Goal: Task Accomplishment & Management: Complete application form

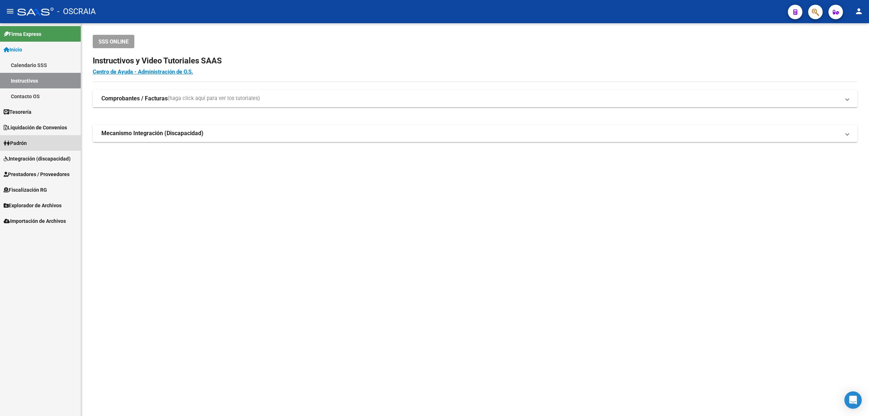
click at [42, 142] on link "Padrón" at bounding box center [40, 143] width 81 height 16
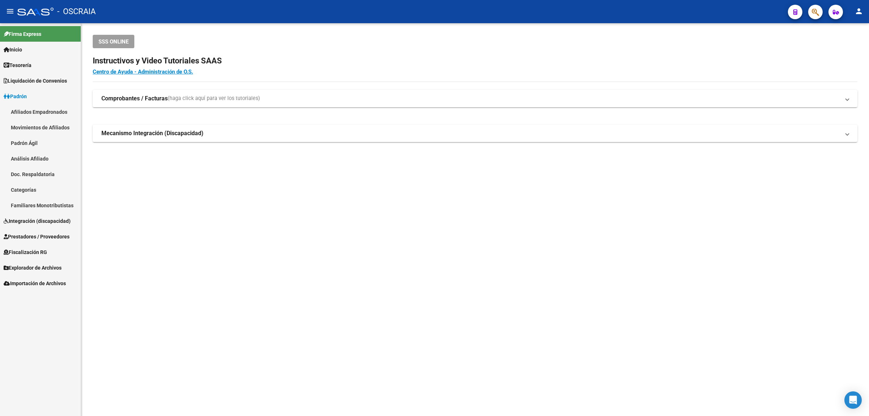
click at [40, 222] on span "Integración (discapacidad)" at bounding box center [37, 221] width 67 height 8
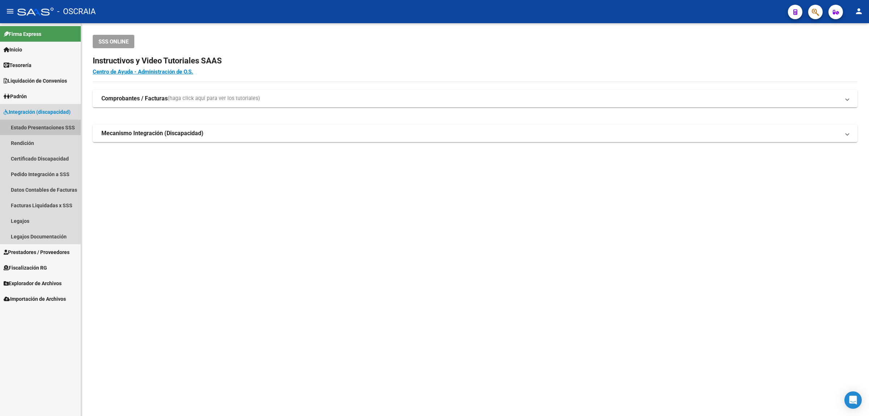
click at [47, 128] on link "Estado Presentaciones SSS" at bounding box center [40, 128] width 81 height 16
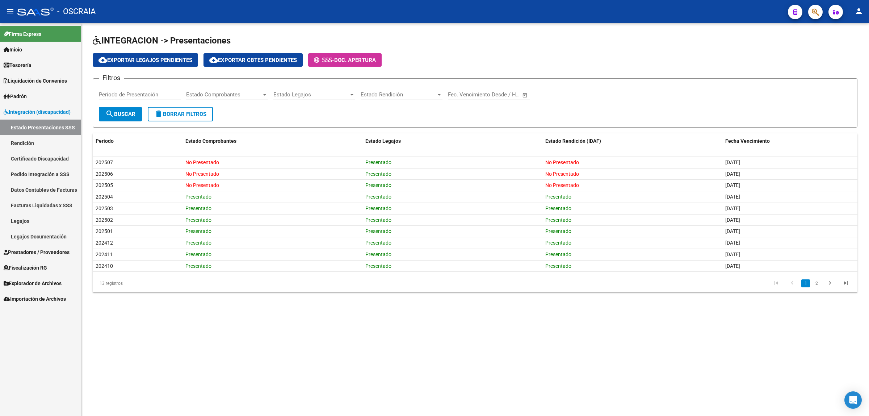
click at [44, 155] on link "Certificado Discapacidad" at bounding box center [40, 159] width 81 height 16
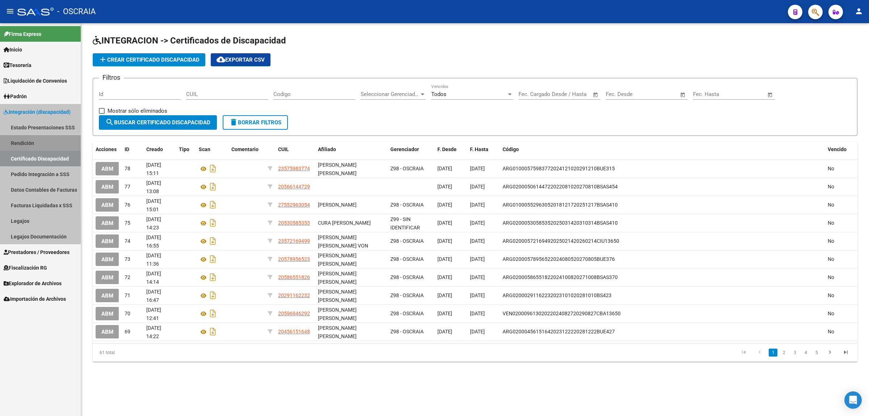
click at [44, 144] on link "Rendición" at bounding box center [40, 143] width 81 height 16
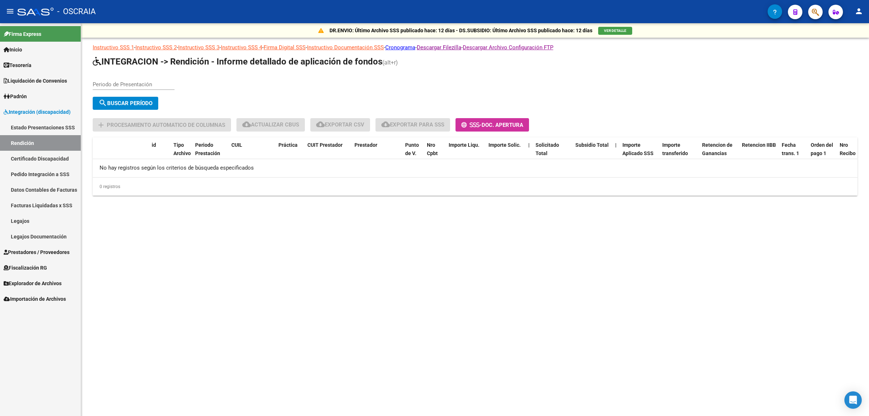
drag, startPoint x: 44, startPoint y: 144, endPoint x: 350, endPoint y: 263, distance: 328.3
click at [350, 263] on mat-sidenav-content "DR.ENVIO: Último Archivo SSS publicado hace: 12 días - DS.SUBSIDIO: Último Arch…" at bounding box center [475, 219] width 788 height 393
click at [415, 47] on link "Cronograma" at bounding box center [400, 47] width 30 height 7
click at [265, 34] on div "DR.ENVIO: Último Archivo SSS publicado hace: 12 días - DS.SUBSIDIO: Último Arch…" at bounding box center [475, 30] width 788 height 14
click at [58, 159] on link "Certificado Discapacidad" at bounding box center [40, 159] width 81 height 16
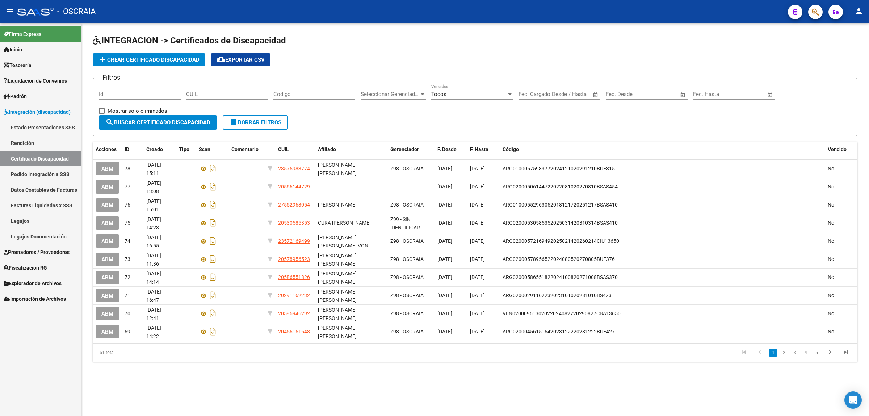
click at [145, 57] on span "add Crear Certificado Discapacidad" at bounding box center [149, 60] width 101 height 7
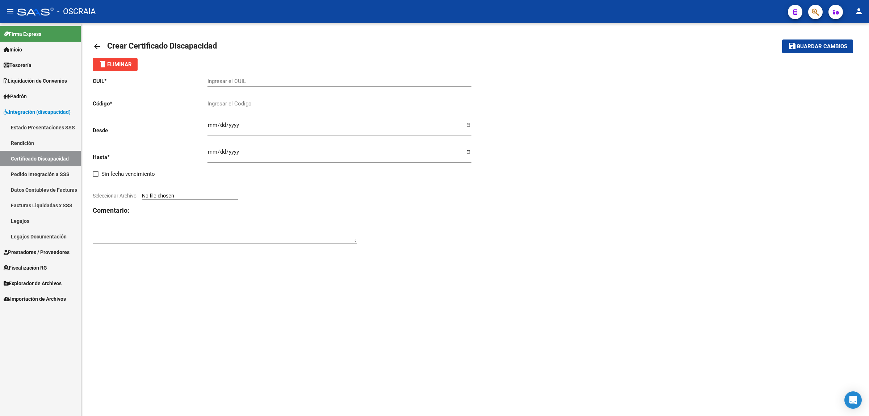
click at [91, 44] on div "arrow_back Crear Certificado Discapacidad save Guardar cambios delete Eliminar …" at bounding box center [475, 145] width 788 height 245
click at [93, 45] on mat-icon "arrow_back" at bounding box center [97, 46] width 9 height 9
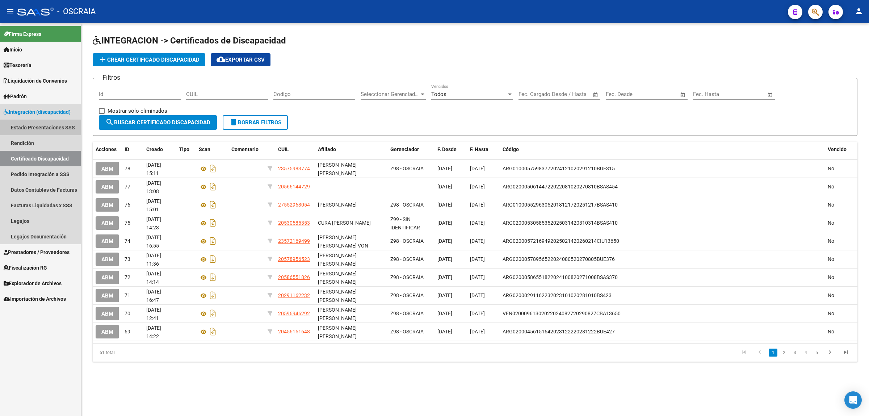
click at [49, 133] on link "Estado Presentaciones SSS" at bounding box center [40, 128] width 81 height 16
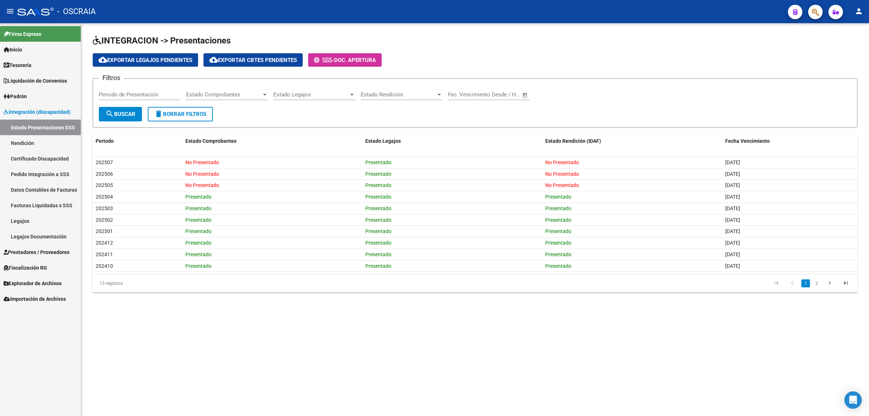
click at [72, 170] on link "Pedido Integración a SSS" at bounding box center [40, 174] width 81 height 16
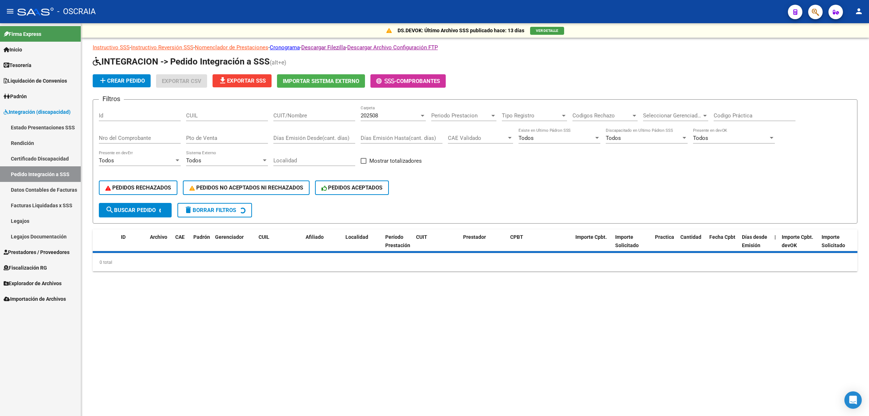
click at [70, 158] on link "Certificado Discapacidad" at bounding box center [40, 159] width 81 height 16
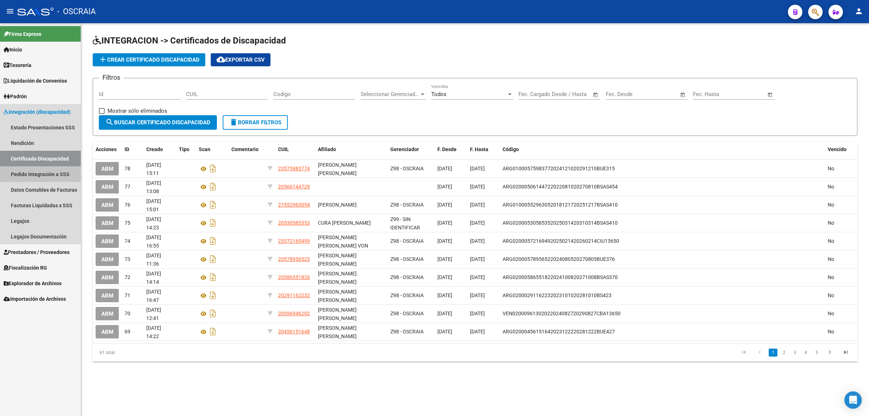
click at [61, 177] on link "Pedido Integración a SSS" at bounding box center [40, 174] width 81 height 16
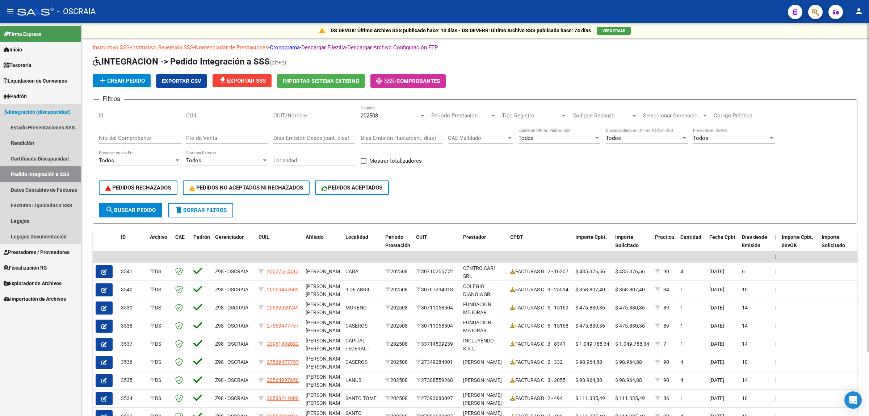
click at [50, 113] on span "Integración (discapacidad)" at bounding box center [37, 112] width 67 height 8
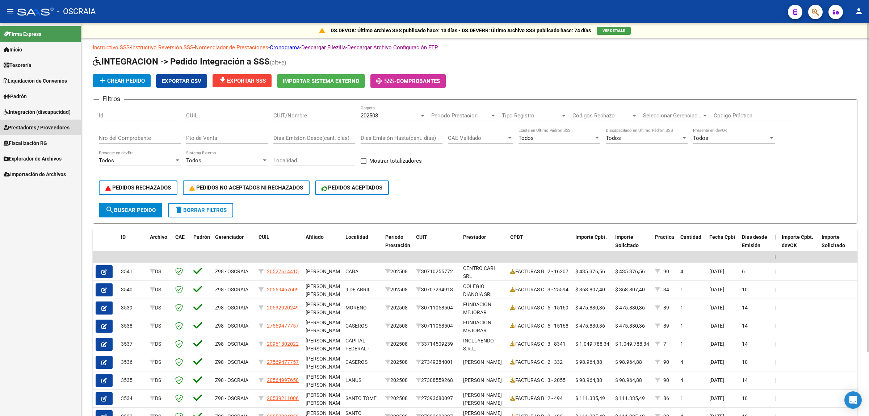
click at [53, 127] on span "Prestadores / Proveedores" at bounding box center [37, 128] width 66 height 8
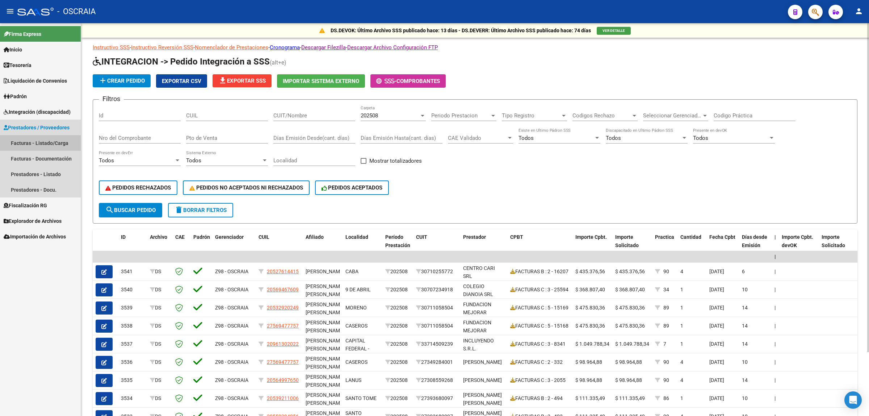
click at [54, 146] on link "Facturas - Listado/Carga" at bounding box center [40, 143] width 81 height 16
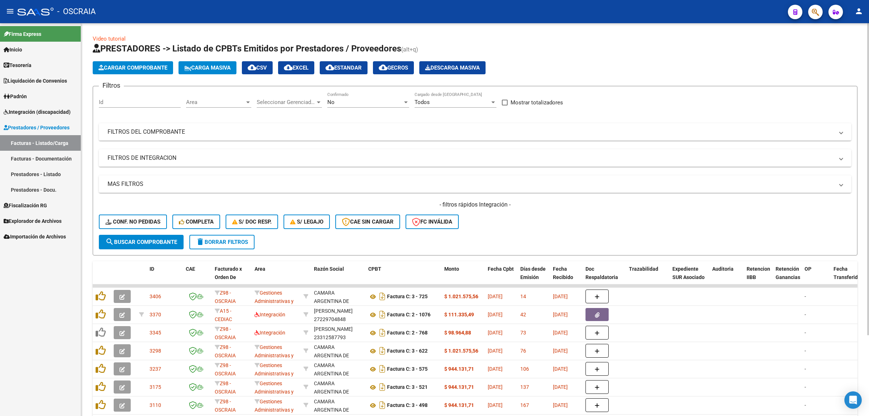
click at [112, 66] on span "Cargar Comprobante" at bounding box center [133, 67] width 69 height 7
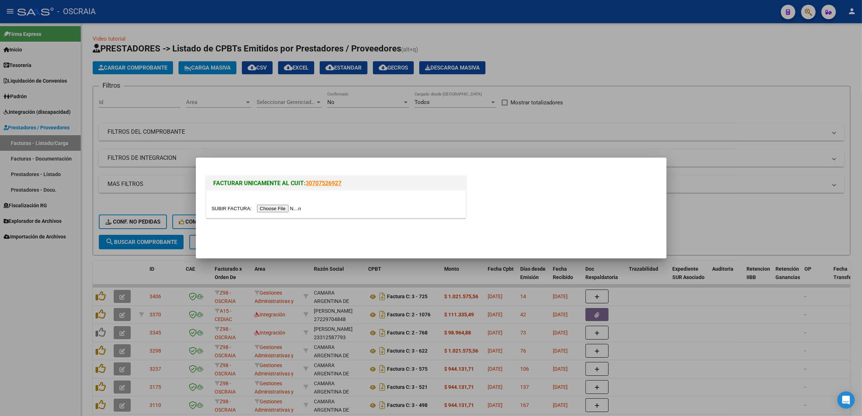
click at [295, 208] on input "file" at bounding box center [258, 209] width 92 height 8
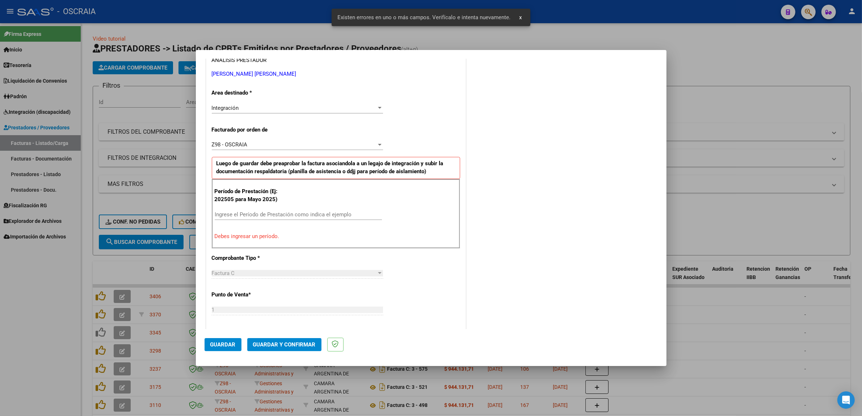
scroll to position [186, 0]
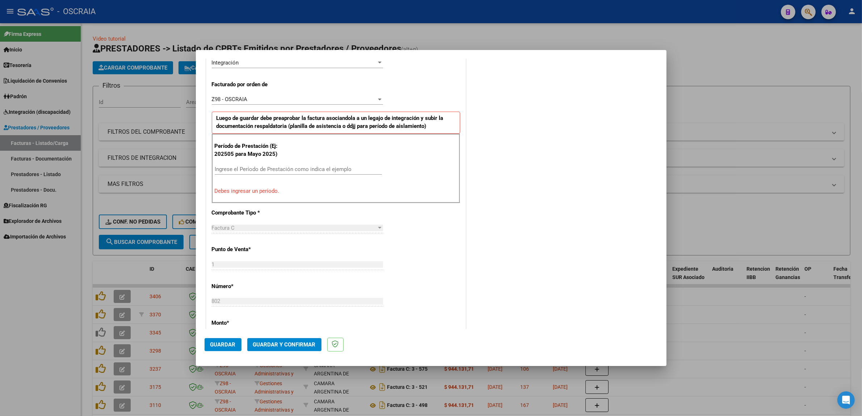
click at [272, 163] on div "Período de Prestación (Ej: 202505 para [DATE]) Ingrese el Período de Prestación…" at bounding box center [336, 169] width 248 height 70
click at [272, 169] on input "Ingrese el Período de Prestación como indica el ejemplo" at bounding box center [298, 169] width 167 height 7
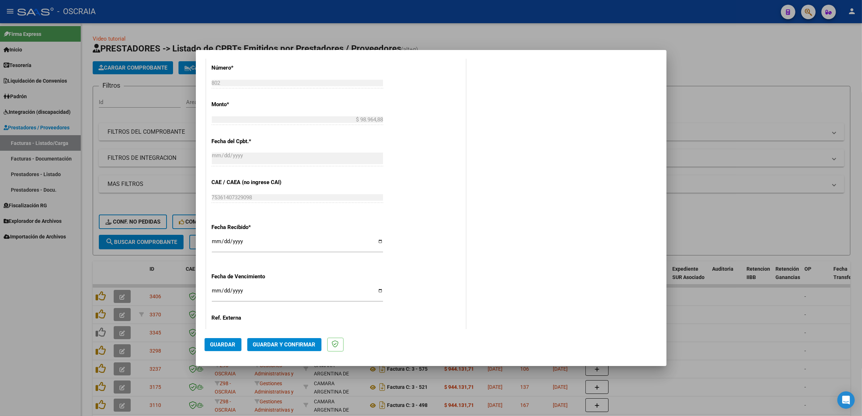
scroll to position [412, 0]
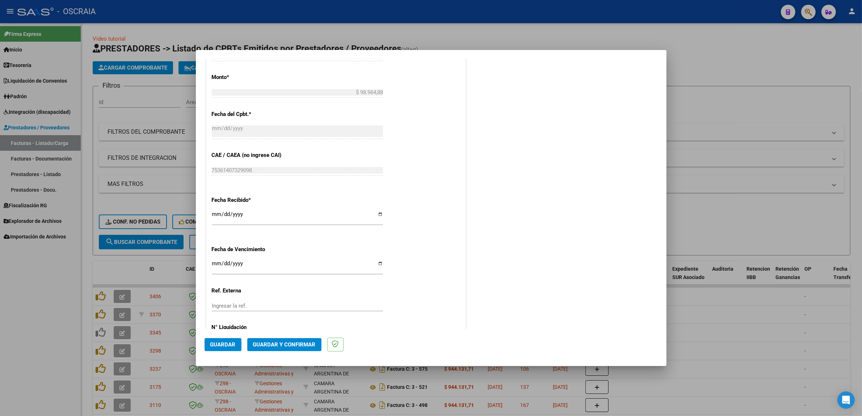
type input "202508"
click at [279, 273] on div "Ingresar la fecha" at bounding box center [297, 267] width 171 height 16
click at [447, 243] on div "CUIT * 27-28692447-1 Ingresar CUIT ANALISIS PRESTADOR [PERSON_NAME] [PERSON_NAM…" at bounding box center [335, 48] width 259 height 623
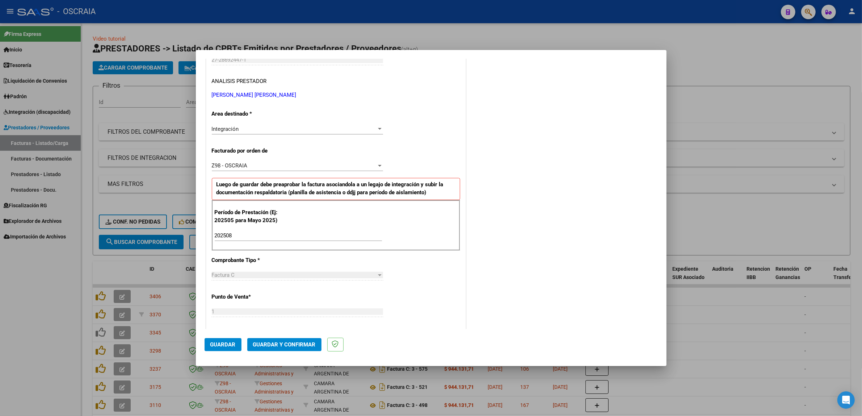
scroll to position [84, 0]
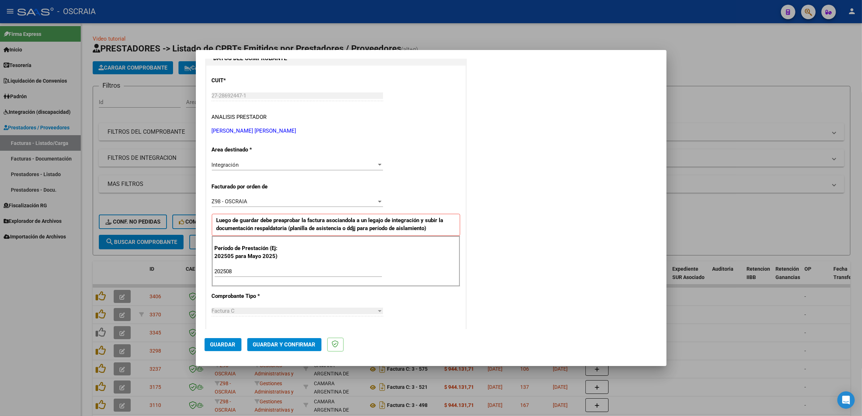
click at [223, 344] on span "Guardar" at bounding box center [222, 344] width 25 height 7
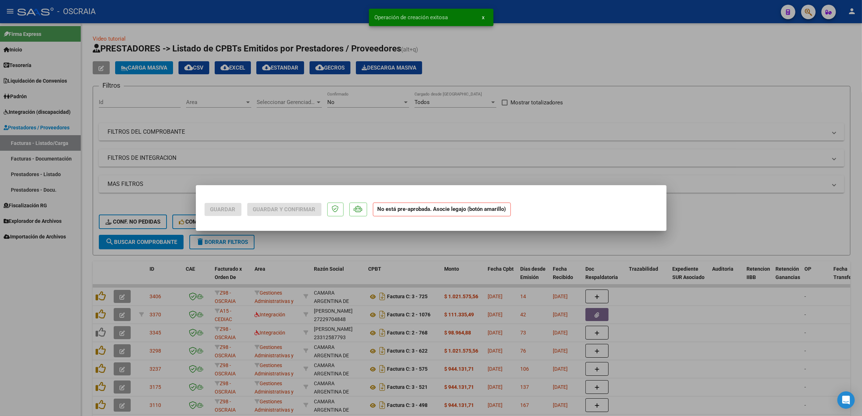
scroll to position [0, 0]
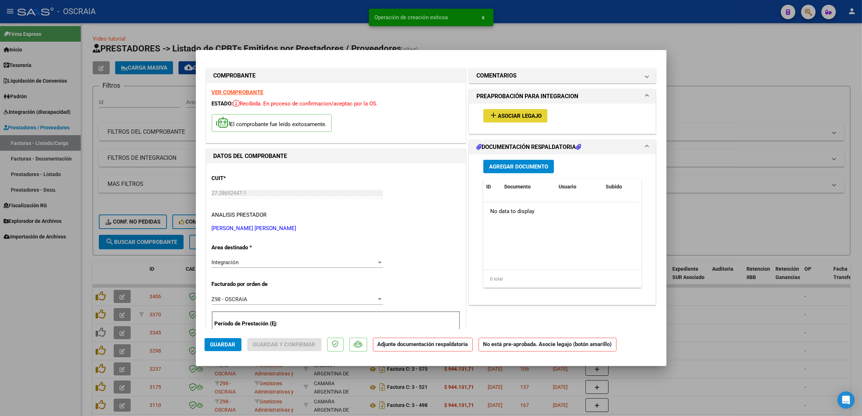
click at [498, 114] on span "Asociar Legajo" at bounding box center [520, 116] width 44 height 7
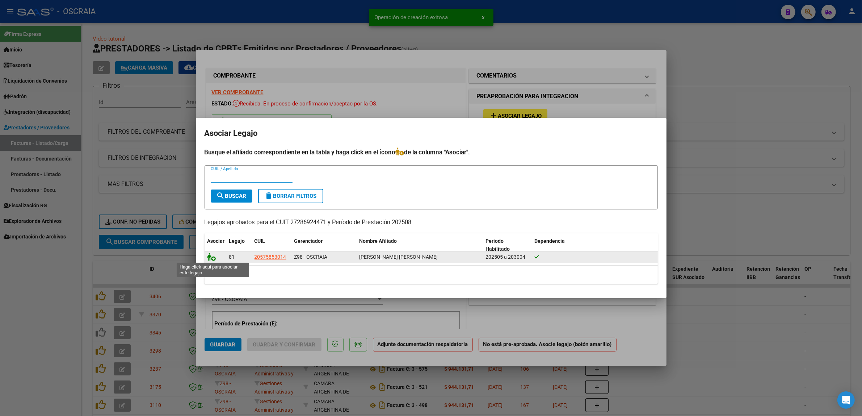
click at [211, 256] on icon at bounding box center [212, 257] width 9 height 8
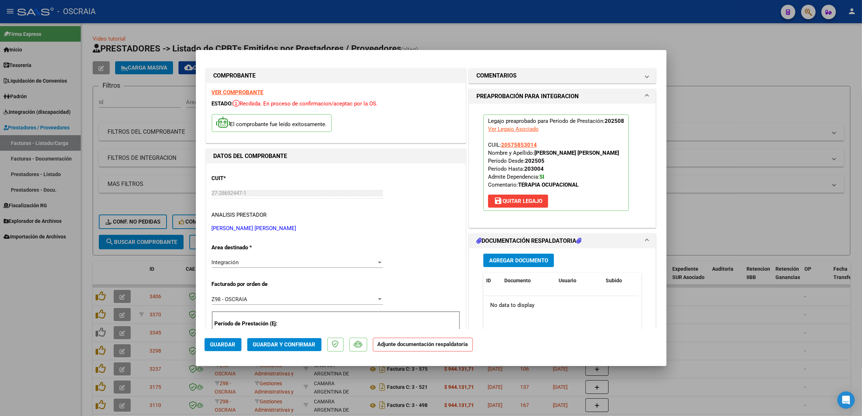
click at [515, 265] on button "Agregar Documento" at bounding box center [519, 260] width 71 height 13
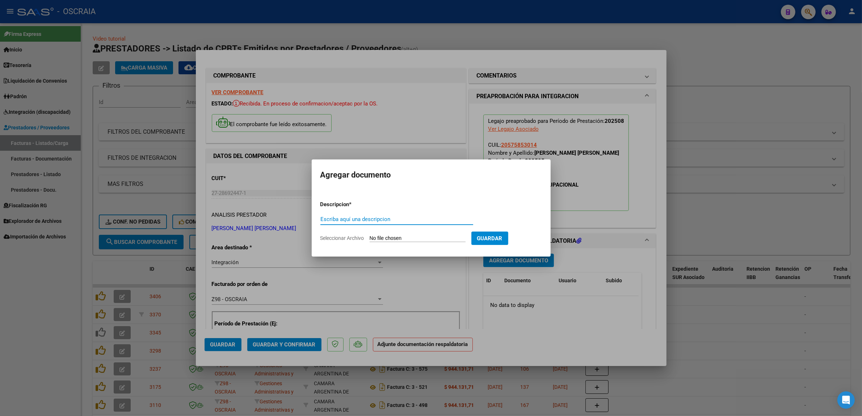
click at [390, 216] on input "Escriba aquí una descripcion" at bounding box center [397, 219] width 153 height 7
click at [346, 224] on div "Escriba aquí una descripcion" at bounding box center [397, 219] width 153 height 11
click at [346, 223] on div "Escriba aquí una descripcion" at bounding box center [397, 219] width 153 height 11
click at [347, 221] on input "Escriba aquí una descripcion" at bounding box center [397, 219] width 153 height 7
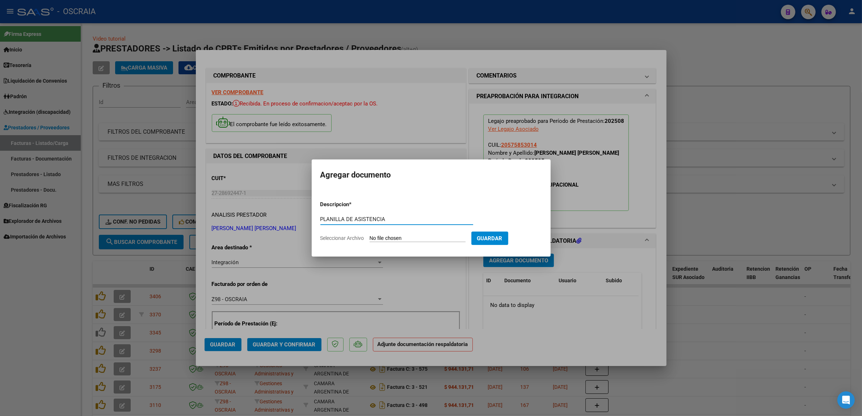
type input "PLANILLA DE ASISTENCIA"
click at [384, 235] on input "Seleccionar Archivo" at bounding box center [418, 238] width 96 height 7
type input "C:\fakepath\08-2025 [PERSON_NAME] [PERSON_NAME] FC802 TERAPIA OCUPACIONAL AGUIR…"
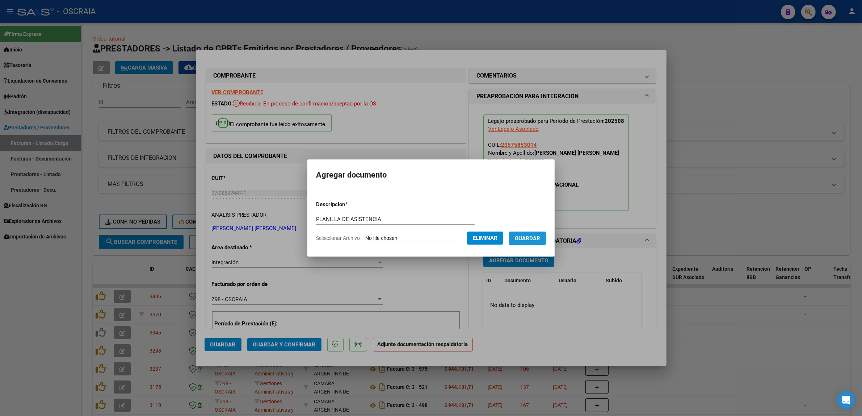
click at [537, 239] on span "Guardar" at bounding box center [527, 238] width 25 height 7
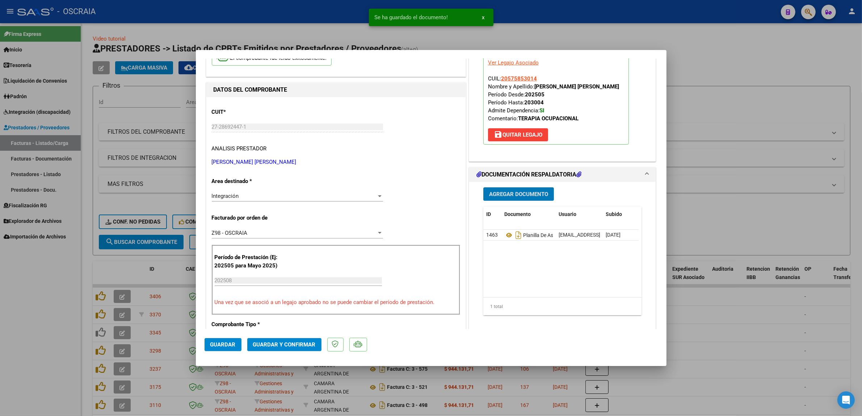
scroll to position [45, 0]
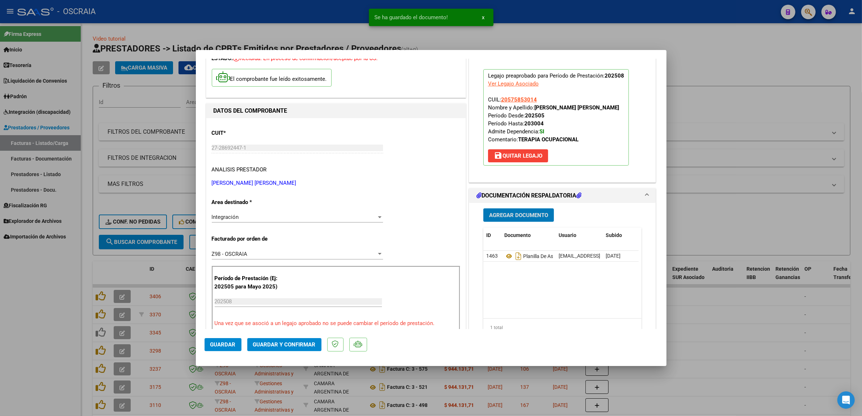
click at [270, 350] on button "Guardar y Confirmar" at bounding box center [284, 344] width 74 height 13
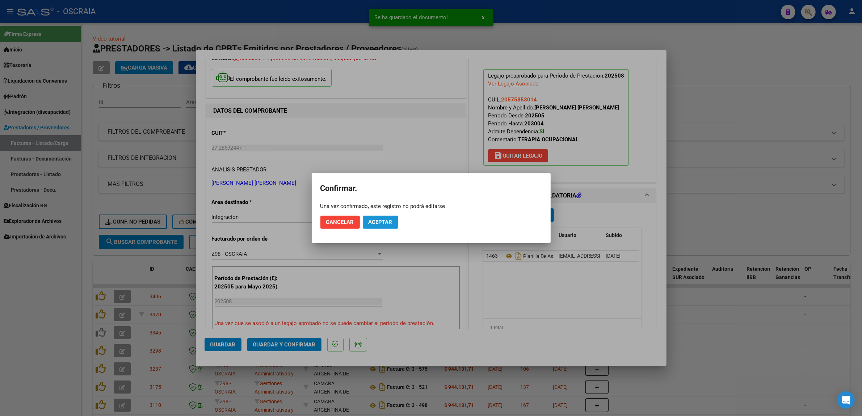
click at [378, 219] on span "Aceptar" at bounding box center [381, 222] width 24 height 7
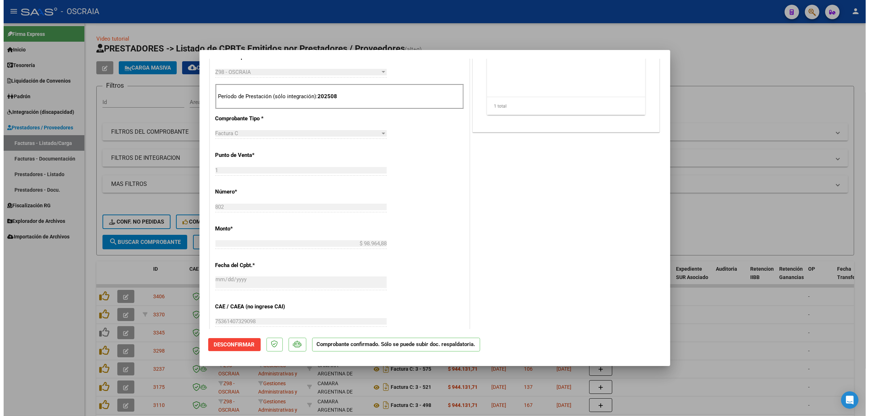
scroll to position [272, 0]
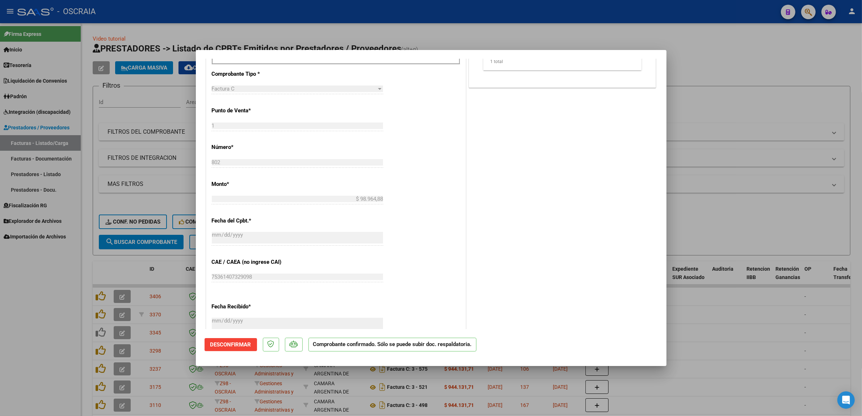
click at [704, 185] on div at bounding box center [431, 208] width 862 height 416
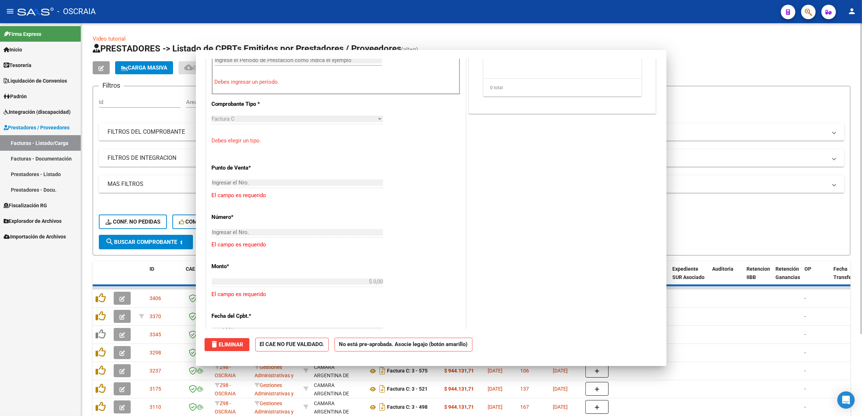
scroll to position [0, 0]
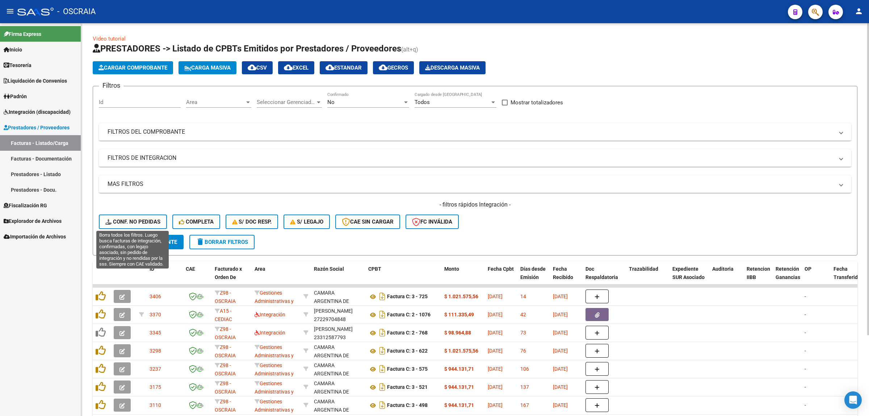
click at [133, 220] on span "Conf. no pedidas" at bounding box center [132, 221] width 55 height 7
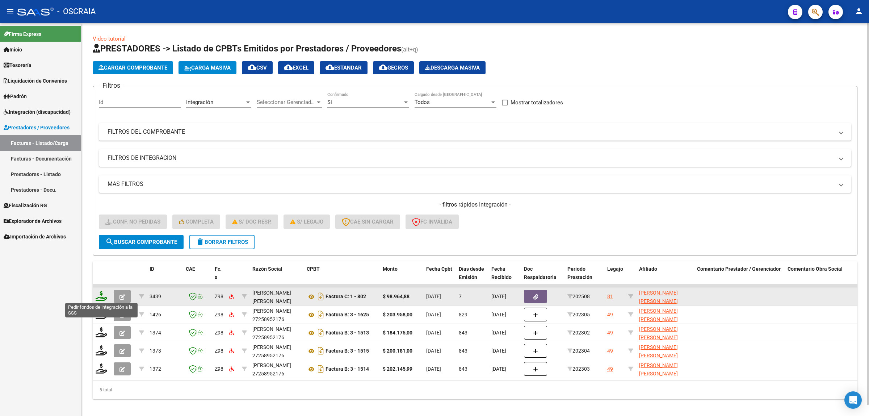
click at [101, 296] on icon at bounding box center [102, 296] width 12 height 10
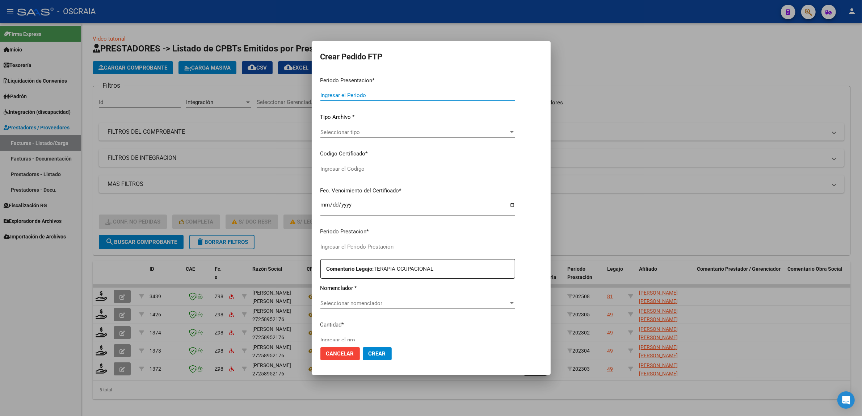
type input "202508"
type input "$ 98.964,88"
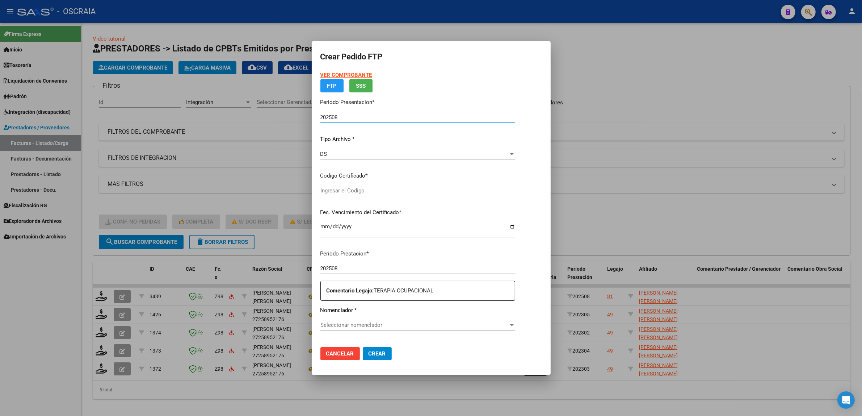
type input "ARG02000575853012025042820300428BSAS376"
type input "[DATE]"
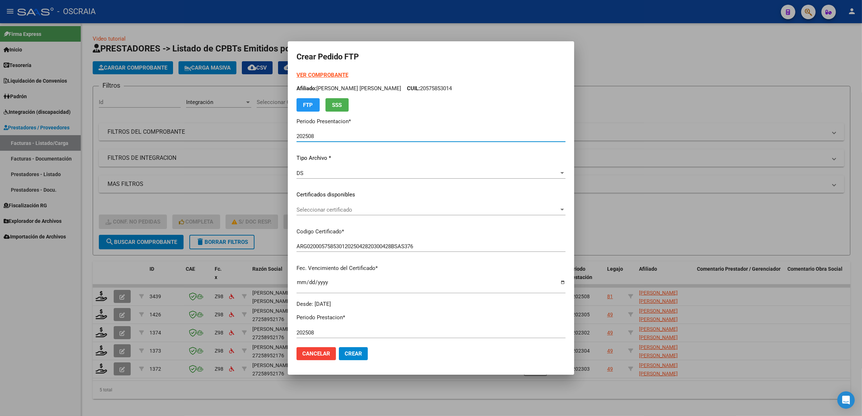
click at [385, 214] on div "Seleccionar certificado Seleccionar certificado" at bounding box center [431, 209] width 269 height 11
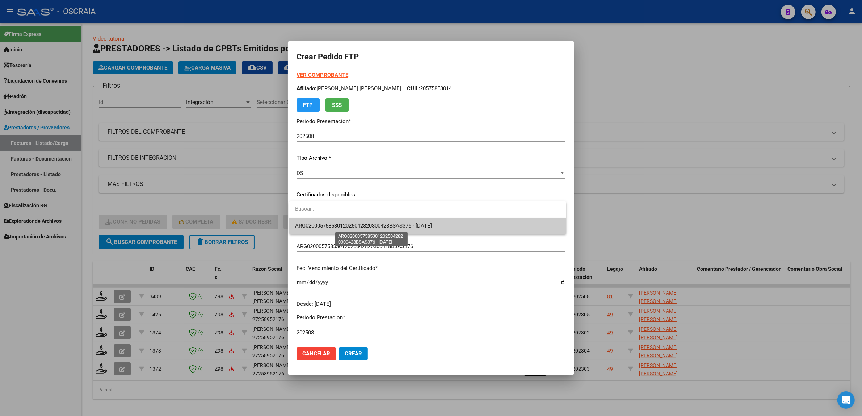
click at [387, 227] on span "ARG02000575853012025042820300428BSAS376 - [DATE]" at bounding box center [363, 225] width 137 height 7
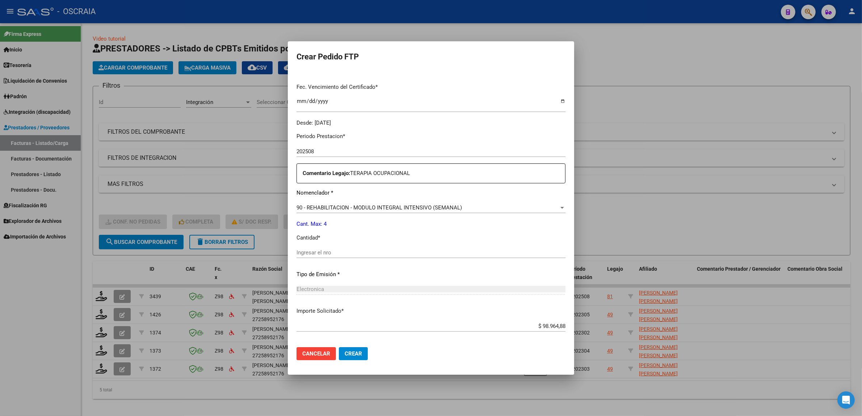
scroll to position [214, 0]
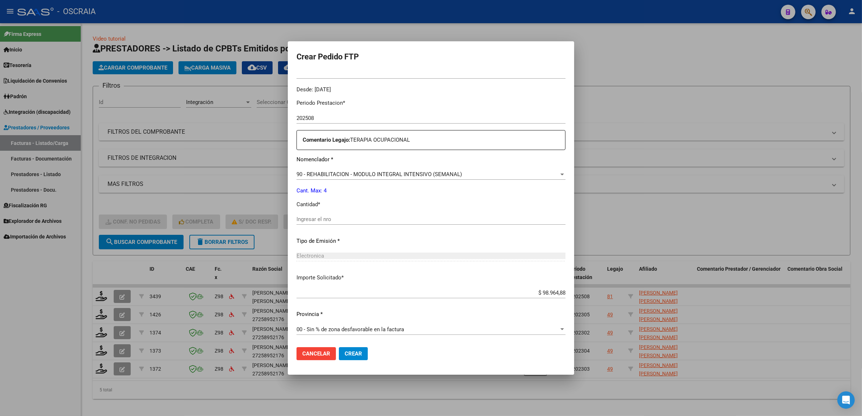
click at [337, 214] on div "Ingresar el nro" at bounding box center [431, 219] width 269 height 11
click at [337, 215] on div "Ingresar el nro" at bounding box center [431, 219] width 269 height 11
type input "4"
click at [346, 239] on p "Tipo de Emisión *" at bounding box center [431, 241] width 269 height 8
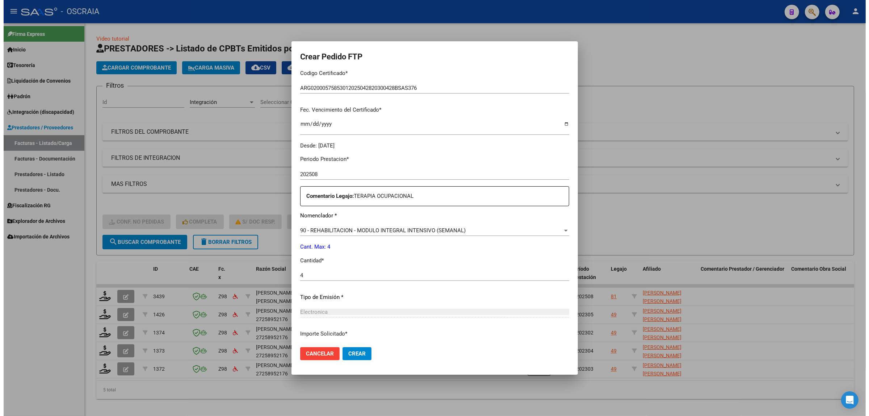
scroll to position [181, 0]
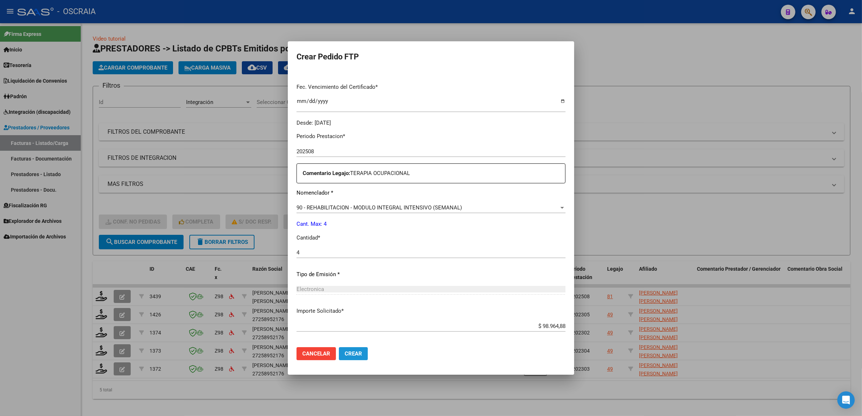
click at [359, 355] on span "Crear" at bounding box center [353, 353] width 17 height 7
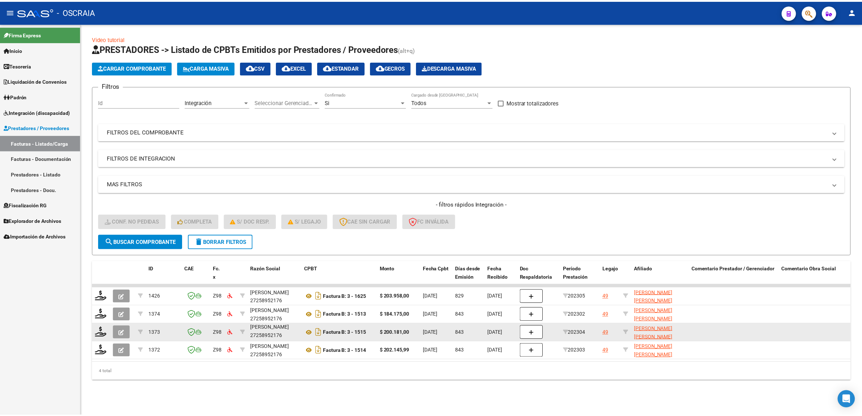
scroll to position [9, 0]
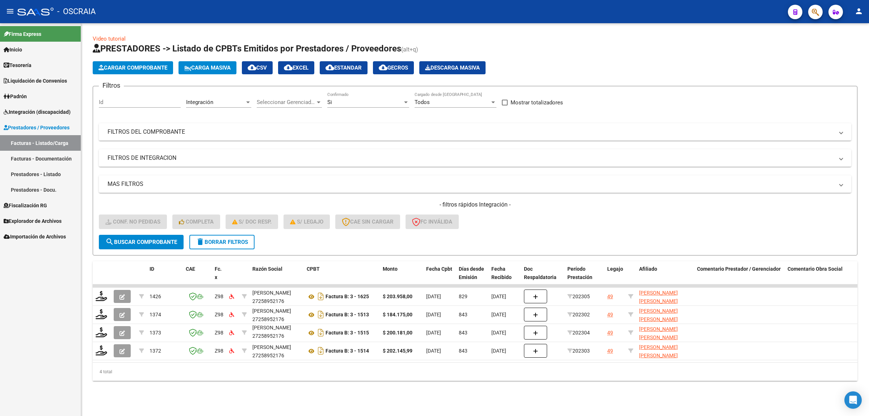
click at [142, 68] on span "Cargar Comprobante" at bounding box center [133, 67] width 69 height 7
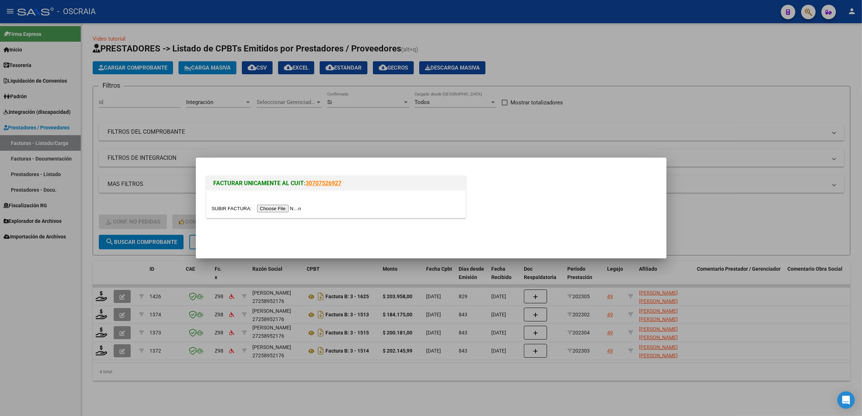
click at [276, 208] on input "file" at bounding box center [258, 209] width 92 height 8
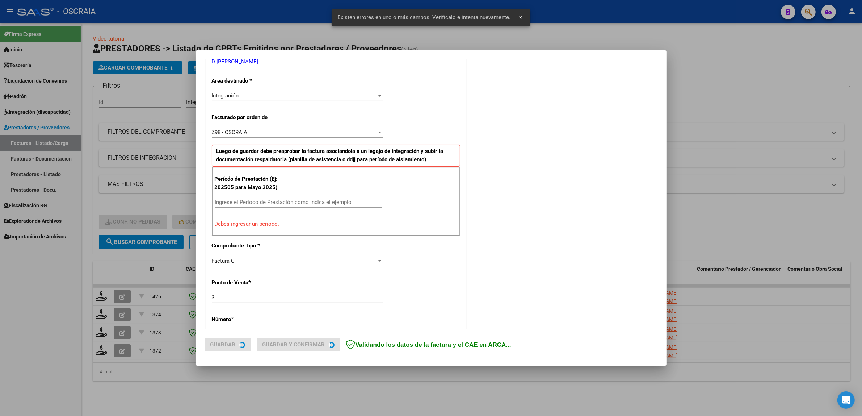
scroll to position [154, 0]
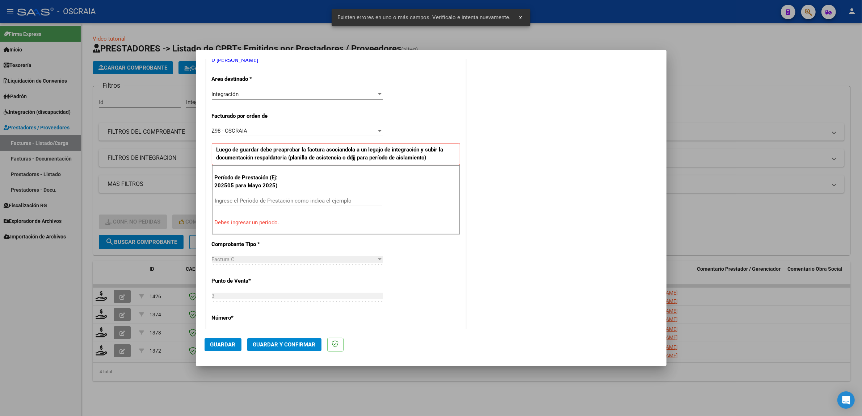
drag, startPoint x: 264, startPoint y: 216, endPoint x: 263, endPoint y: 212, distance: 4.4
click at [263, 213] on div "Período de Prestación (Ej: 202505 para [DATE]) Ingrese el Período de Prestación…" at bounding box center [336, 200] width 248 height 70
click at [261, 205] on div "Ingrese el Período de Prestación como indica el ejemplo" at bounding box center [298, 200] width 167 height 11
click at [261, 203] on input "Ingrese el Período de Prestación como indica el ejemplo" at bounding box center [298, 200] width 167 height 7
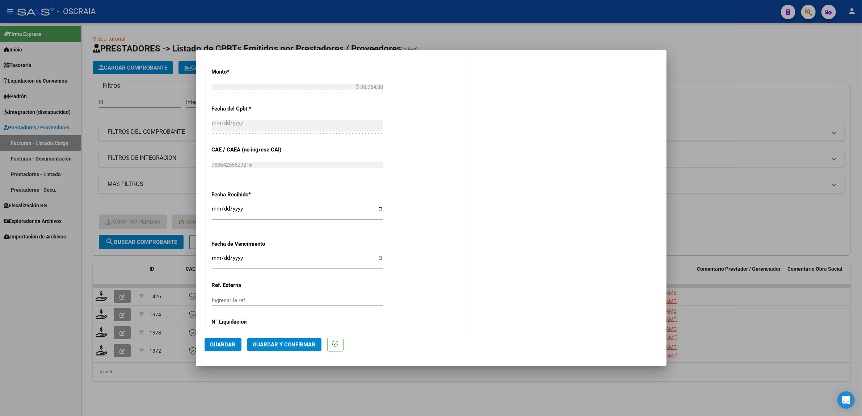
scroll to position [426, 0]
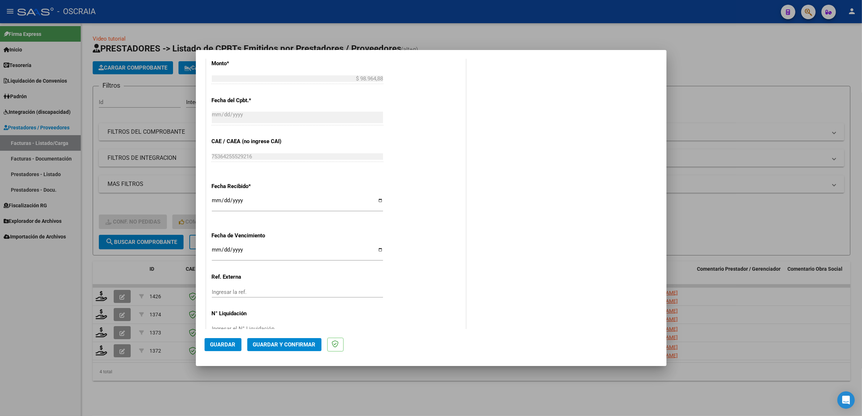
type input "202508"
click at [427, 227] on div "CUIT * 23-29317674-4 Ingresar CUIT ANALISIS PRESTADOR [PERSON_NAME] [PERSON_NAM…" at bounding box center [335, 34] width 259 height 623
click at [232, 349] on button "Guardar" at bounding box center [223, 344] width 37 height 13
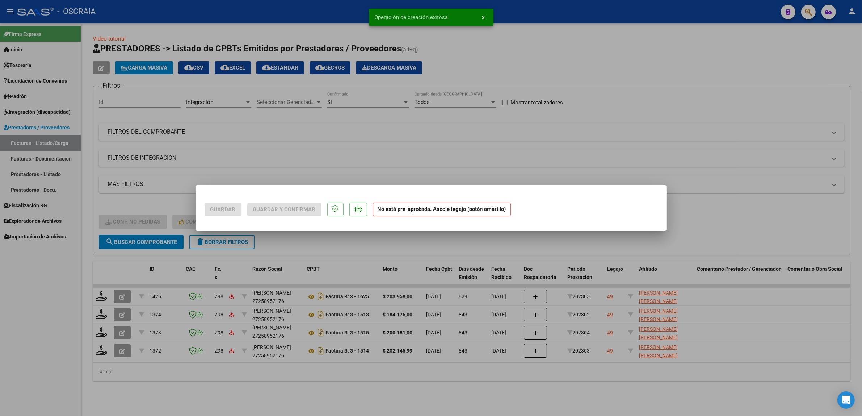
scroll to position [0, 0]
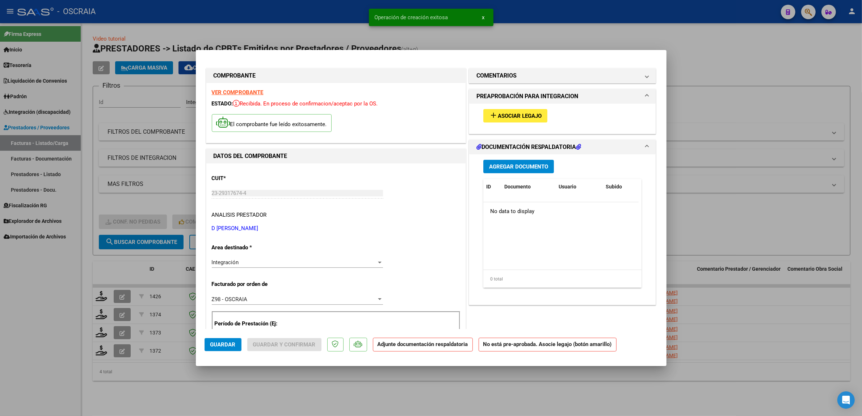
click at [527, 121] on button "add Asociar Legajo" at bounding box center [516, 115] width 64 height 13
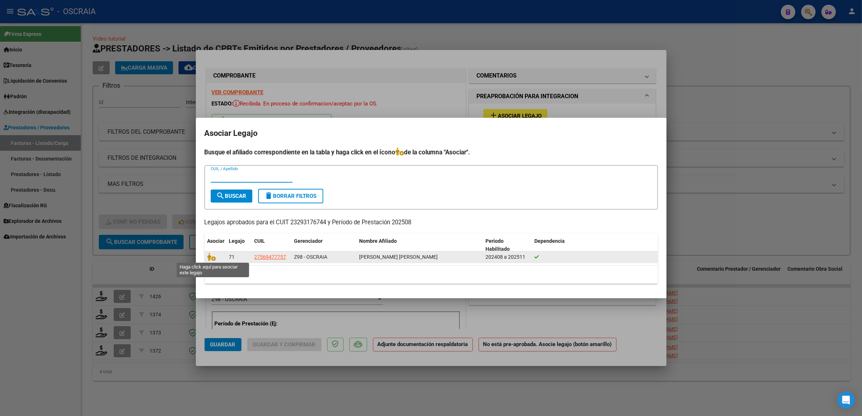
click at [216, 259] on span at bounding box center [213, 257] width 11 height 6
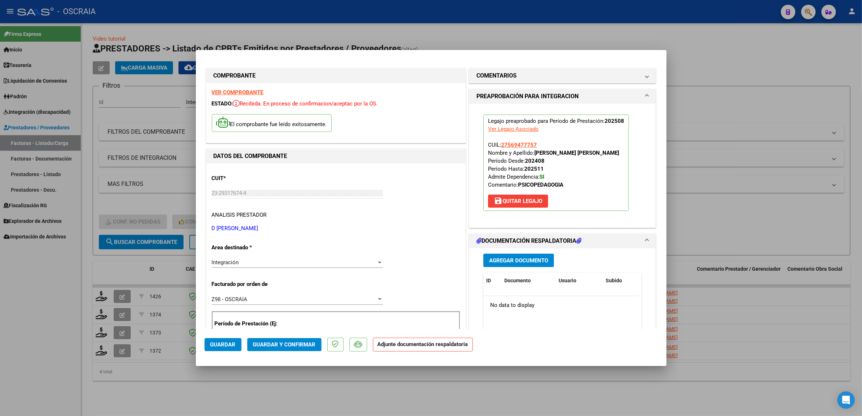
click at [535, 258] on span "Agregar Documento" at bounding box center [518, 260] width 59 height 7
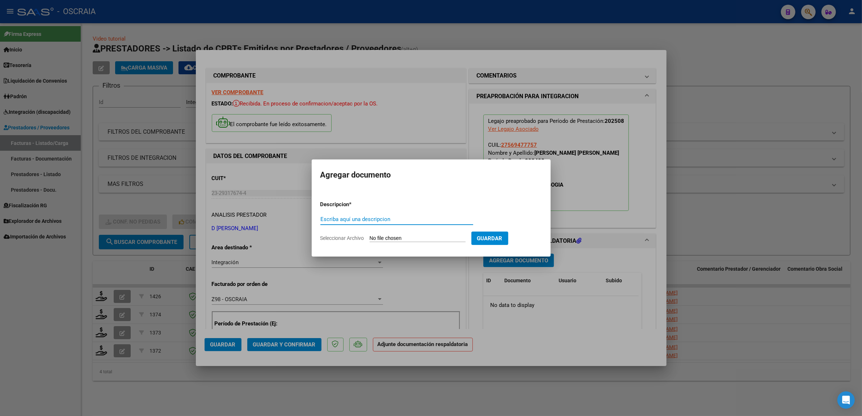
click at [411, 211] on form "Descripcion * Escriba aquí una descripcion Seleccionar Archivo Guardar" at bounding box center [432, 221] width 222 height 53
click at [409, 223] on div "Escriba aquí una descripcion" at bounding box center [397, 219] width 153 height 11
click at [408, 237] on input "Seleccionar Archivo" at bounding box center [418, 238] width 96 height 7
type input "C:\fakepath\08-2025 D [PERSON_NAME] FC259 PSICOPEDAGOGIA [PERSON_NAME] PLANILLA…"
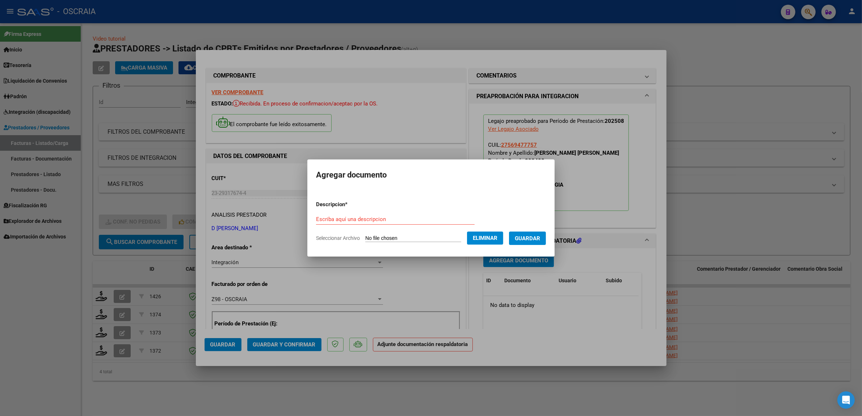
click at [397, 214] on div "Escriba aquí una descripcion" at bounding box center [395, 219] width 159 height 11
click at [389, 220] on input "Escriba aquí una descripcion" at bounding box center [395, 219] width 159 height 7
type input "PLANILLA DE ASISTENCIA"
click at [491, 243] on button "Eliminar" at bounding box center [485, 237] width 36 height 13
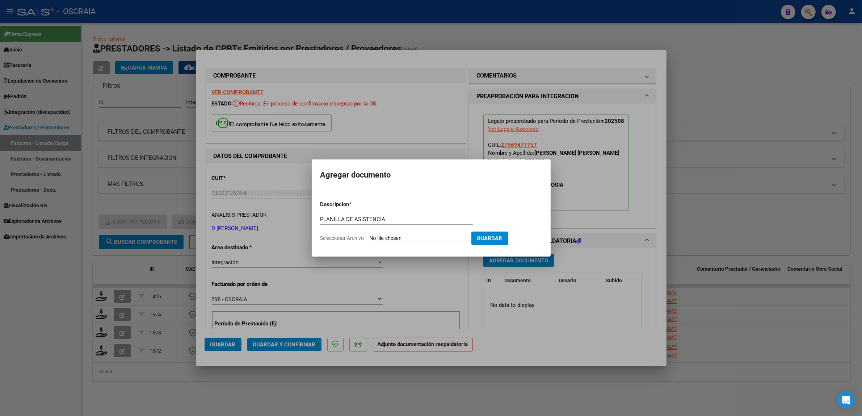
click at [407, 239] on input "Seleccionar Archivo" at bounding box center [418, 238] width 96 height 7
type input "C:\fakepath\08-2025 D [PERSON_NAME] FC259 PSICOPEDAGOGIA [PERSON_NAME] PLANILLA…"
click at [524, 241] on button "Guardar" at bounding box center [527, 237] width 37 height 13
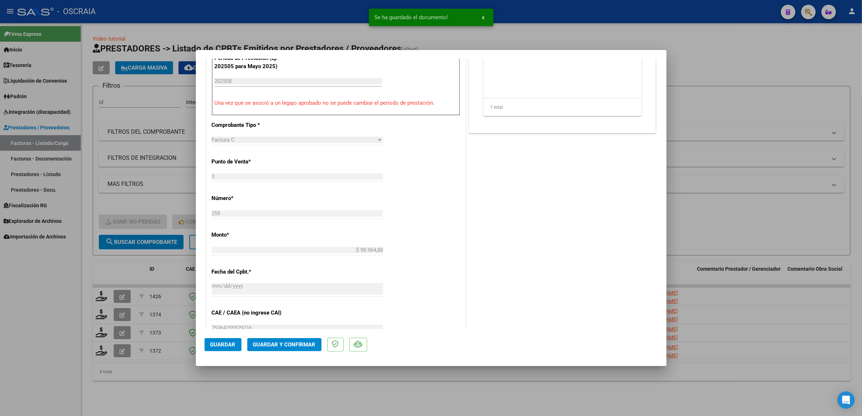
scroll to position [226, 0]
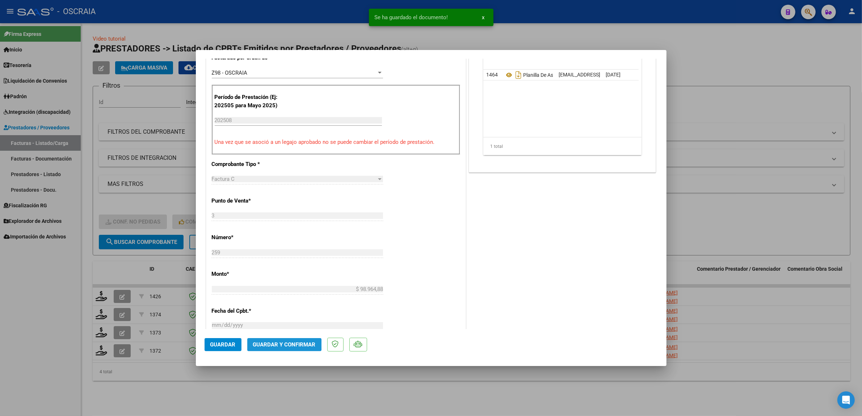
click at [265, 345] on span "Guardar y Confirmar" at bounding box center [284, 344] width 63 height 7
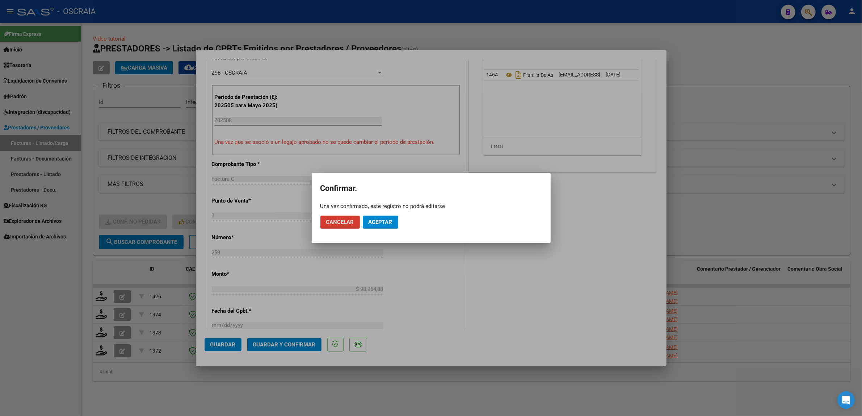
click at [381, 227] on button "Aceptar" at bounding box center [380, 222] width 35 height 13
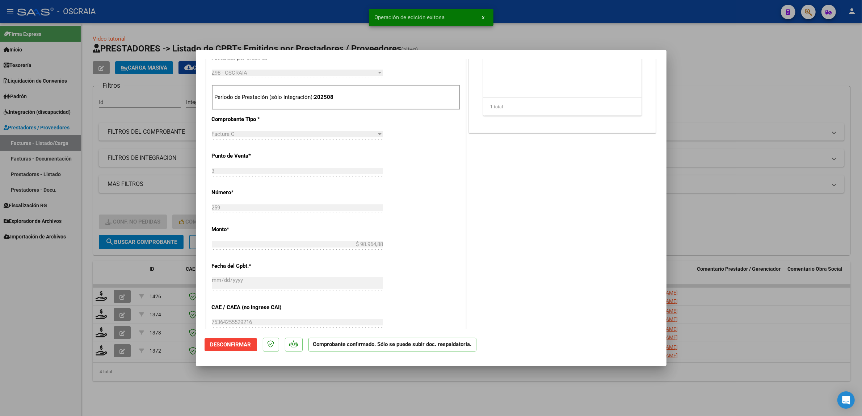
click at [693, 60] on div at bounding box center [431, 208] width 862 height 416
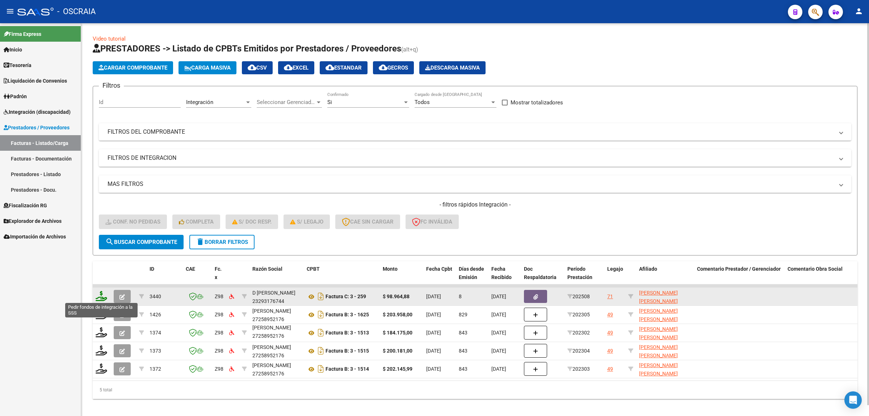
click at [96, 296] on icon at bounding box center [102, 296] width 12 height 10
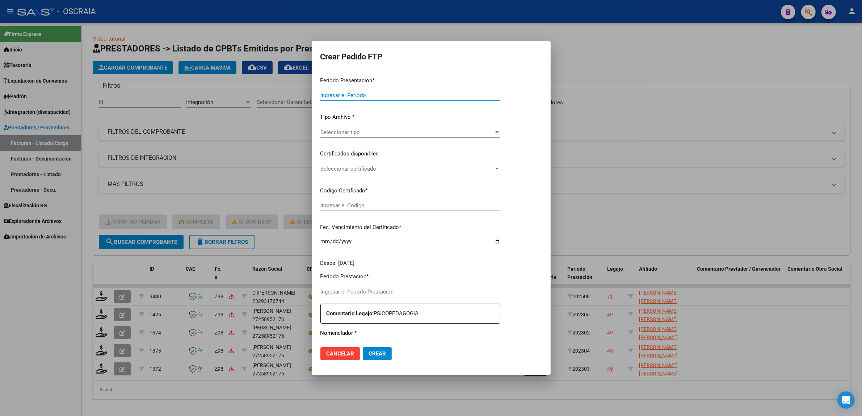
type input "202508"
type input "$ 98.964,88"
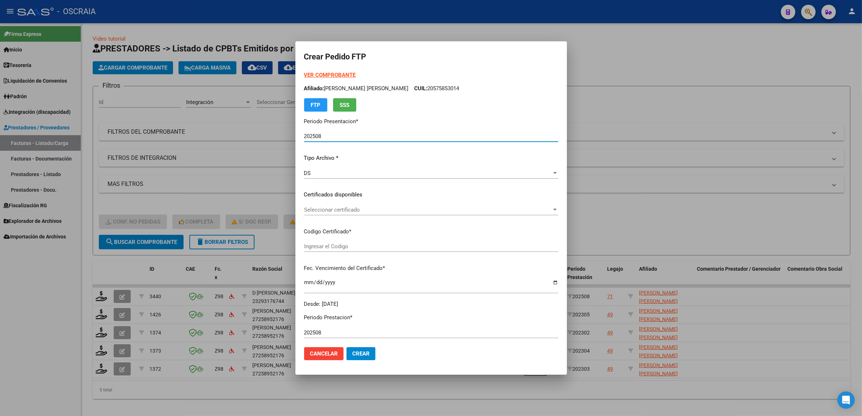
type input "ARG01000569477752022111620231116BS313"
type input "[DATE]"
click at [402, 216] on div "Seleccionar certificado Seleccionar certificado" at bounding box center [431, 213] width 254 height 18
click at [401, 209] on span "Seleccionar certificado" at bounding box center [428, 209] width 248 height 7
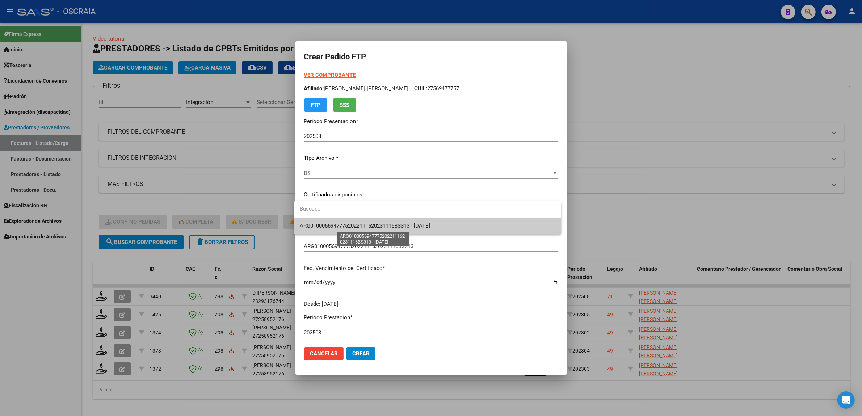
click at [391, 227] on span "ARG01000569477752022111620231116BS313 - [DATE]" at bounding box center [365, 225] width 130 height 7
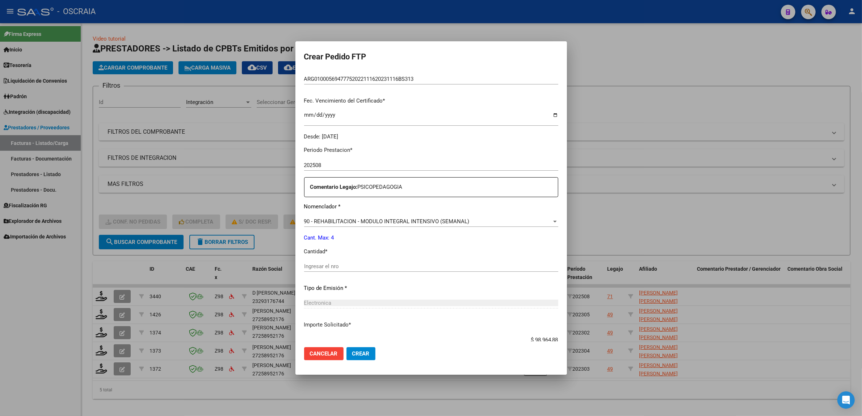
scroll to position [181, 0]
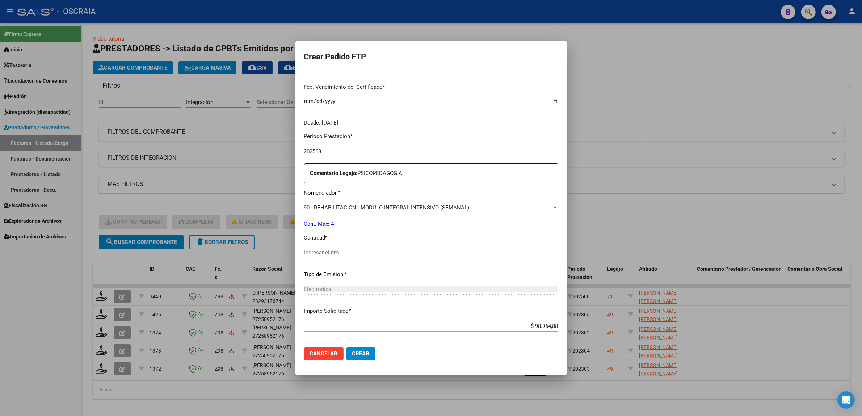
click at [393, 252] on input "Ingresar el nro" at bounding box center [431, 252] width 254 height 7
type input "4"
click at [385, 273] on p "Tipo de Emisión *" at bounding box center [431, 274] width 254 height 8
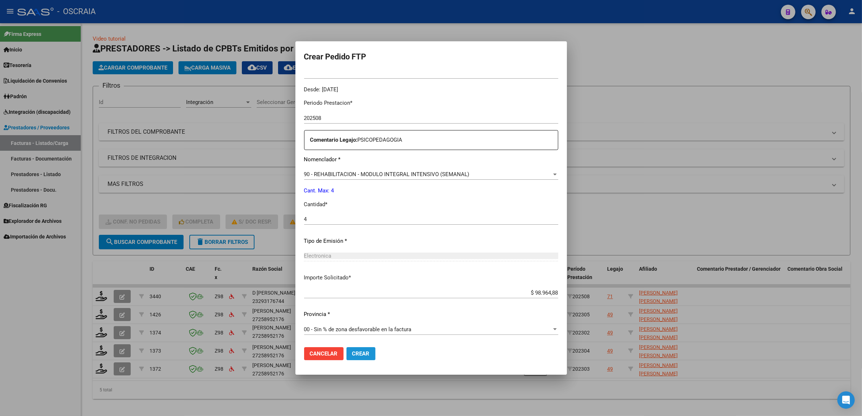
click at [355, 351] on span "Crear" at bounding box center [360, 353] width 17 height 7
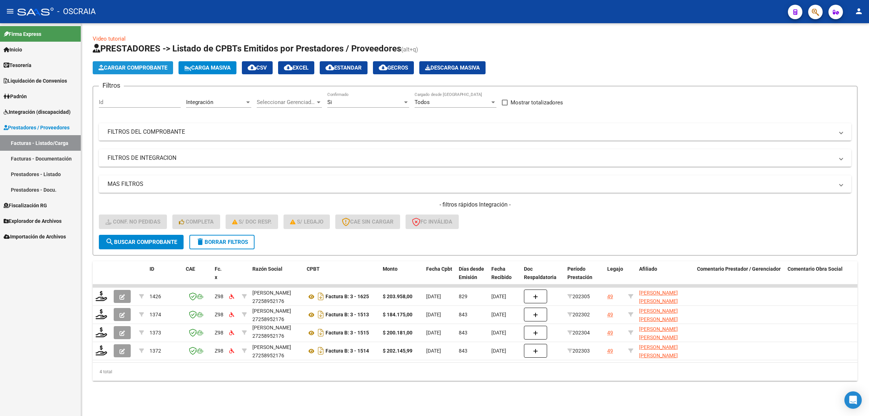
click at [115, 66] on span "Cargar Comprobante" at bounding box center [133, 67] width 69 height 7
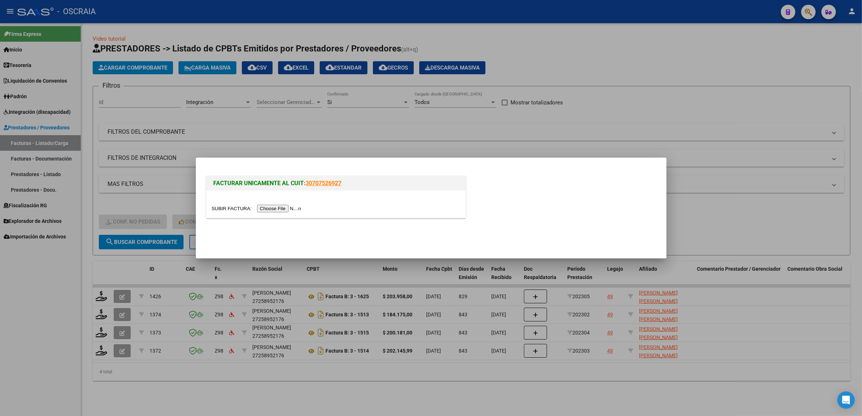
click at [287, 204] on div at bounding box center [335, 204] width 259 height 27
click at [287, 207] on input "file" at bounding box center [258, 209] width 92 height 8
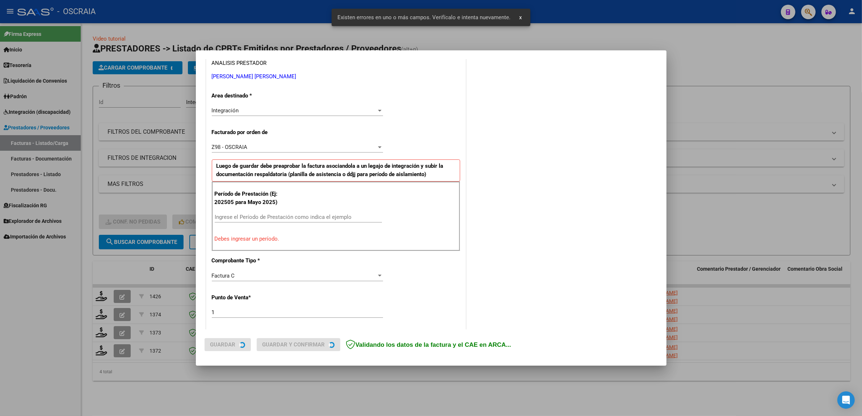
scroll to position [141, 0]
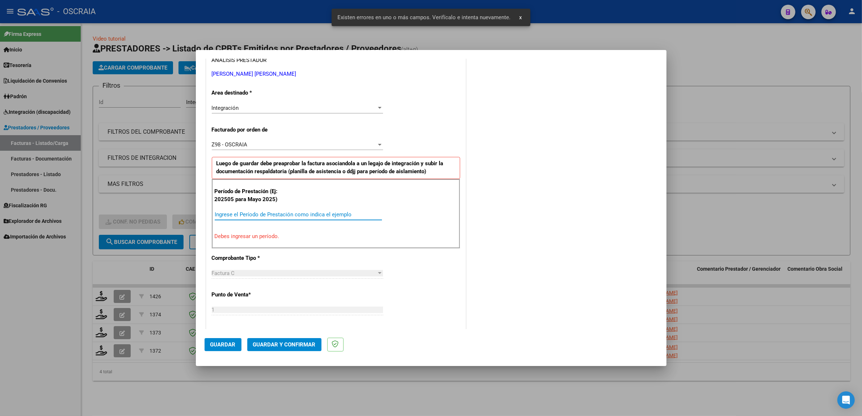
click at [276, 217] on input "Ingrese el Período de Prestación como indica el ejemplo" at bounding box center [298, 214] width 167 height 7
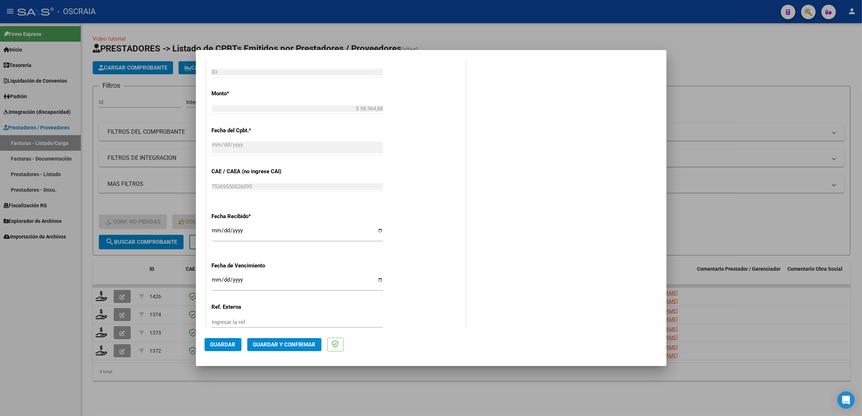
scroll to position [446, 0]
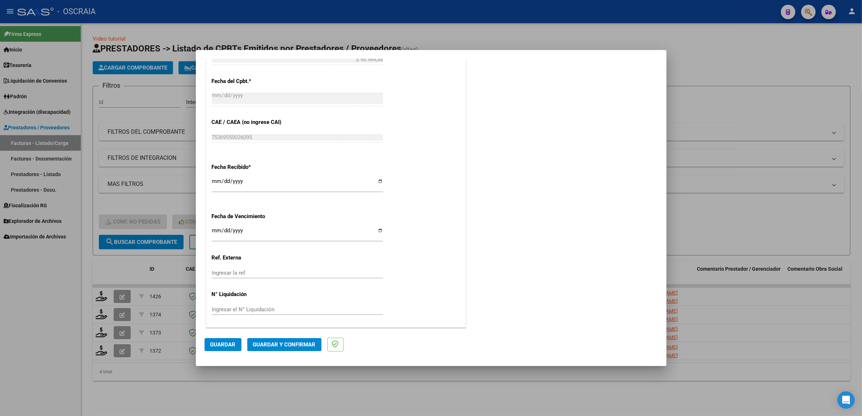
type input "202508"
click at [232, 343] on span "Guardar" at bounding box center [222, 344] width 25 height 7
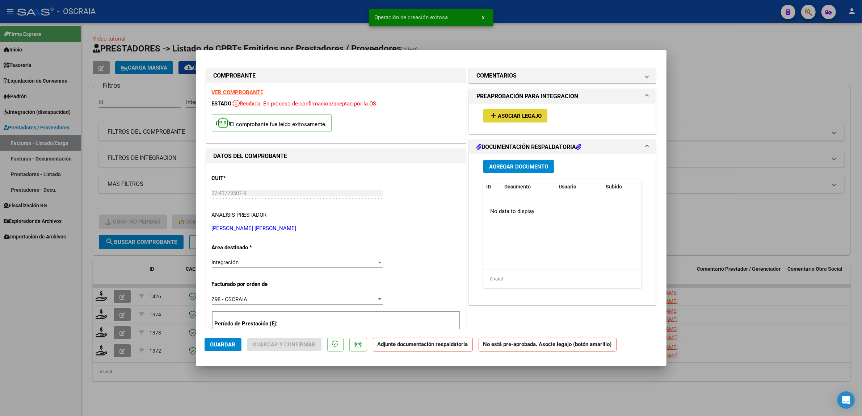
click at [511, 117] on span "Asociar Legajo" at bounding box center [520, 116] width 44 height 7
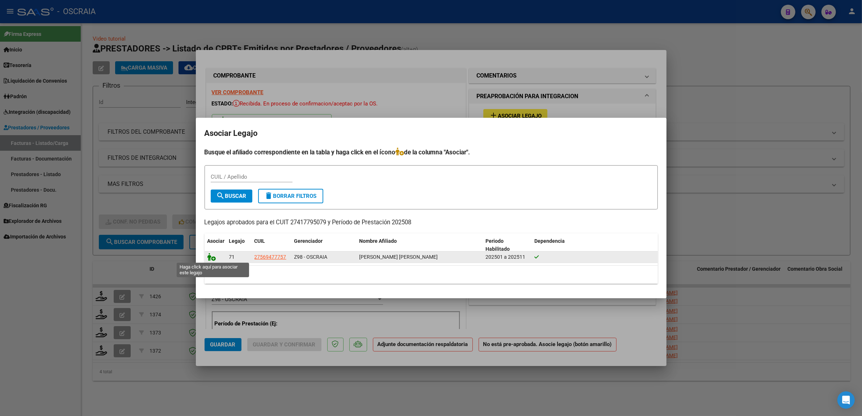
click at [213, 256] on icon at bounding box center [212, 257] width 9 height 8
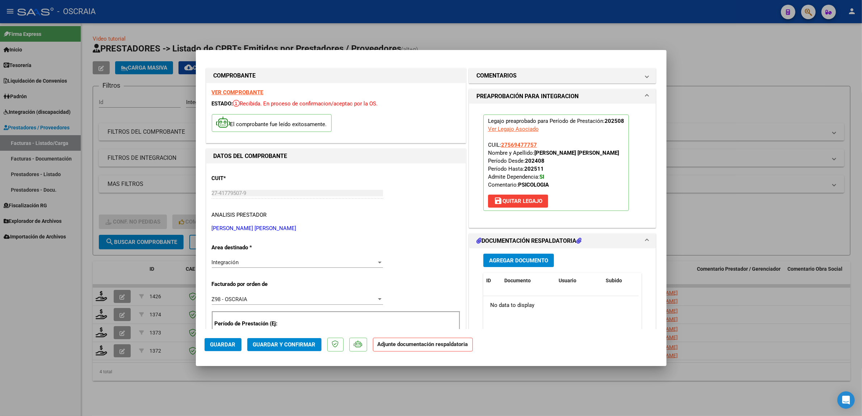
click at [504, 255] on button "Agregar Documento" at bounding box center [519, 260] width 71 height 13
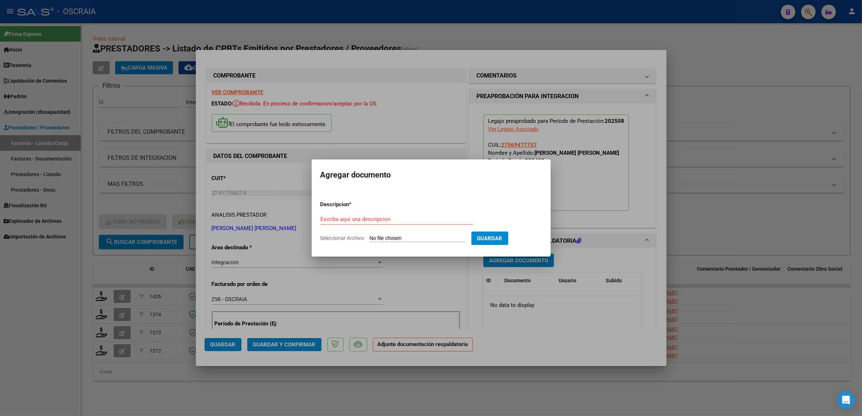
click at [433, 223] on div "Escriba aquí una descripcion" at bounding box center [397, 219] width 153 height 11
type input "PLANILLA DE ASISTENCIA"
click at [427, 239] on input "Seleccionar Archivo" at bounding box center [418, 238] width 96 height 7
type input "C:\fakepath\08-2025 [PERSON_NAME] [PERSON_NAME] FC83 PSICOLOGIA [PERSON_NAME] P…"
click at [538, 238] on span "Guardar" at bounding box center [527, 238] width 25 height 7
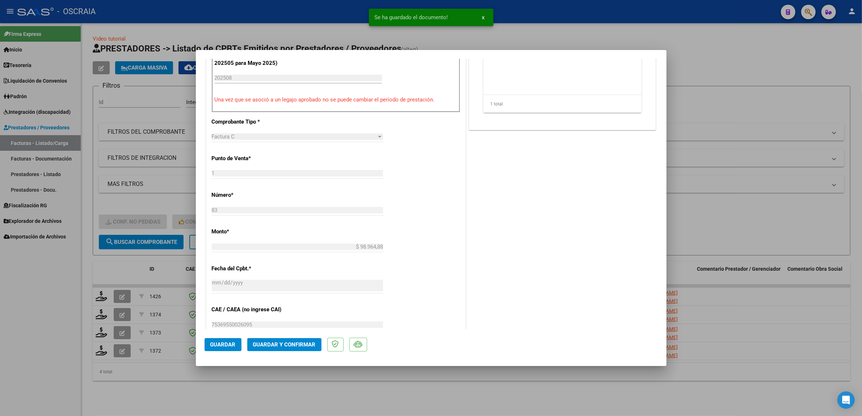
scroll to position [272, 0]
click at [269, 348] on button "Guardar y Confirmar" at bounding box center [284, 344] width 74 height 13
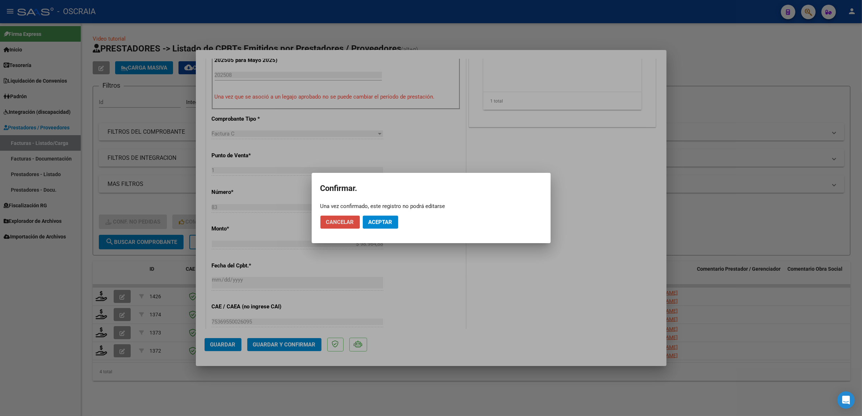
click at [347, 221] on span "Cancelar" at bounding box center [340, 222] width 28 height 7
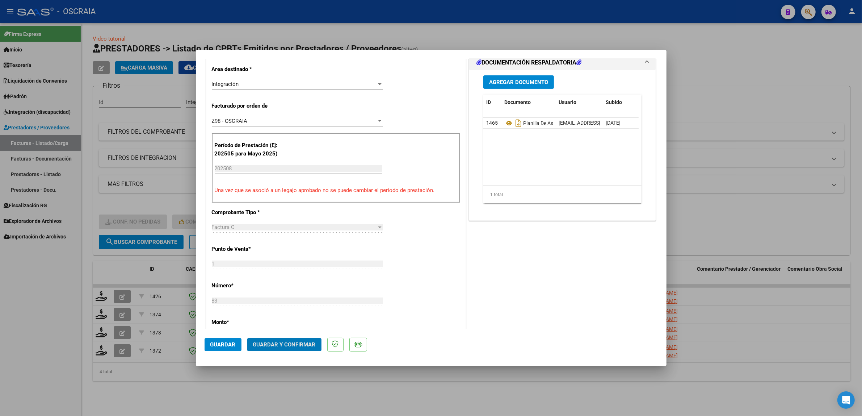
scroll to position [226, 0]
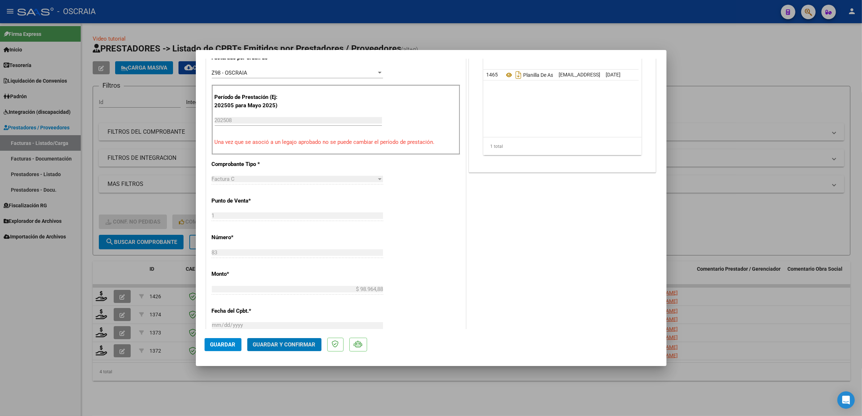
click at [308, 343] on span "Guardar y Confirmar" at bounding box center [284, 344] width 63 height 7
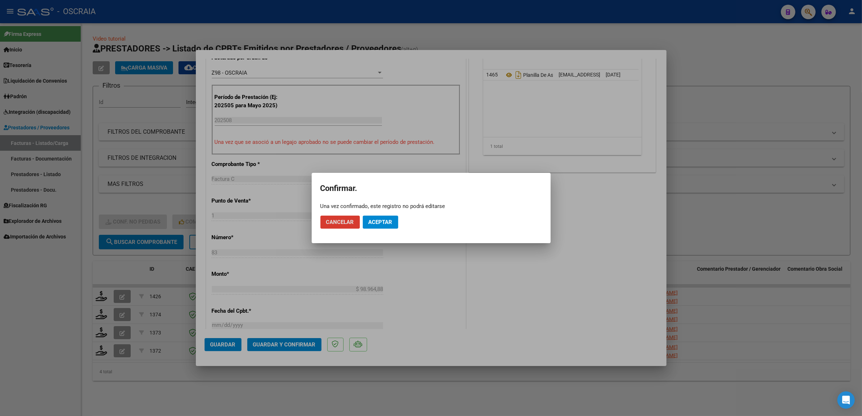
click at [370, 225] on span "Aceptar" at bounding box center [381, 222] width 24 height 7
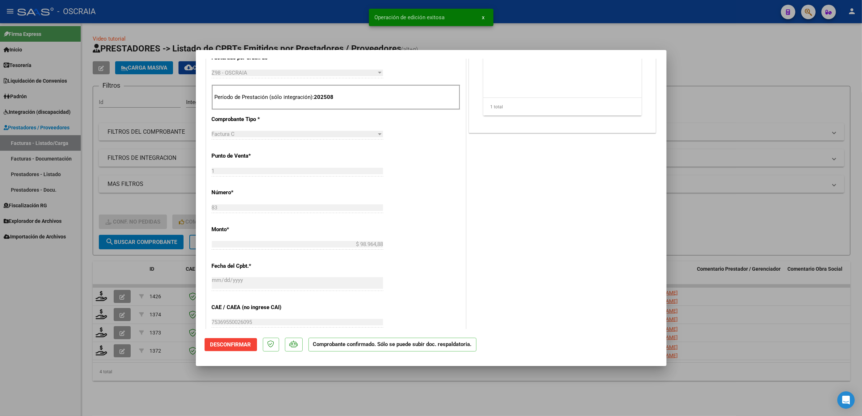
click at [627, 31] on div at bounding box center [431, 208] width 862 height 416
type input "$ 0,00"
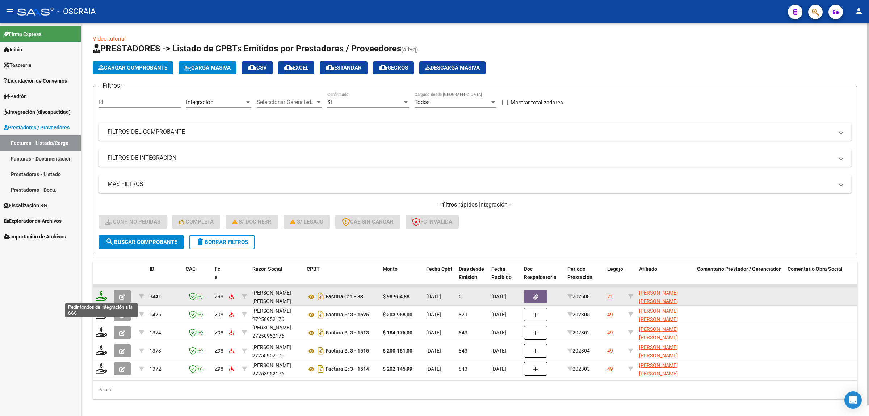
click at [98, 299] on icon at bounding box center [102, 296] width 12 height 10
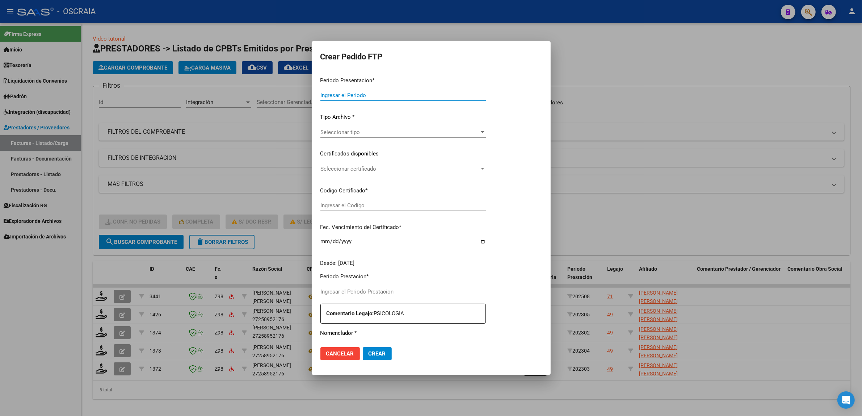
type input "202508"
type input "$ 98.964,88"
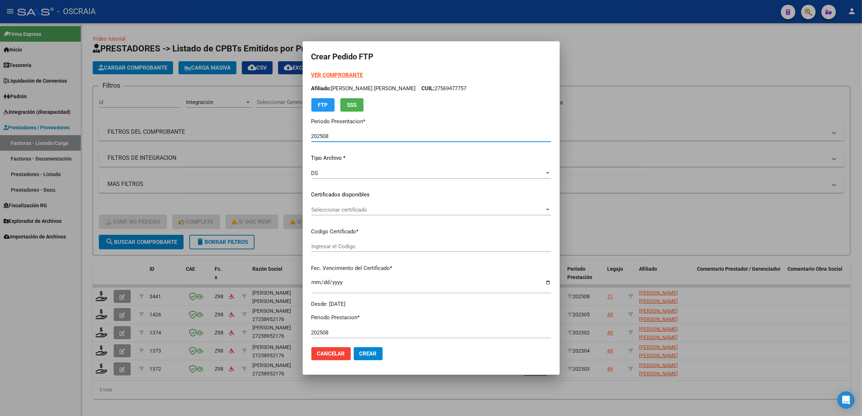
type input "ARG01000569477752022111620231116BS313"
type input "[DATE]"
click at [371, 206] on span "Seleccionar certificado" at bounding box center [428, 209] width 233 height 7
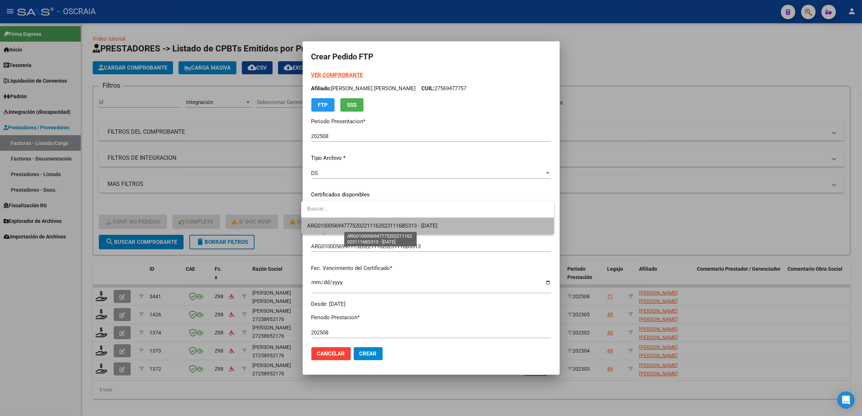
click at [376, 223] on span "ARG01000569477752022111620231116BS313 - [DATE]" at bounding box center [372, 225] width 130 height 7
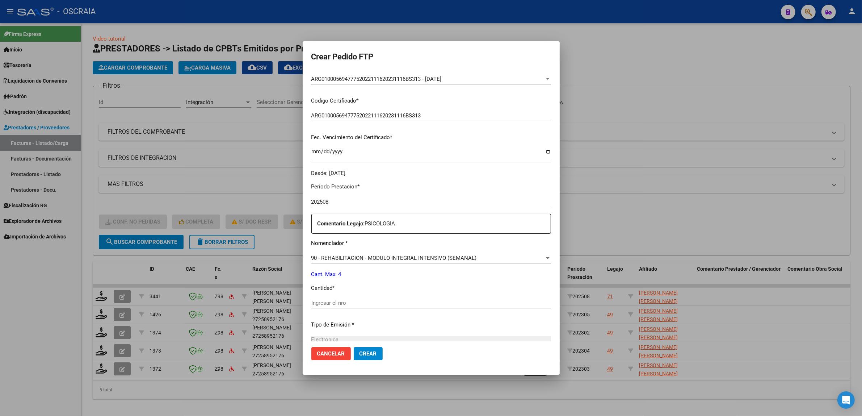
scroll to position [183, 0]
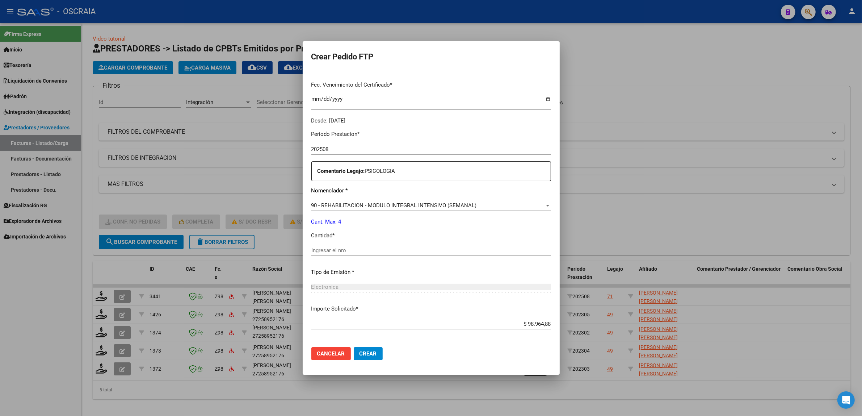
click at [384, 248] on input "Ingresar el nro" at bounding box center [432, 250] width 240 height 7
type input "4"
click at [383, 294] on div "Electronica Seleccionar tipo" at bounding box center [432, 290] width 240 height 18
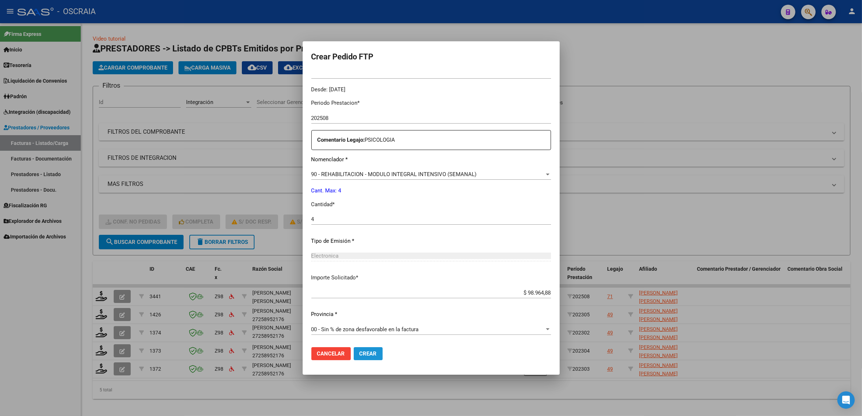
click at [373, 352] on button "Crear" at bounding box center [368, 353] width 29 height 13
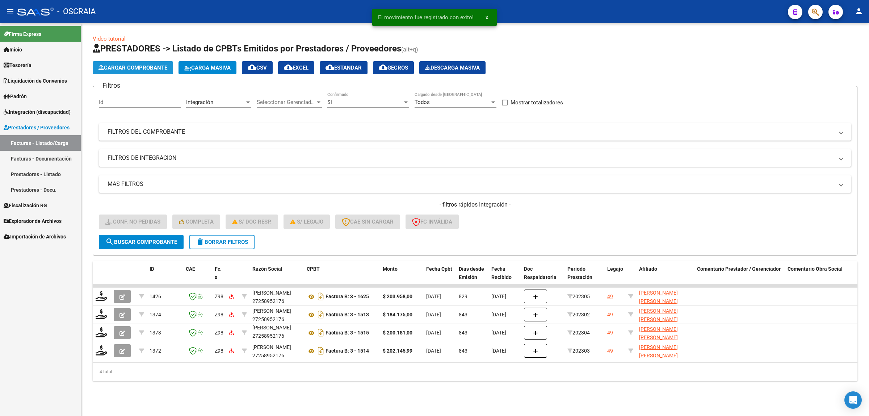
click at [153, 70] on span "Cargar Comprobante" at bounding box center [133, 67] width 69 height 7
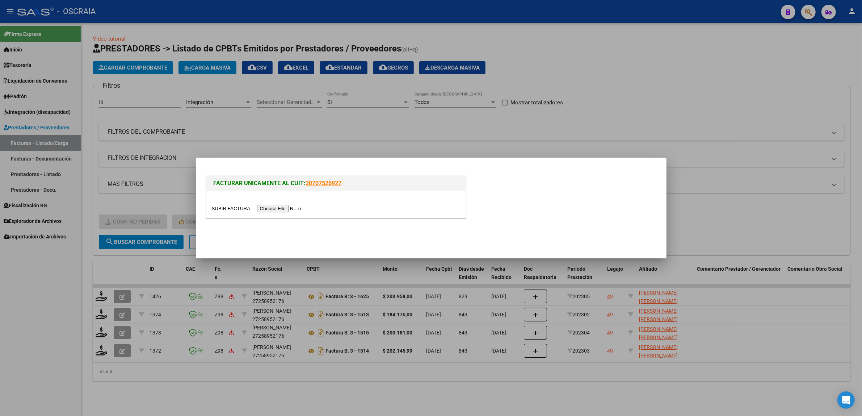
click at [274, 205] on input "file" at bounding box center [258, 209] width 92 height 8
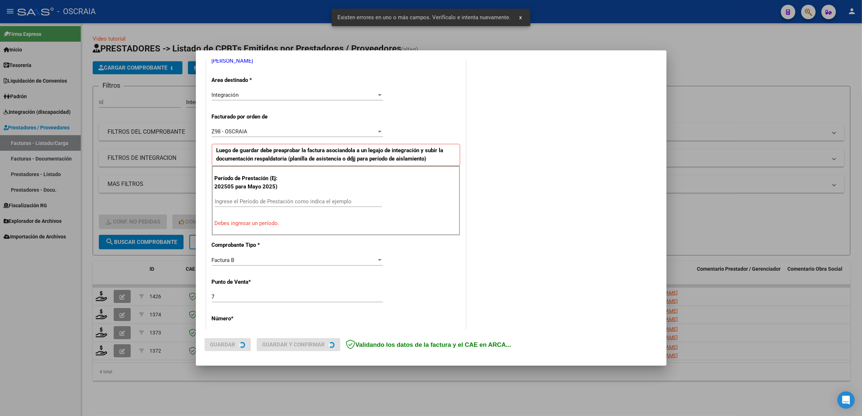
scroll to position [154, 0]
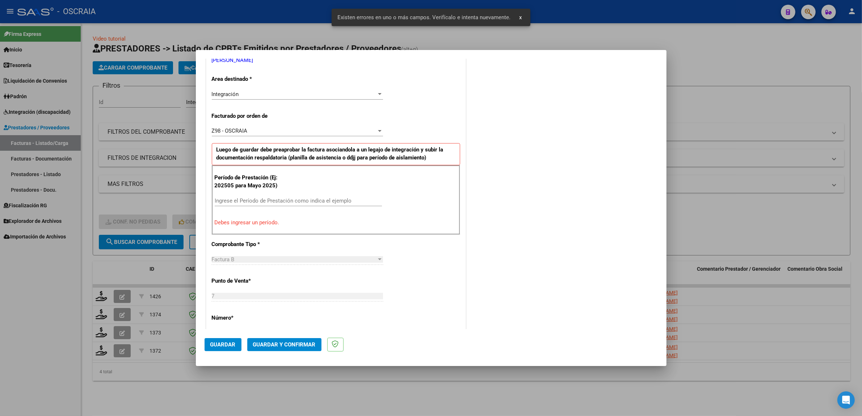
click at [330, 200] on input "Ingrese el Período de Prestación como indica el ejemplo" at bounding box center [298, 200] width 167 height 7
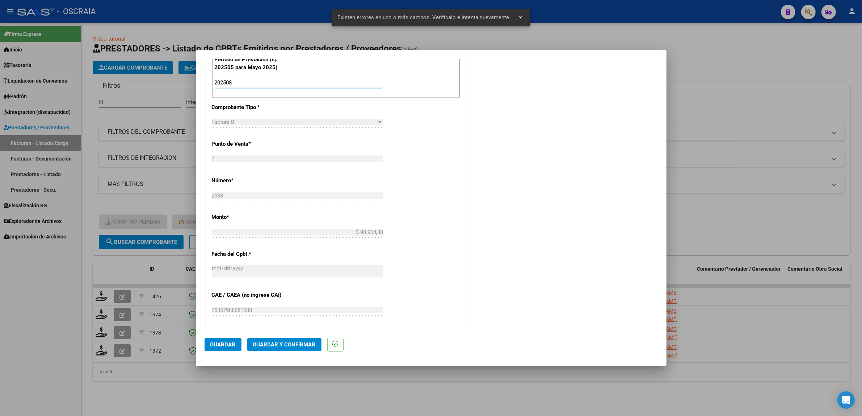
scroll to position [290, 0]
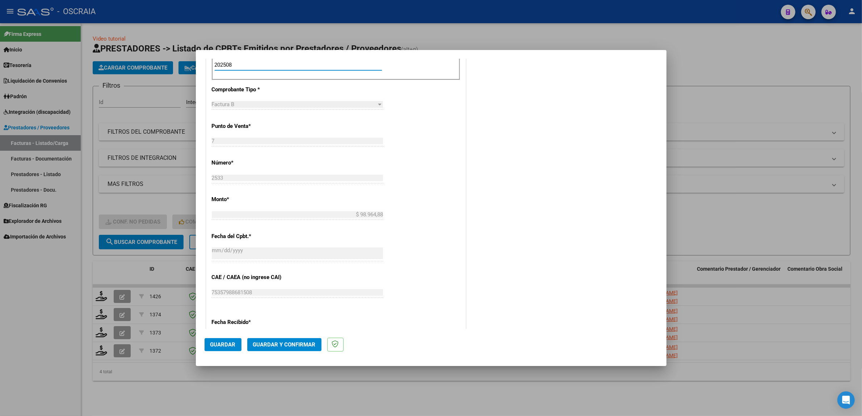
type input "202508"
click at [229, 348] on button "Guardar" at bounding box center [223, 344] width 37 height 13
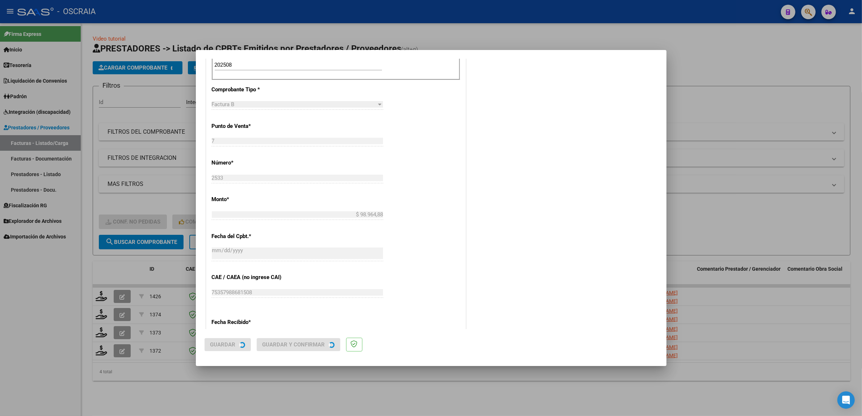
scroll to position [0, 0]
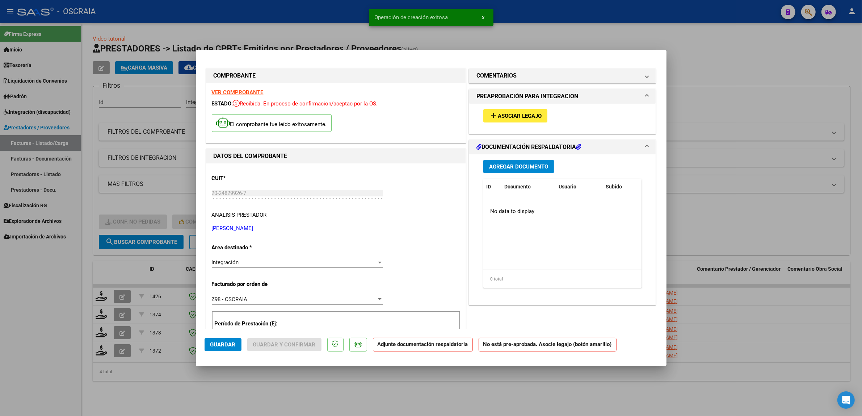
click at [498, 117] on span "Asociar Legajo" at bounding box center [520, 116] width 44 height 7
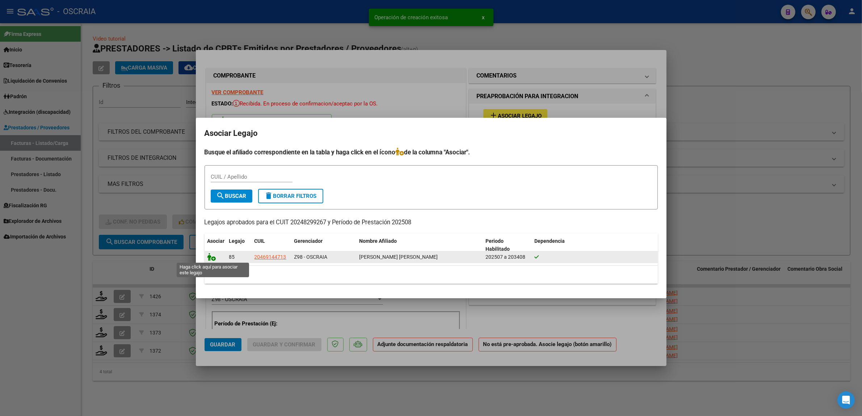
click at [211, 256] on icon at bounding box center [212, 257] width 9 height 8
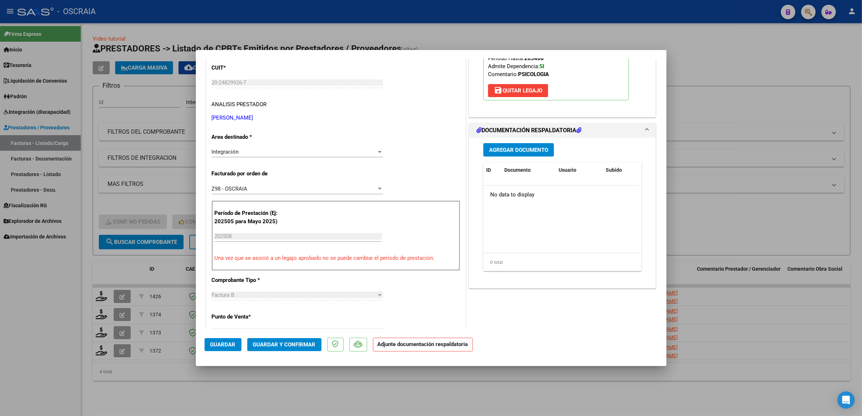
scroll to position [49, 0]
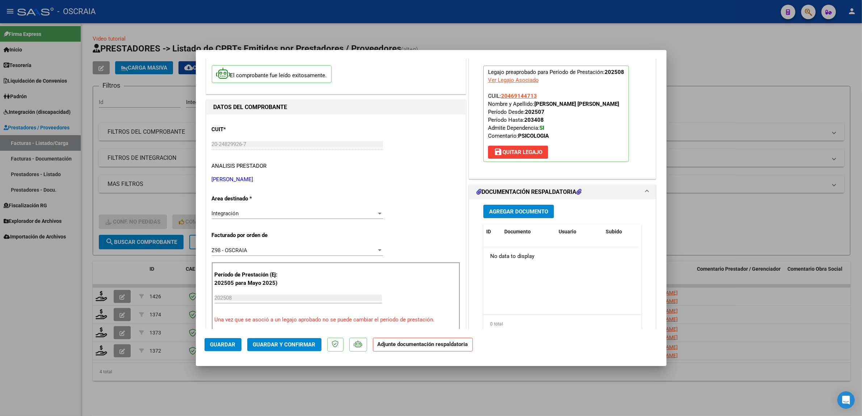
click at [505, 216] on button "Agregar Documento" at bounding box center [519, 211] width 71 height 13
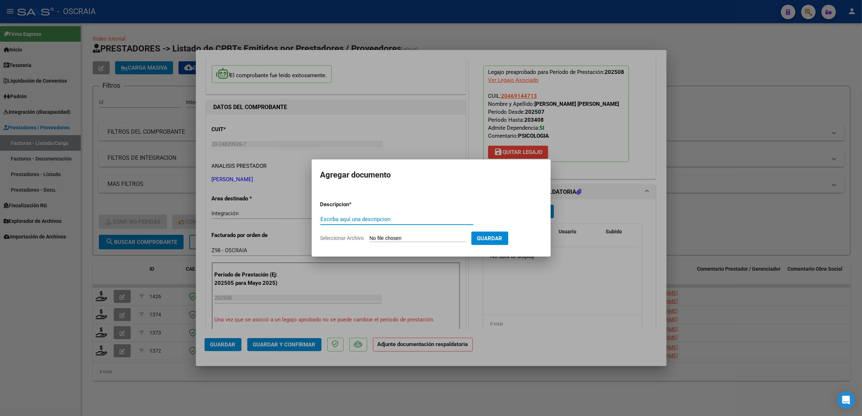
click at [400, 229] on div "Escriba aquí una descripcion" at bounding box center [397, 223] width 153 height 18
drag, startPoint x: 397, startPoint y: 225, endPoint x: 396, endPoint y: 217, distance: 7.6
click at [397, 223] on div "Escriba aquí una descripcion" at bounding box center [397, 223] width 153 height 18
click at [396, 217] on input "Escriba aquí una descripcion" at bounding box center [397, 219] width 153 height 7
type input "PLANILLA DE ASISTENCIA"
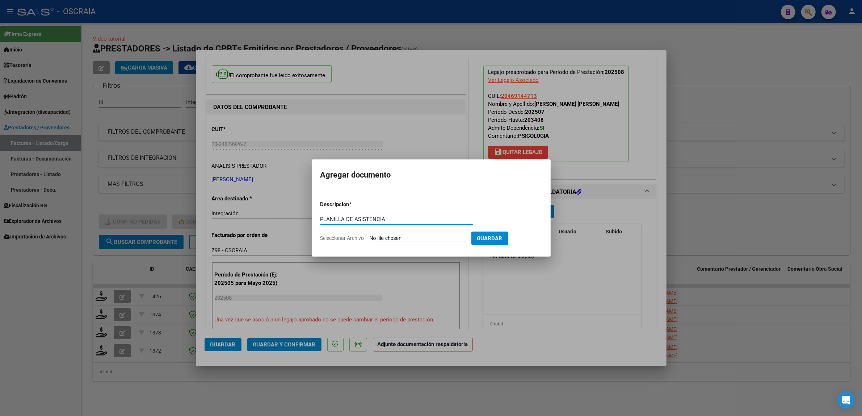
click at [422, 240] on input "Seleccionar Archivo" at bounding box center [418, 238] width 96 height 7
type input "C:\fakepath\08-2025 [PERSON_NAME] FC2533 PSICOLOGIA [PERSON_NAME] PLANILLA DE A…"
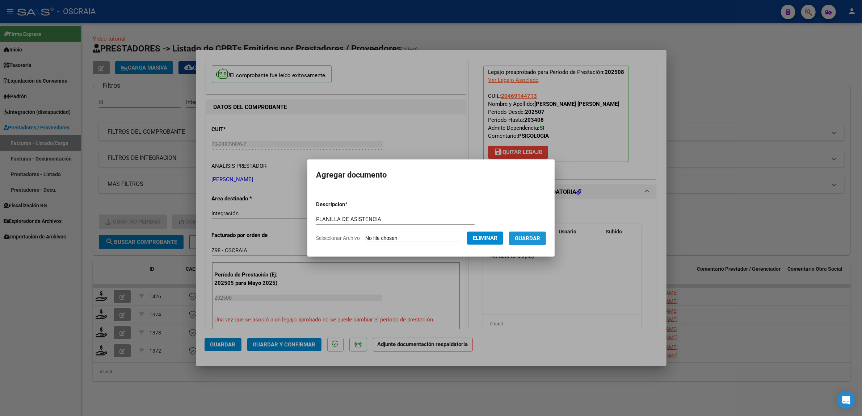
click at [520, 237] on button "Guardar" at bounding box center [527, 237] width 37 height 13
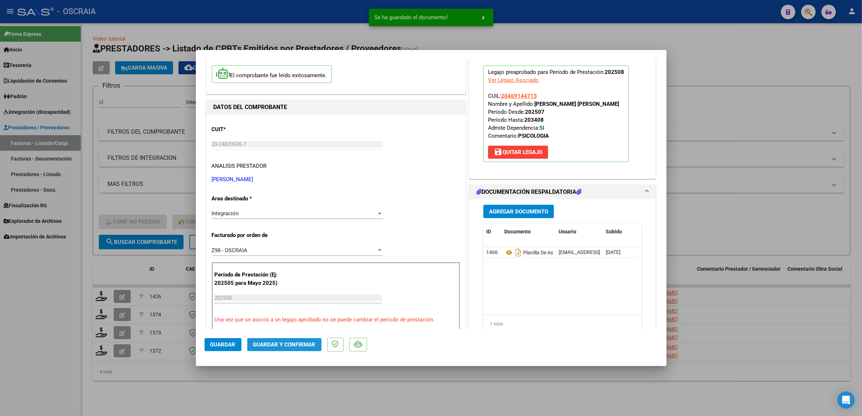
click at [269, 339] on button "Guardar y Confirmar" at bounding box center [284, 344] width 74 height 13
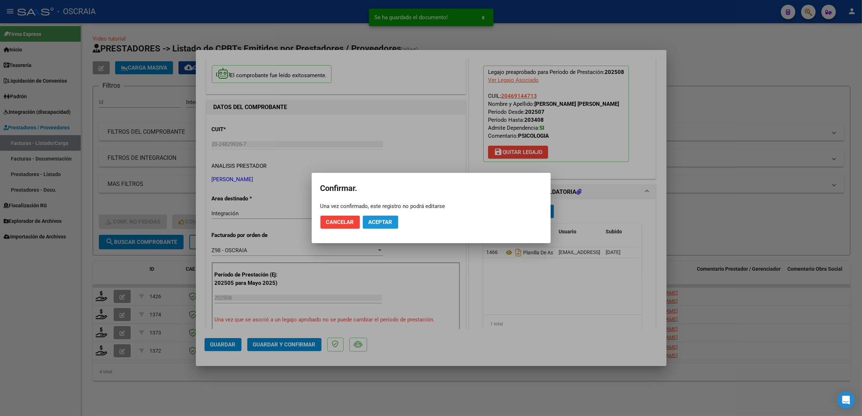
click at [376, 227] on button "Aceptar" at bounding box center [380, 222] width 35 height 13
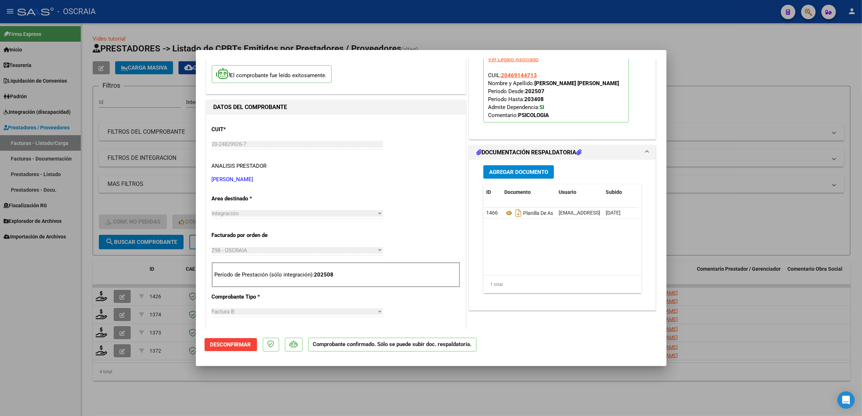
click at [744, 144] on div at bounding box center [431, 208] width 862 height 416
type input "$ 0,00"
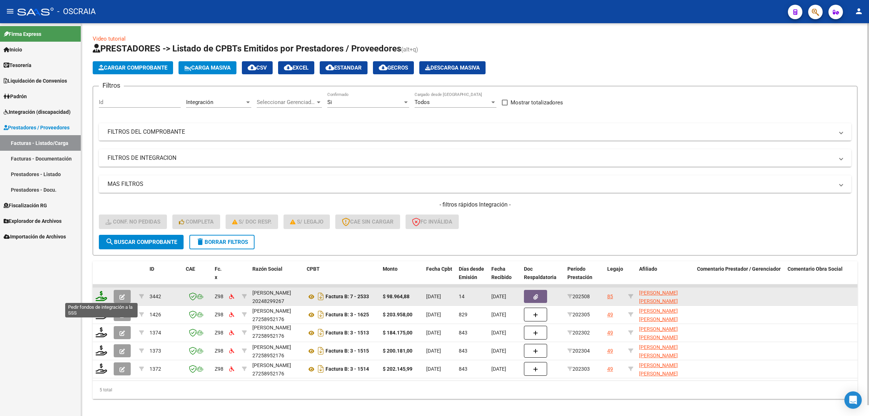
click at [103, 296] on icon at bounding box center [102, 296] width 12 height 10
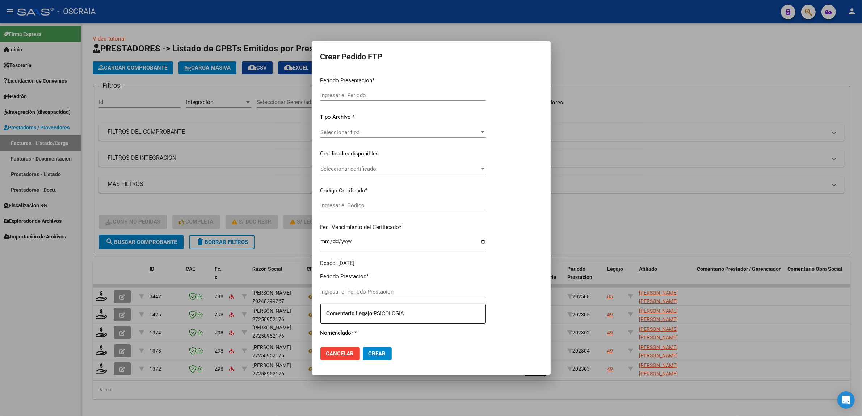
type input "202508"
type input "$ 98.964,88"
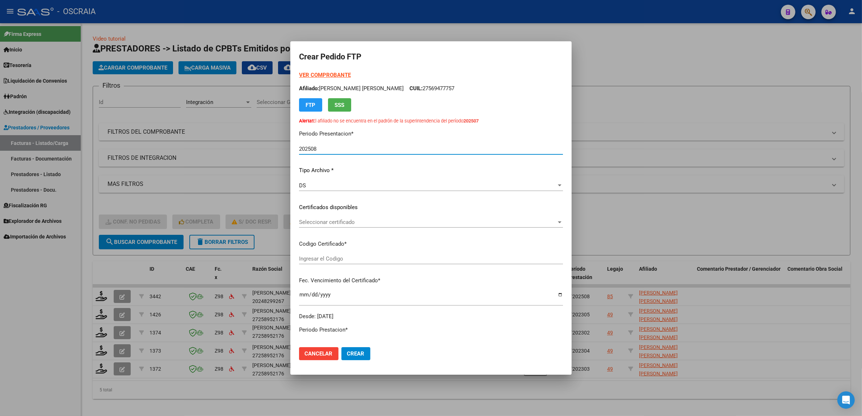
type input "ARG02000469144712024082620340826CBA13650"
type input "[DATE]"
click at [400, 219] on span "Seleccionar certificado" at bounding box center [428, 222] width 258 height 7
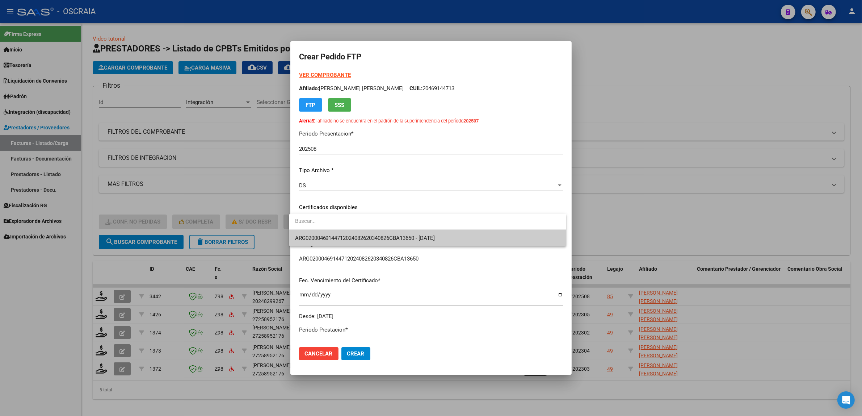
click at [447, 243] on span "ARG02000469144712024082620340826CBA13650 - [DATE]" at bounding box center [428, 238] width 266 height 16
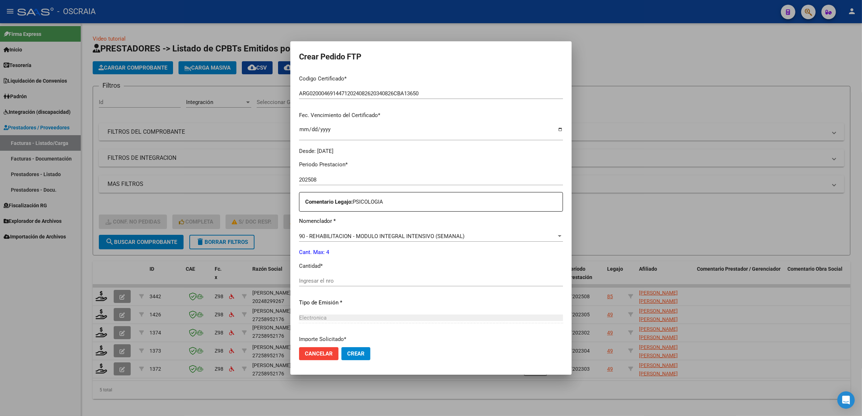
scroll to position [181, 0]
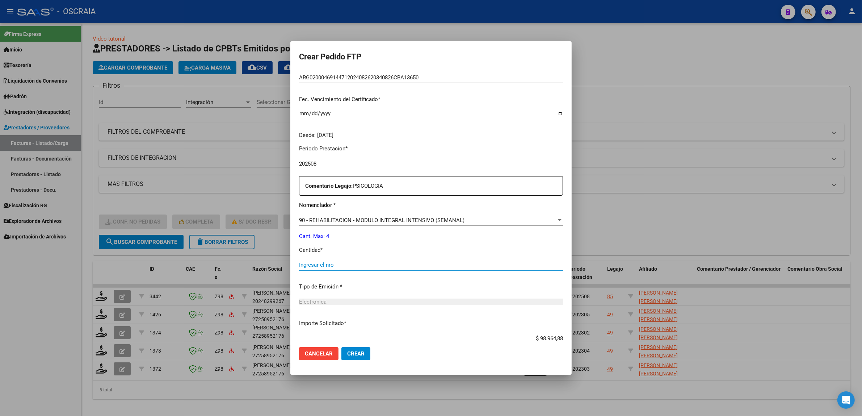
click at [380, 266] on input "Ingresar el nro" at bounding box center [431, 265] width 264 height 7
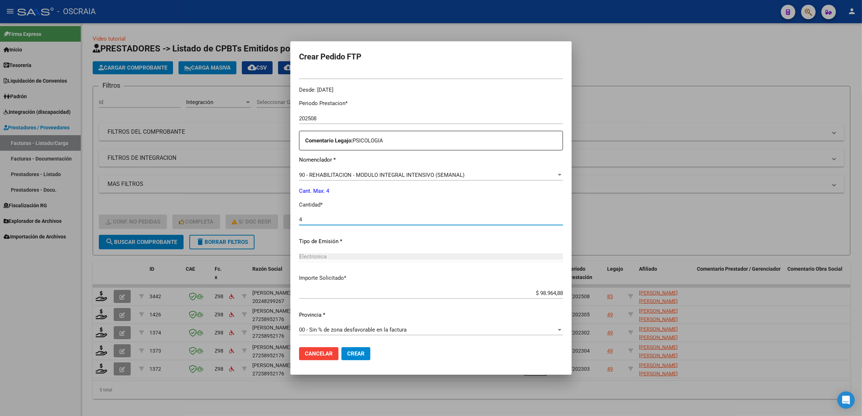
scroll to position [227, 0]
type input "4"
click at [353, 360] on button "Crear" at bounding box center [356, 353] width 29 height 13
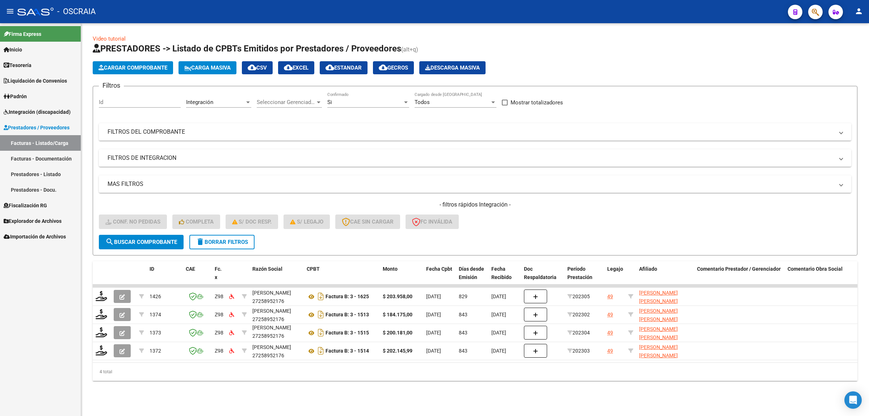
click at [147, 71] on button "Cargar Comprobante" at bounding box center [133, 67] width 80 height 13
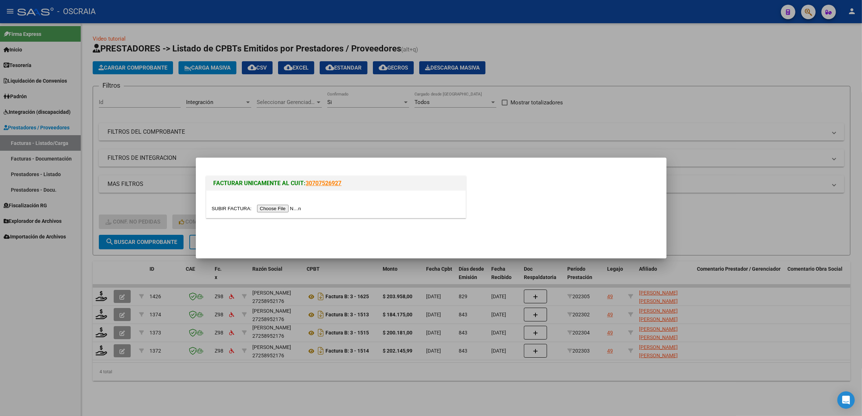
click at [266, 211] on input "file" at bounding box center [258, 209] width 92 height 8
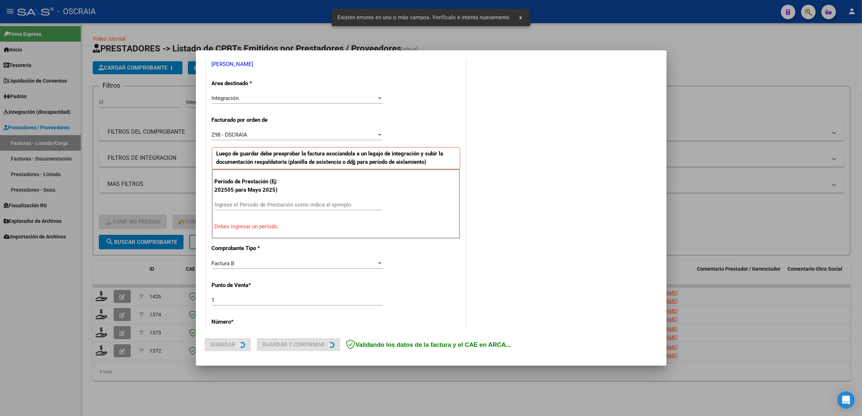
scroll to position [154, 0]
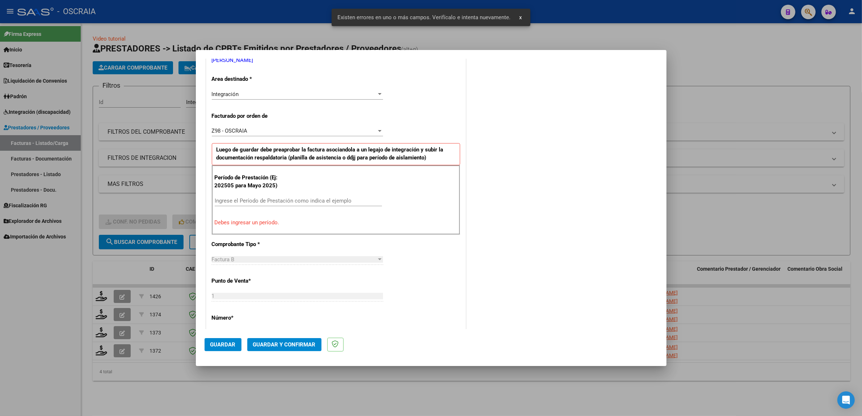
click at [271, 198] on input "Ingrese el Período de Prestación como indica el ejemplo" at bounding box center [298, 200] width 167 height 7
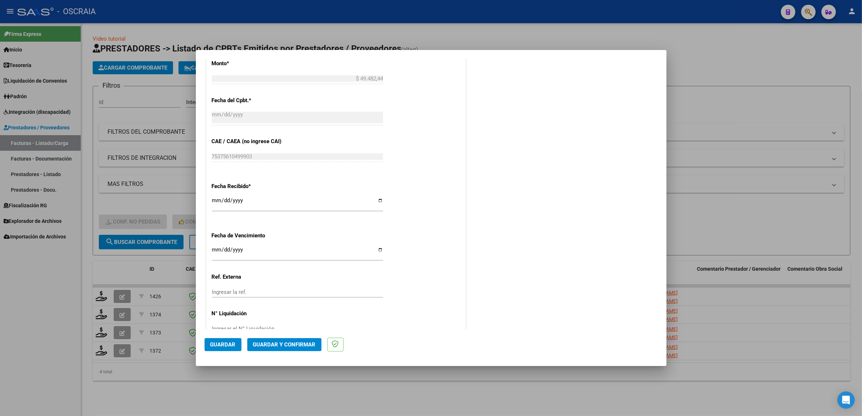
scroll to position [446, 0]
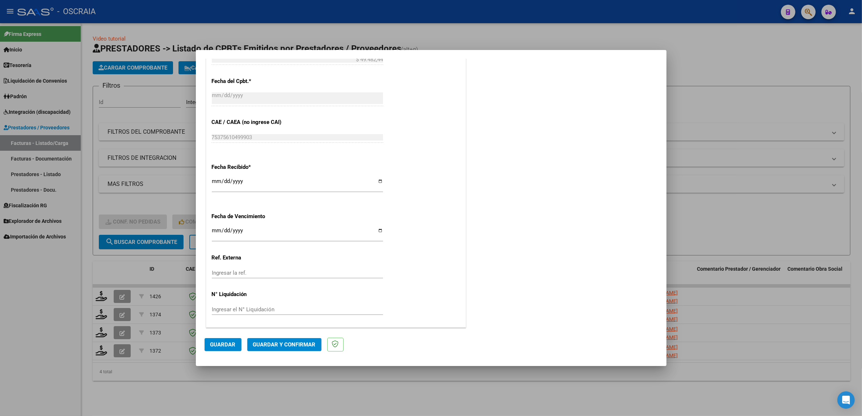
type input "202508"
click at [229, 343] on span "Guardar" at bounding box center [222, 344] width 25 height 7
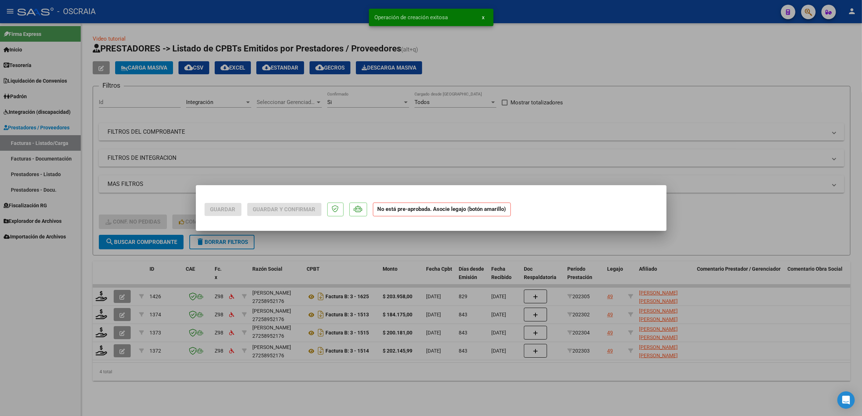
scroll to position [0, 0]
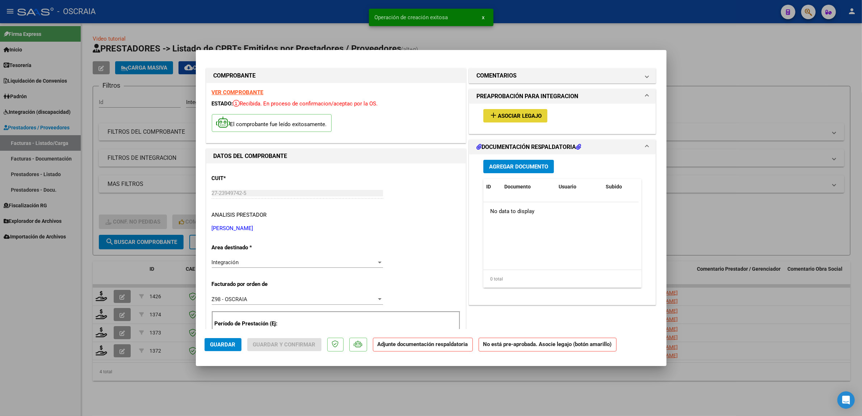
click at [504, 117] on span "Asociar Legajo" at bounding box center [520, 116] width 44 height 7
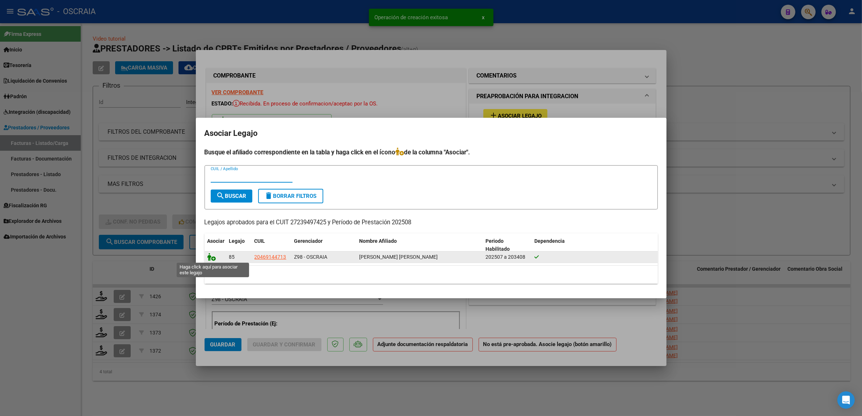
click at [215, 260] on icon at bounding box center [212, 257] width 9 height 8
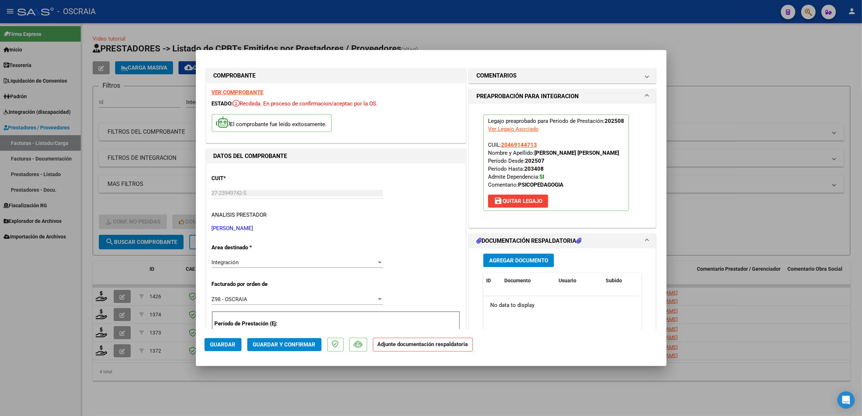
click at [513, 263] on span "Agregar Documento" at bounding box center [518, 260] width 59 height 7
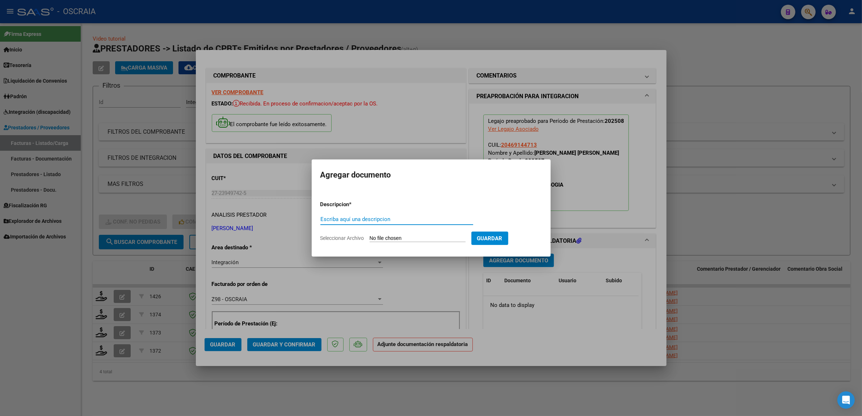
click at [410, 217] on input "Escriba aquí una descripcion" at bounding box center [397, 219] width 153 height 7
click at [395, 221] on input "PLANILLA DE ASISTENCIA" at bounding box center [397, 219] width 153 height 7
type input "PLANILLA DE ASISTENCIA"
click at [411, 238] on input "Seleccionar Archivo" at bounding box center [418, 238] width 96 height 7
type input "C:\fakepath\08-2025 [PERSON_NAME] FC 4156 PSICOPEDAGOGIA SANTIAGO [PERSON_NAME]…"
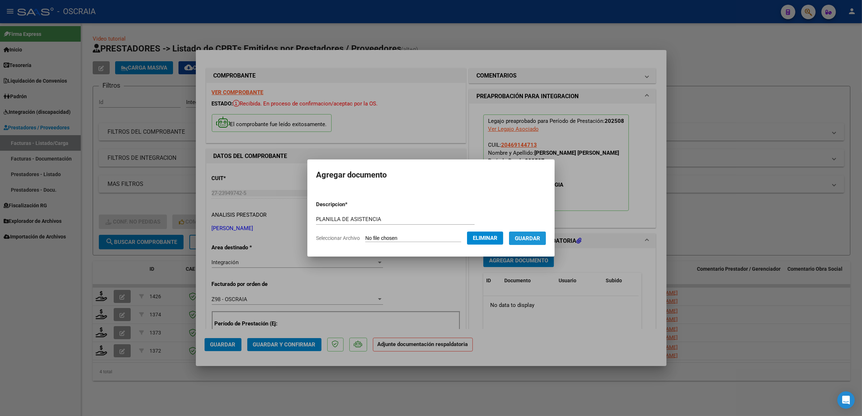
click at [531, 241] on span "Guardar" at bounding box center [527, 238] width 25 height 7
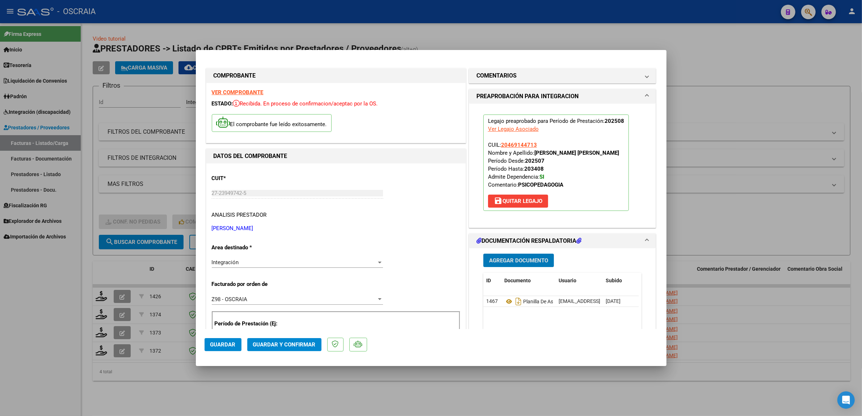
click at [270, 340] on button "Guardar y Confirmar" at bounding box center [284, 344] width 74 height 13
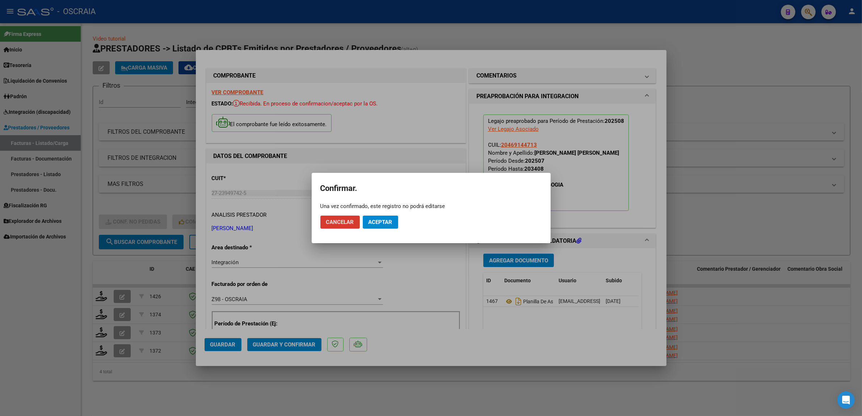
click at [381, 219] on span "Aceptar" at bounding box center [381, 222] width 24 height 7
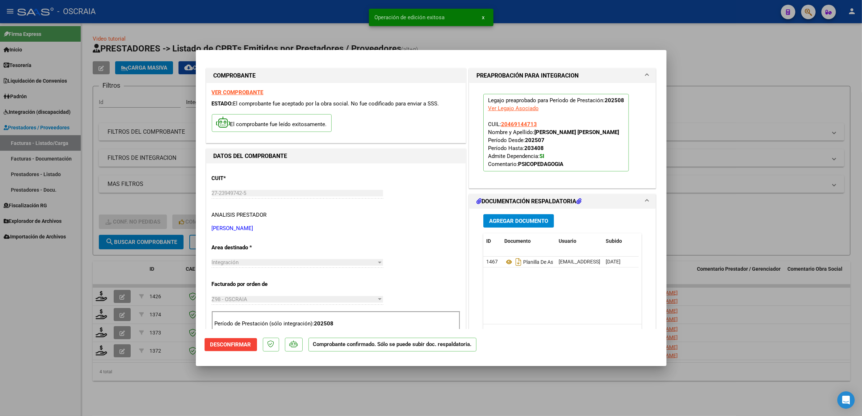
click at [185, 104] on div at bounding box center [431, 208] width 862 height 416
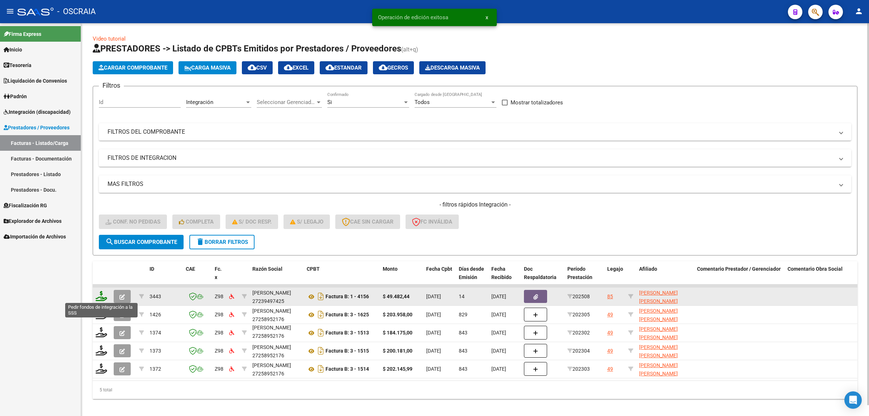
click at [98, 296] on icon at bounding box center [102, 296] width 12 height 10
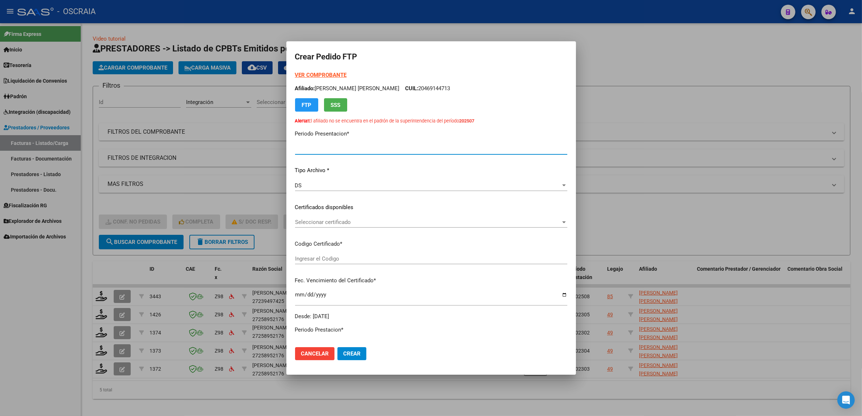
type input "202508"
type input "$ 49.482,44"
type input "ARG02000469144712024082620340826CBA13650"
type input "[DATE]"
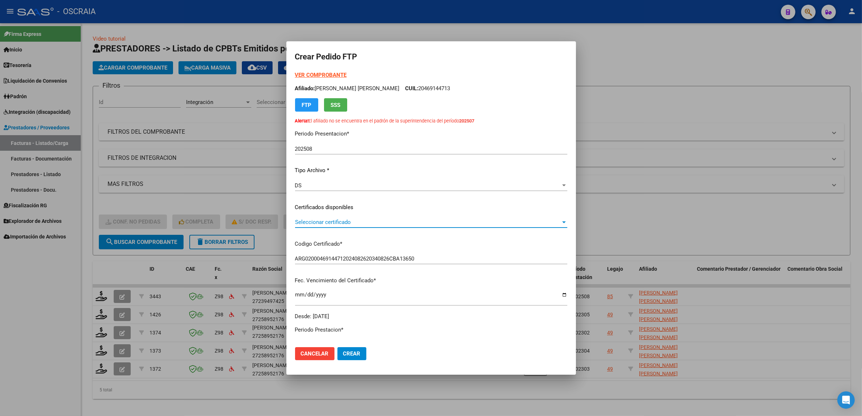
click at [336, 223] on span "Seleccionar certificado" at bounding box center [428, 222] width 266 height 7
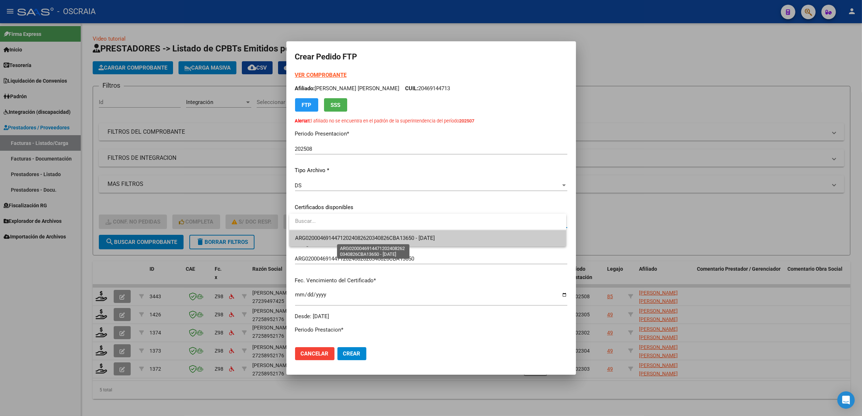
click at [351, 238] on span "ARG02000469144712024082620340826CBA13650 - [DATE]" at bounding box center [365, 238] width 140 height 7
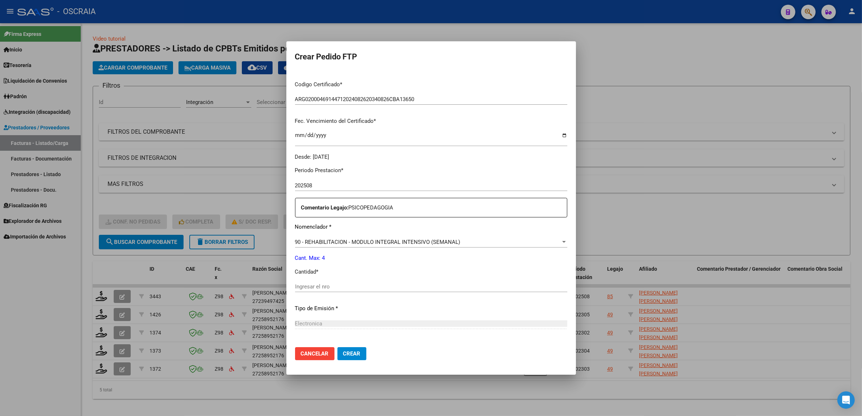
scroll to position [181, 0]
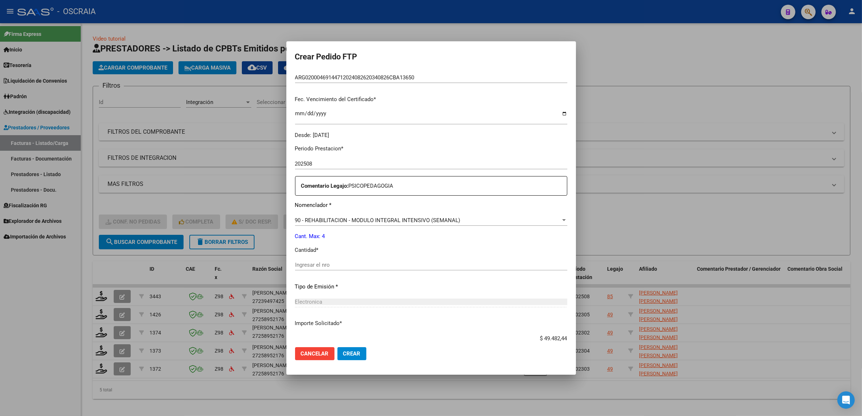
click at [374, 264] on input "Ingresar el nro" at bounding box center [431, 265] width 272 height 7
type input "4"
click at [443, 297] on div "Electronica Seleccionar tipo" at bounding box center [431, 301] width 272 height 11
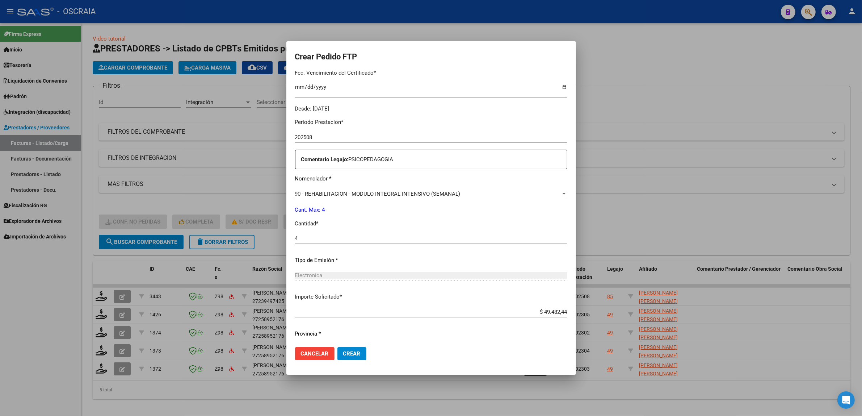
scroll to position [227, 0]
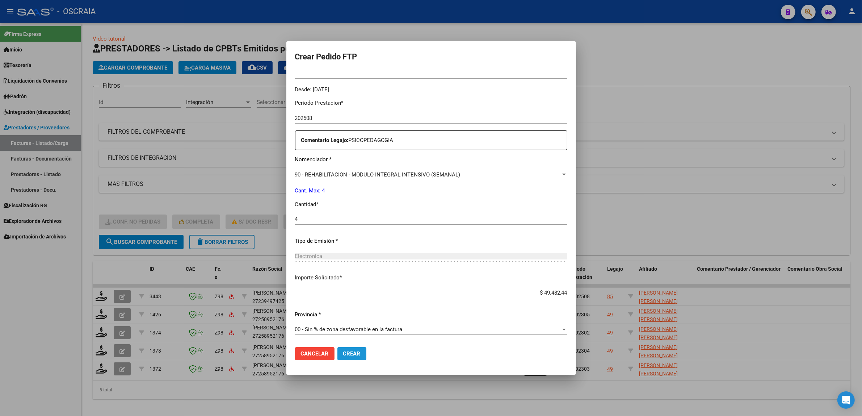
click at [363, 351] on button "Crear" at bounding box center [352, 353] width 29 height 13
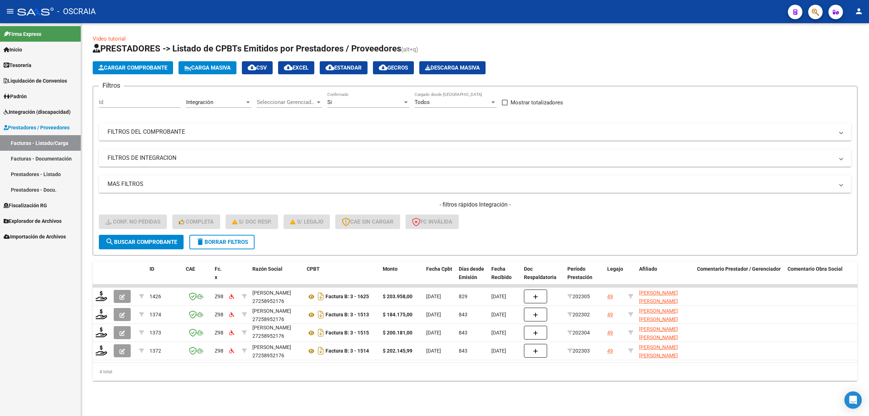
click at [121, 71] on button "Cargar Comprobante" at bounding box center [133, 67] width 80 height 13
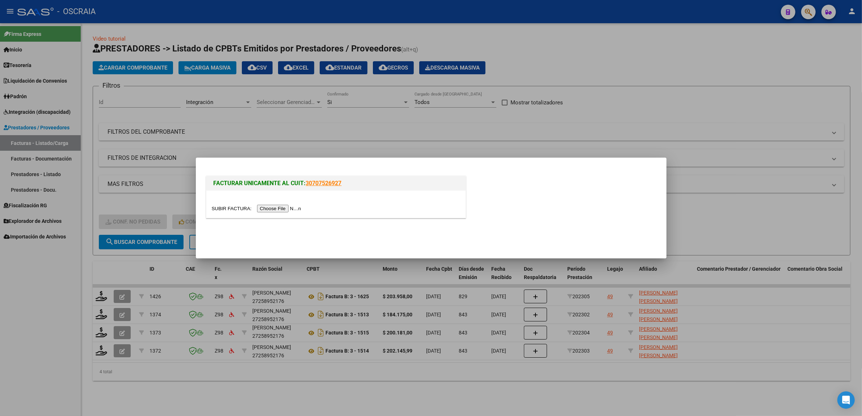
click at [281, 207] on input "file" at bounding box center [258, 209] width 92 height 8
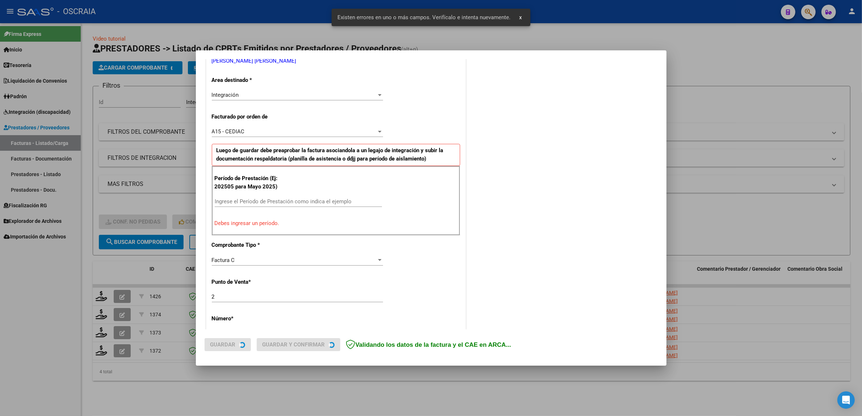
scroll to position [154, 0]
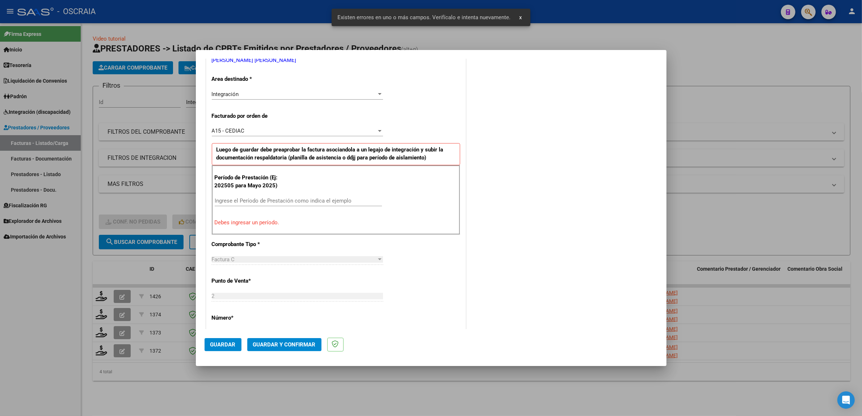
click at [272, 199] on input "Ingrese el Período de Prestación como indica el ejemplo" at bounding box center [298, 200] width 167 height 7
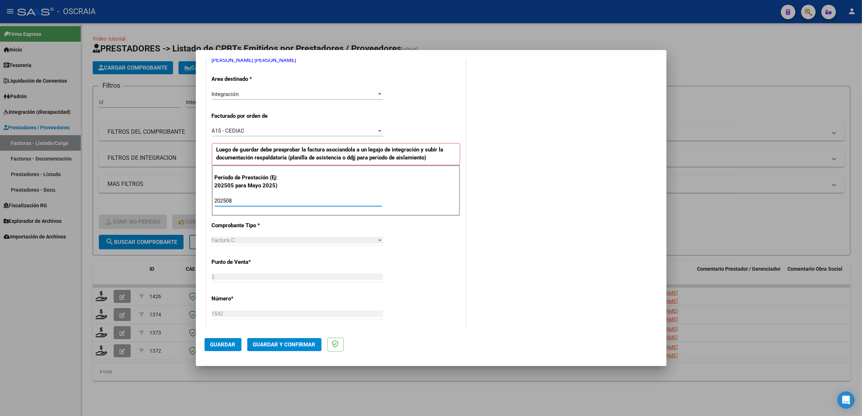
type input "202508"
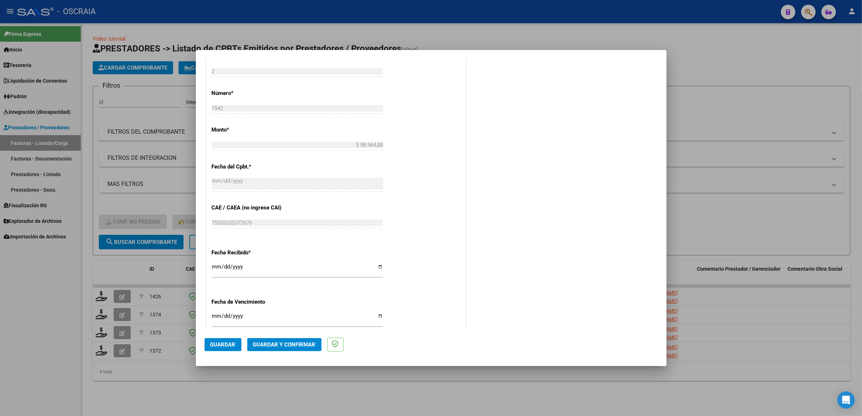
scroll to position [381, 0]
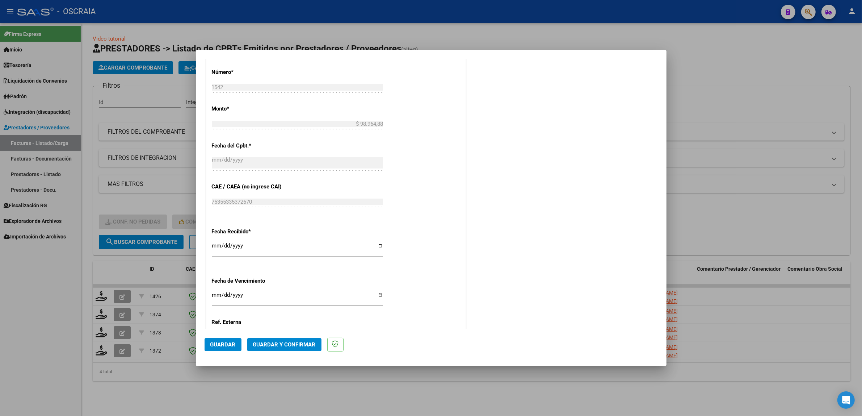
click at [218, 350] on button "Guardar" at bounding box center [223, 344] width 37 height 13
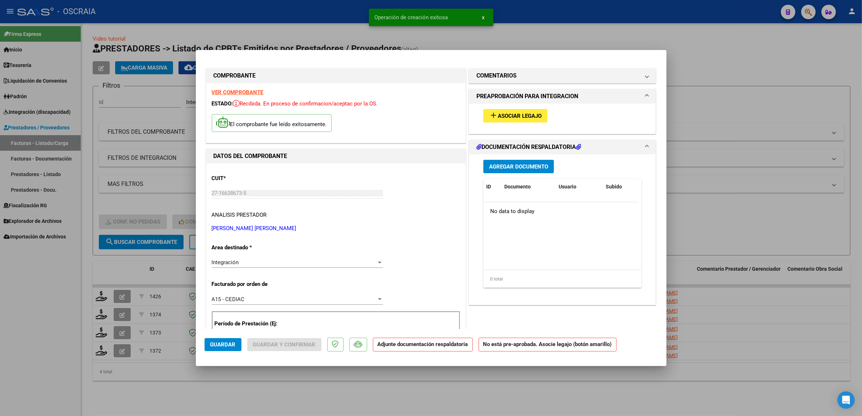
click at [509, 118] on span "Asociar Legajo" at bounding box center [520, 116] width 44 height 7
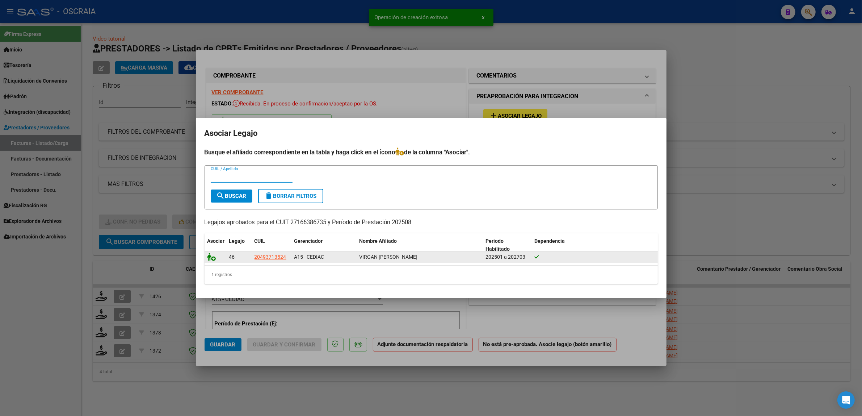
click at [211, 256] on icon at bounding box center [212, 257] width 9 height 8
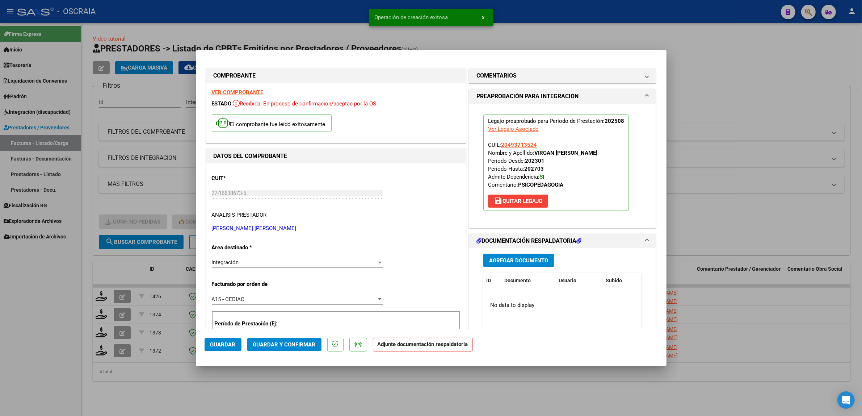
click at [530, 259] on span "Agregar Documento" at bounding box center [518, 260] width 59 height 7
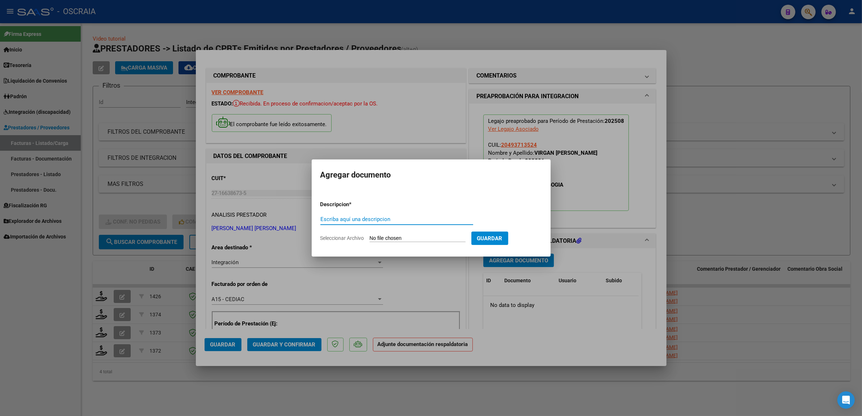
click at [392, 221] on input "Escriba aquí una descripcion" at bounding box center [397, 219] width 153 height 7
type input "PLANILLA DE ASISTENCIA"
click at [397, 238] on input "Seleccionar Archivo" at bounding box center [418, 238] width 96 height 7
type input "C:\fakepath\08-2025 [PERSON_NAME] [PERSON_NAME] FC1542 PSICOPEDAGOGIA [PERSON_N…"
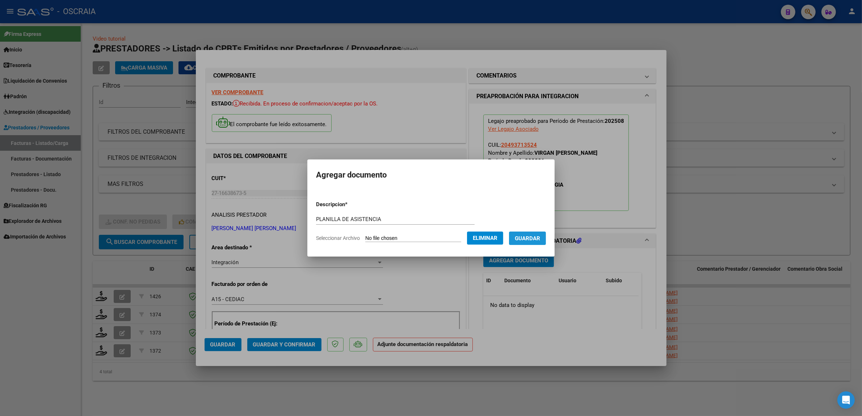
click at [532, 238] on span "Guardar" at bounding box center [527, 238] width 25 height 7
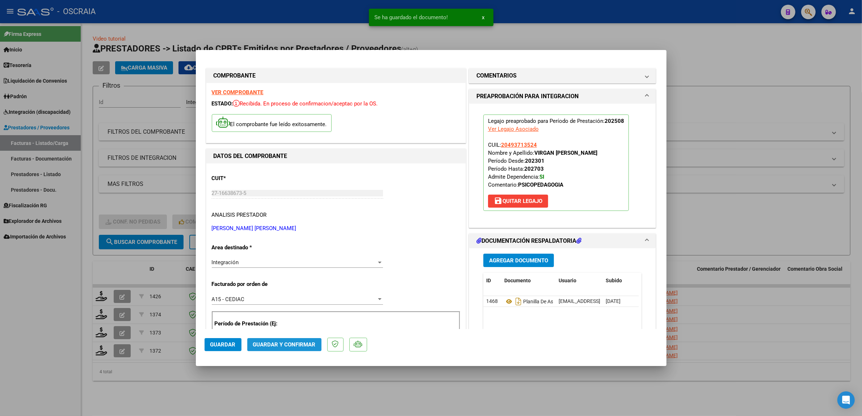
click at [312, 346] on span "Guardar y Confirmar" at bounding box center [284, 344] width 63 height 7
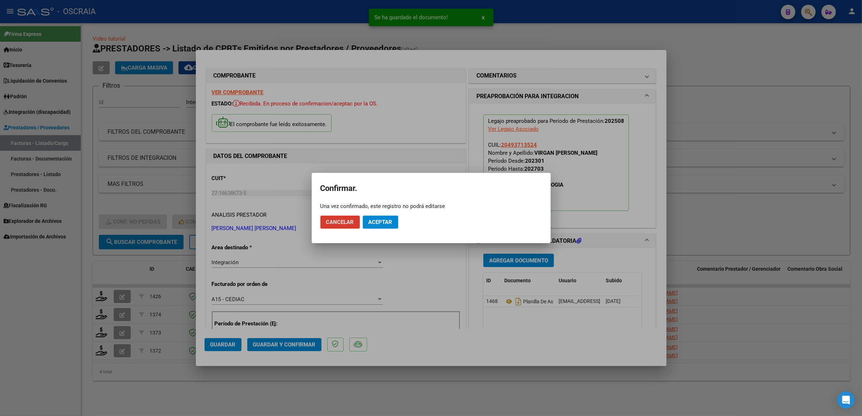
click at [347, 219] on span "Cancelar" at bounding box center [340, 222] width 28 height 7
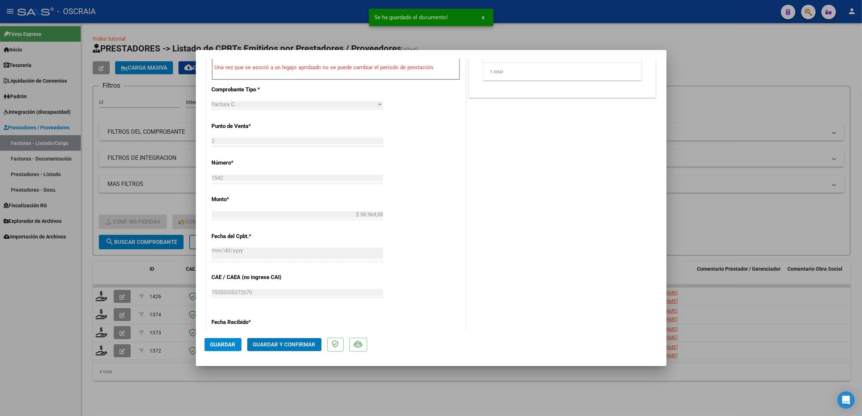
scroll to position [317, 0]
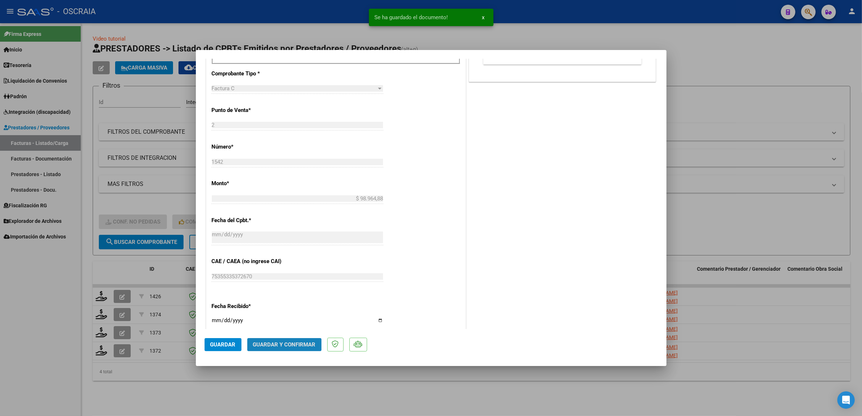
click at [290, 341] on button "Guardar y Confirmar" at bounding box center [284, 344] width 74 height 13
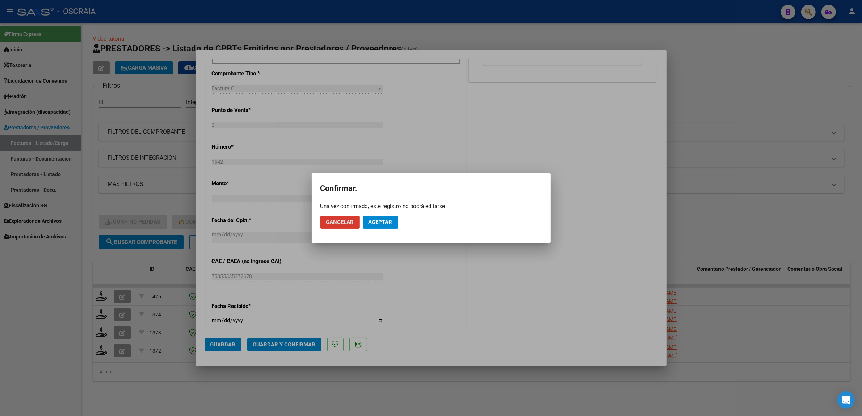
click at [385, 219] on span "Aceptar" at bounding box center [381, 222] width 24 height 7
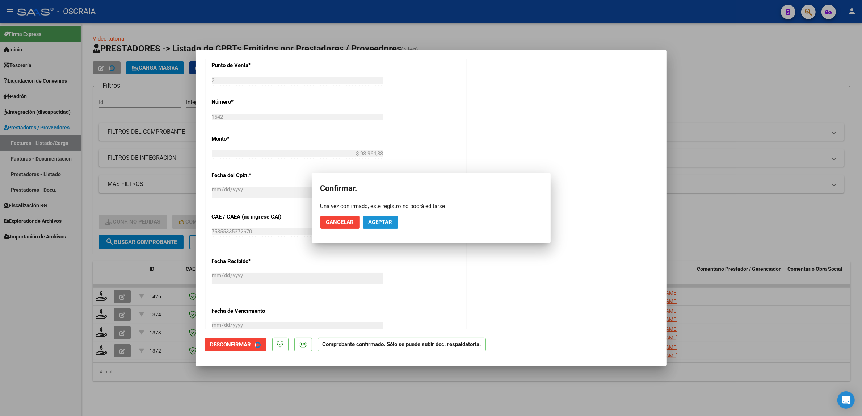
scroll to position [272, 0]
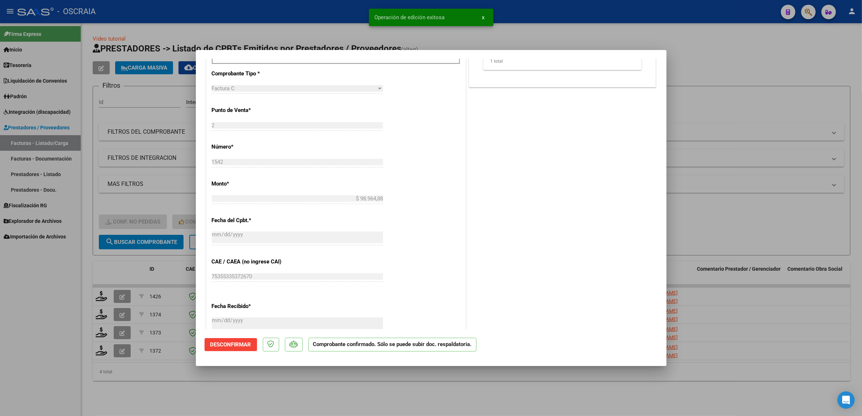
click at [174, 216] on div at bounding box center [431, 208] width 862 height 416
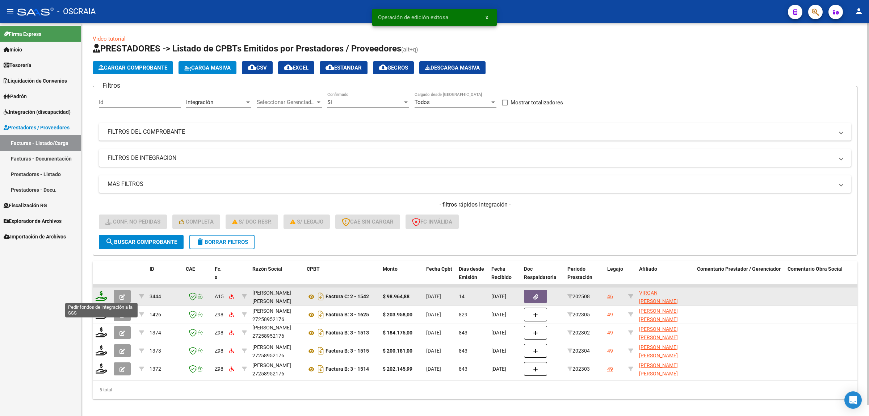
click at [100, 297] on icon at bounding box center [102, 296] width 12 height 10
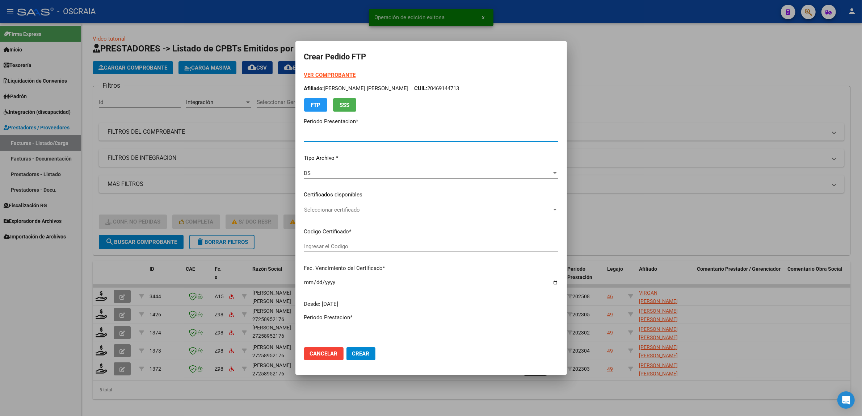
type input "202508"
type input "$ 98.964,88"
type input "ARG02000493713522022031120270311BS410"
type input "[DATE]"
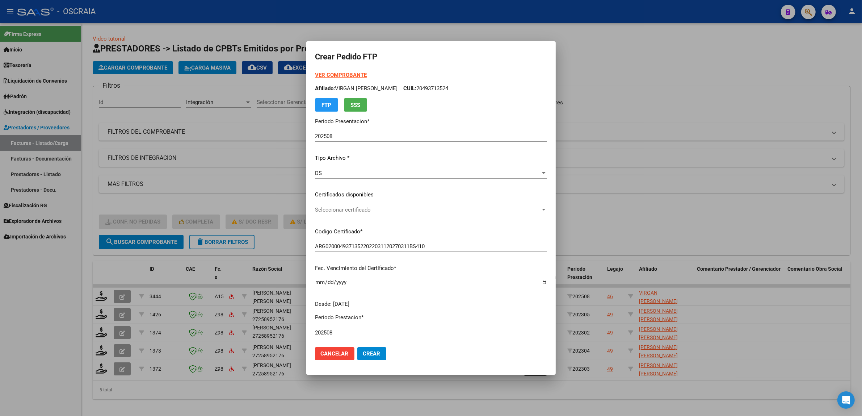
click at [365, 213] on div "Seleccionar certificado Seleccionar certificado" at bounding box center [431, 209] width 232 height 11
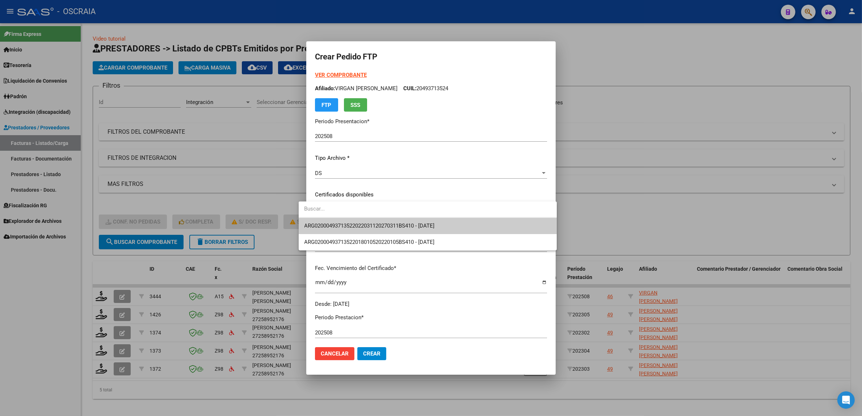
click at [374, 230] on span "ARG02000493713522022031120270311BS410 - [DATE]" at bounding box center [428, 226] width 247 height 16
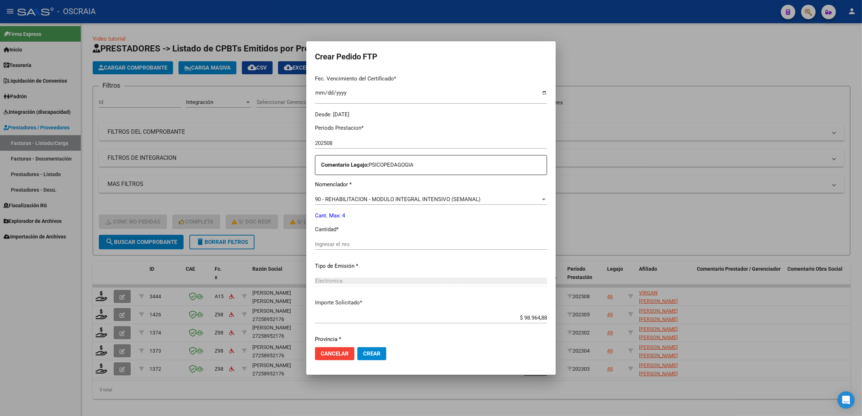
scroll to position [214, 0]
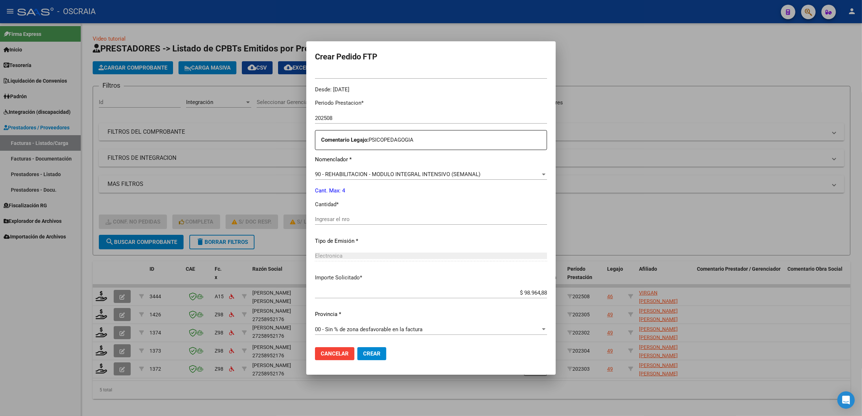
click at [379, 221] on input "Ingresar el nro" at bounding box center [431, 219] width 232 height 7
type input "4"
click at [383, 238] on p "Tipo de Emisión *" at bounding box center [431, 241] width 232 height 8
click at [367, 357] on button "Crear" at bounding box center [372, 353] width 29 height 13
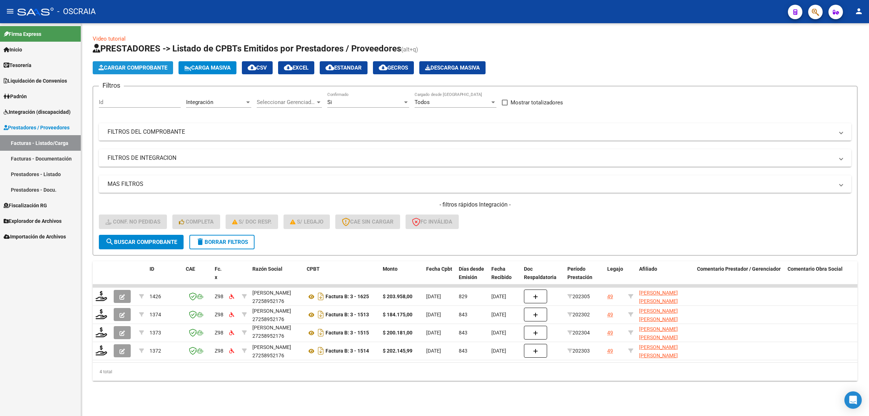
click at [156, 71] on button "Cargar Comprobante" at bounding box center [133, 67] width 80 height 13
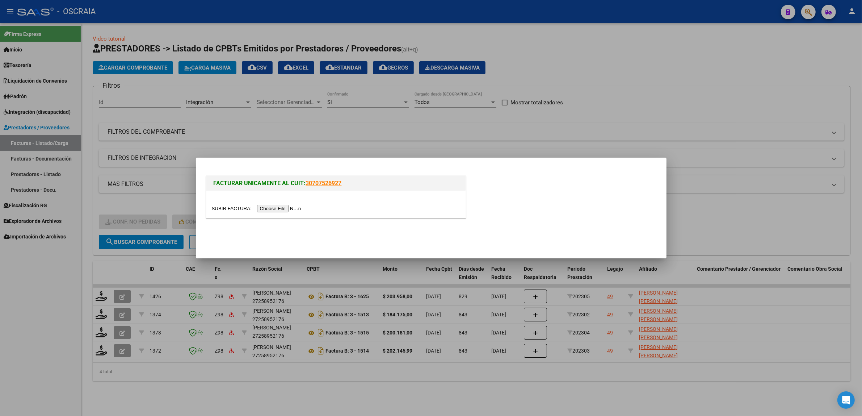
click at [270, 212] on div at bounding box center [336, 208] width 248 height 8
click at [270, 209] on input "file" at bounding box center [258, 209] width 92 height 8
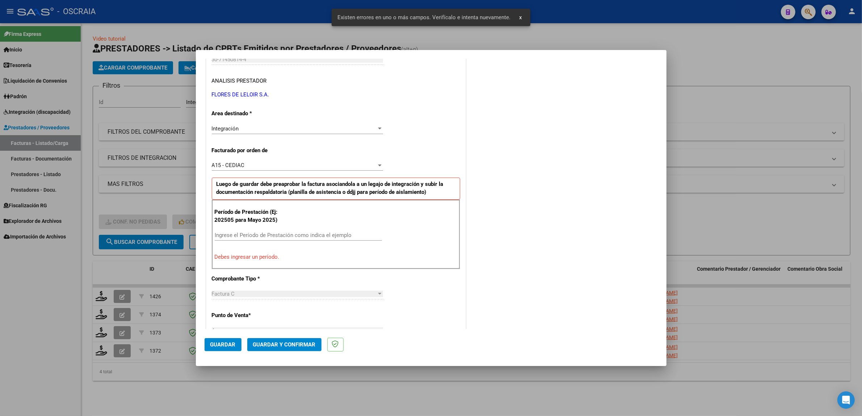
scroll to position [109, 0]
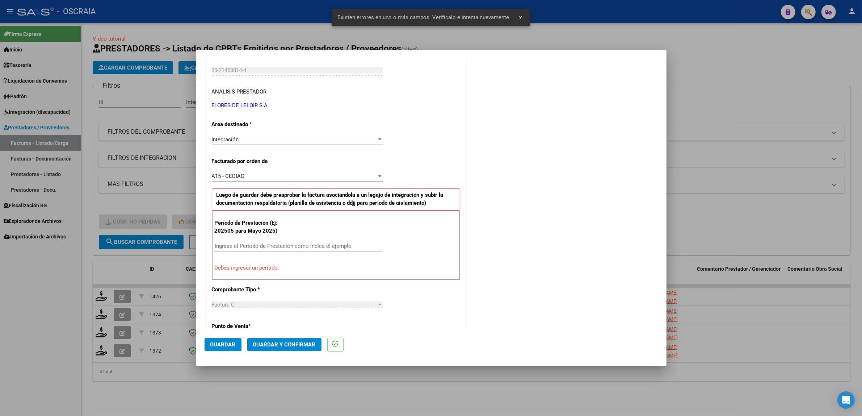
click at [305, 249] on input "Ingrese el Período de Prestación como indica el ejemplo" at bounding box center [298, 246] width 167 height 7
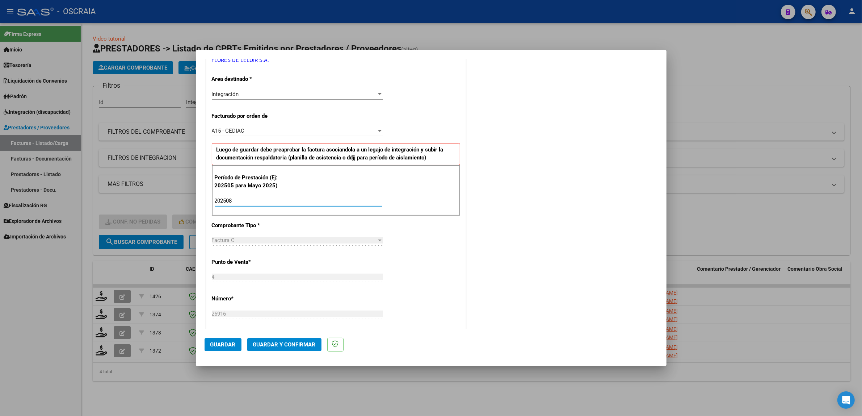
type input "202508"
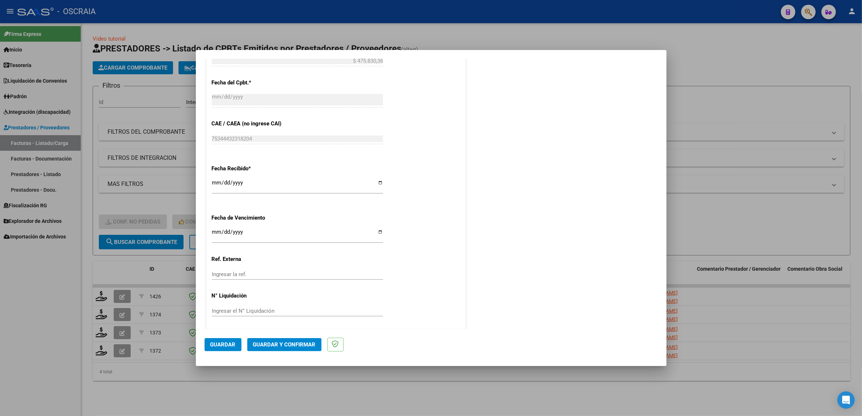
scroll to position [446, 0]
click at [223, 343] on span "Guardar" at bounding box center [222, 344] width 25 height 7
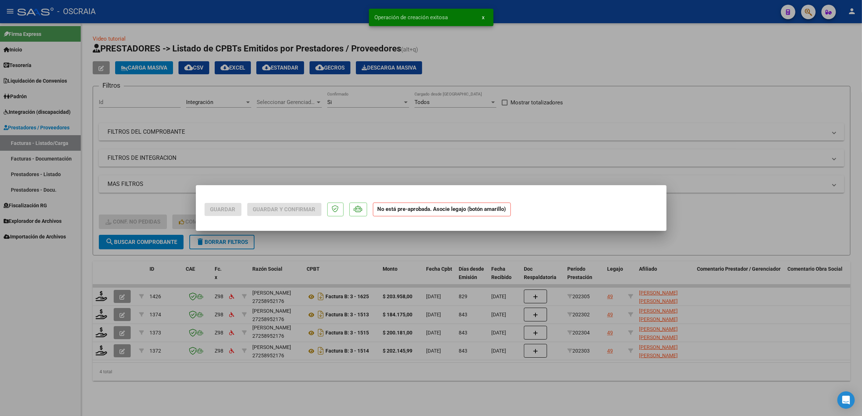
scroll to position [0, 0]
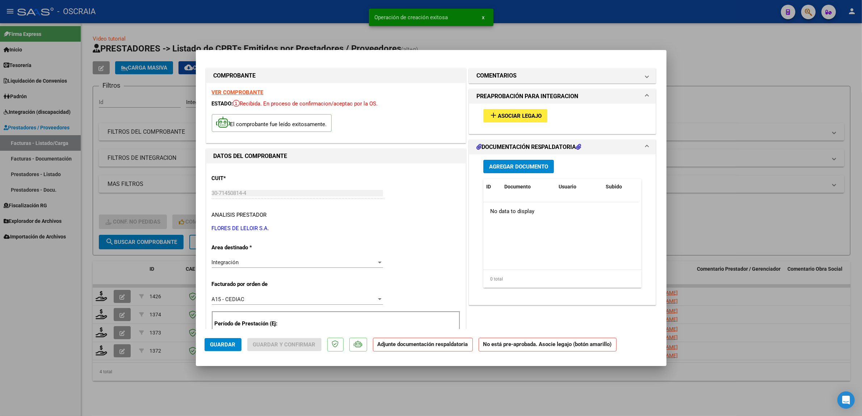
click at [524, 120] on button "add Asociar Legajo" at bounding box center [516, 115] width 64 height 13
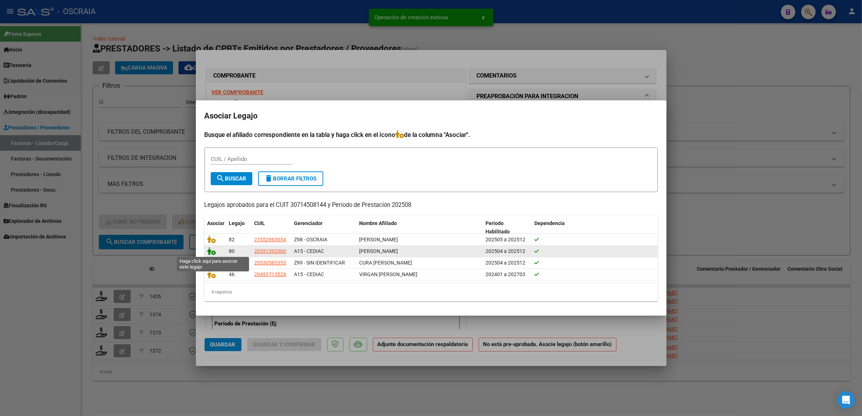
click at [213, 251] on icon at bounding box center [212, 251] width 9 height 8
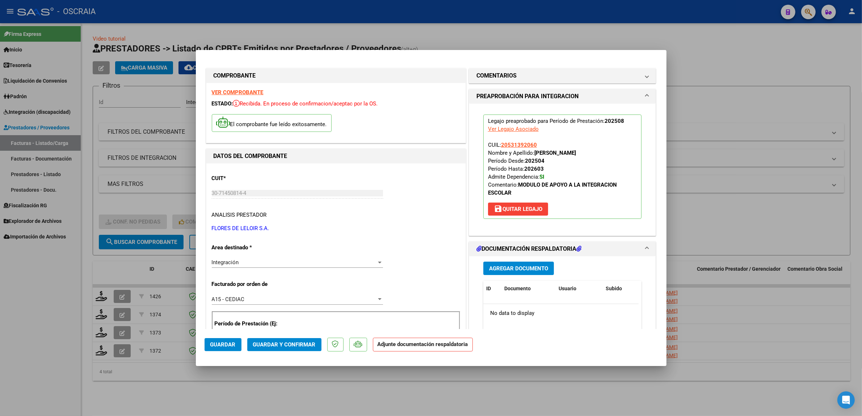
click at [522, 264] on button "Agregar Documento" at bounding box center [519, 268] width 71 height 13
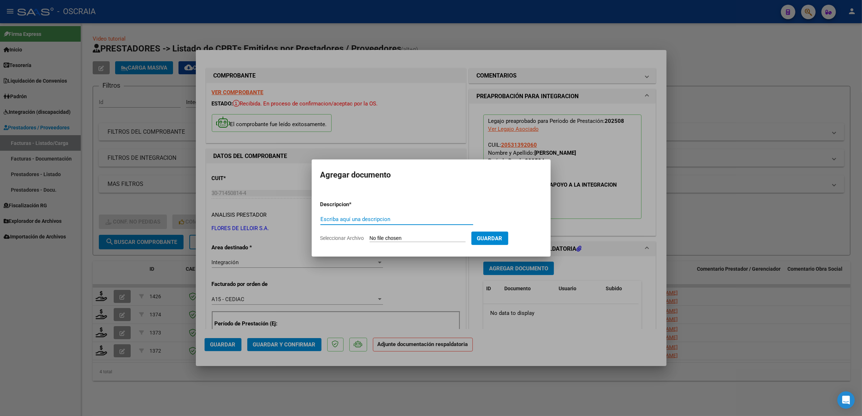
click at [376, 223] on div "Escriba aquí una descripcion" at bounding box center [397, 219] width 153 height 11
drag, startPoint x: 377, startPoint y: 223, endPoint x: 381, endPoint y: 220, distance: 4.6
click at [379, 223] on div "Escriba aquí una descripcion" at bounding box center [397, 219] width 153 height 11
click at [384, 213] on form "Descripcion * Escriba aquí una descripcion Seleccionar Archivo Guardar" at bounding box center [432, 221] width 222 height 53
click at [386, 221] on input "Escriba aquí una descripcion" at bounding box center [397, 219] width 153 height 7
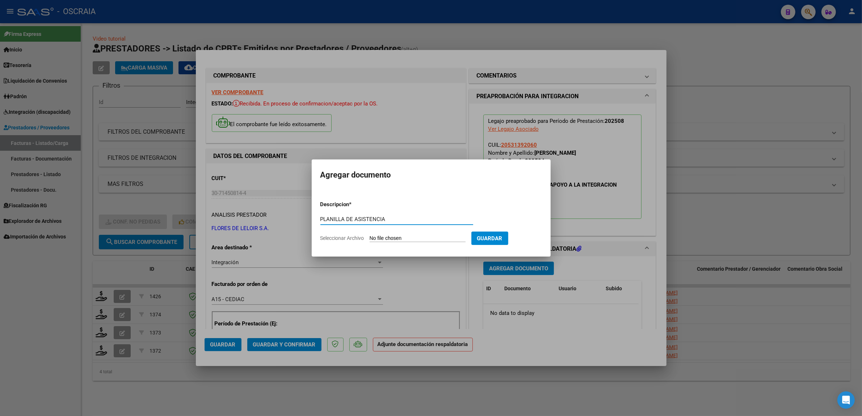
type input "PLANILLA DE ASISTENCIA"
click at [381, 239] on input "Seleccionar Archivo" at bounding box center [418, 238] width 96 height 7
type input "C:\fakepath\08-2025 [PERSON_NAME] S.A FC26916 MODULO DE APOYO PARA LA INTEGRACI…"
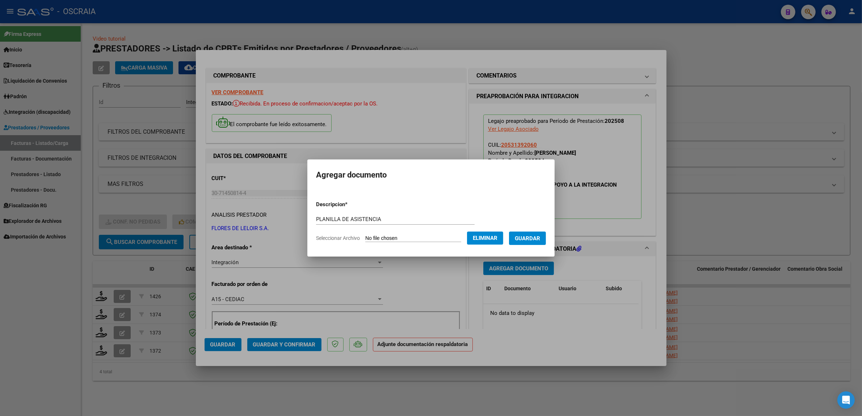
click at [535, 232] on button "Guardar" at bounding box center [527, 237] width 37 height 13
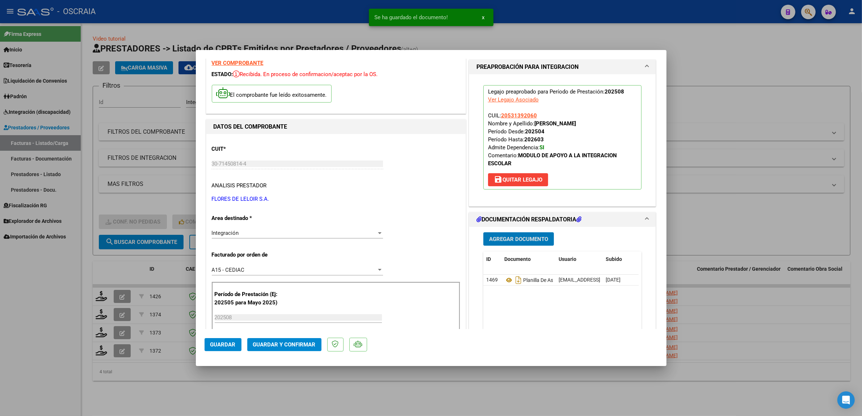
scroll to position [45, 0]
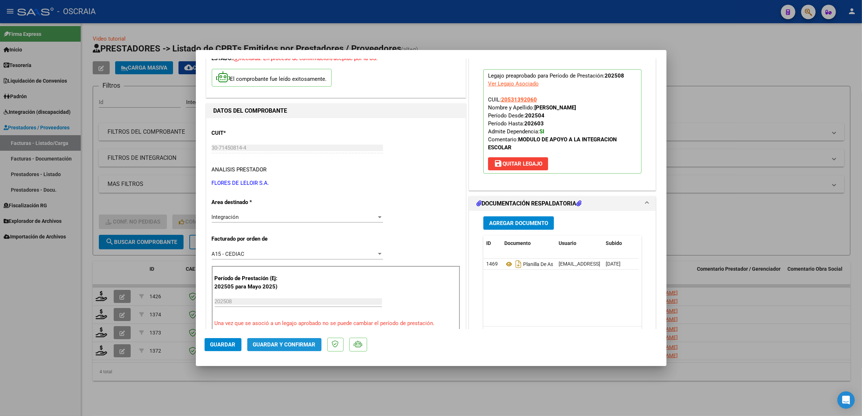
click at [310, 350] on button "Guardar y Confirmar" at bounding box center [284, 344] width 74 height 13
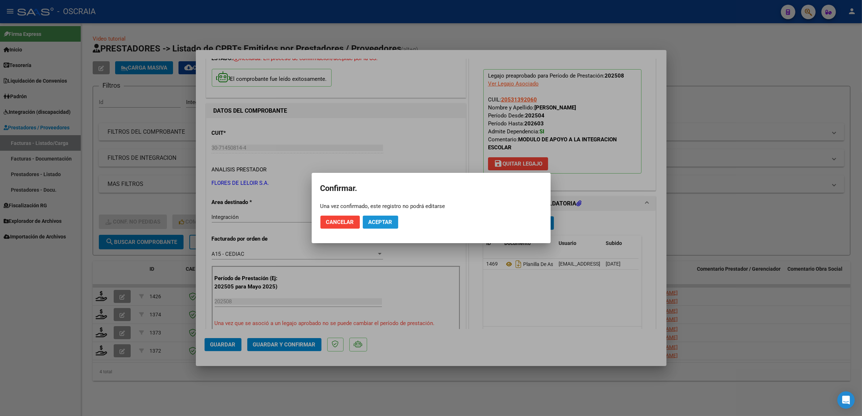
click at [389, 225] on span "Aceptar" at bounding box center [381, 222] width 24 height 7
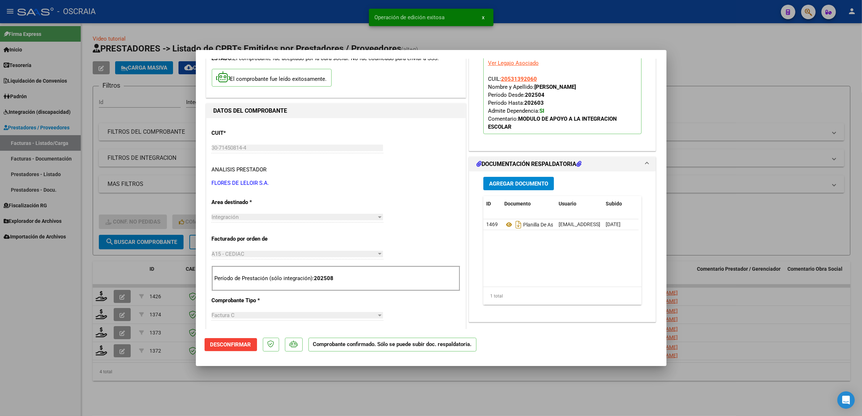
click at [678, 42] on div at bounding box center [431, 208] width 862 height 416
type input "$ 0,00"
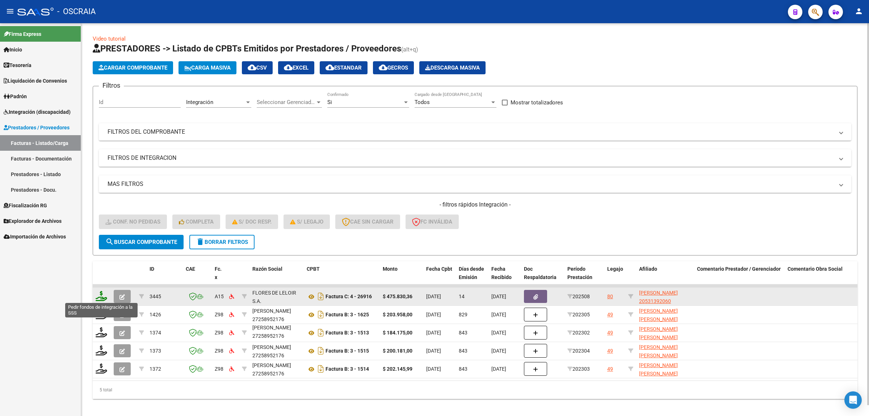
click at [103, 296] on icon at bounding box center [102, 296] width 12 height 10
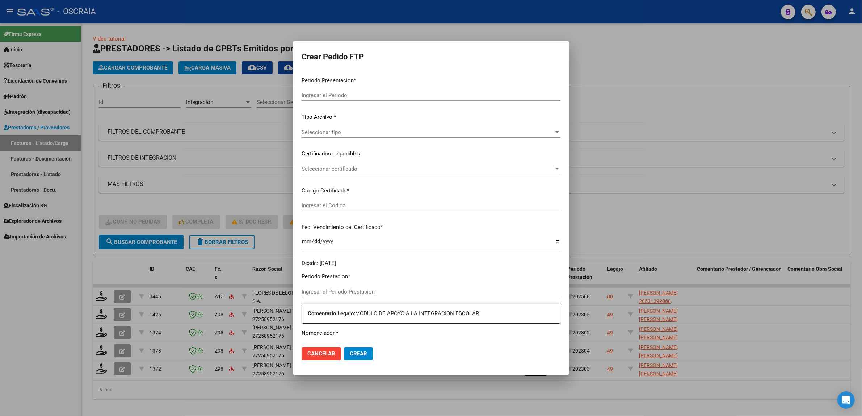
type input "202508"
type input "$ 475.830,36"
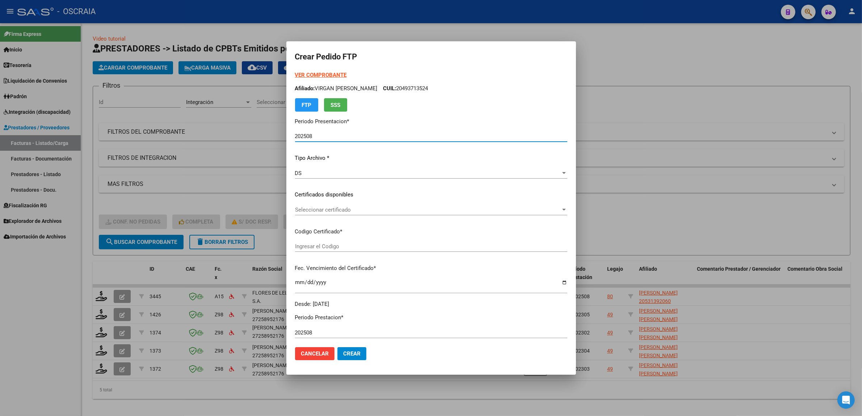
type input "ARG02000531392062025060920310609BUE410"
type input "[DATE]"
click at [330, 216] on div "Seleccionar certificado Seleccionar certificado" at bounding box center [431, 213] width 272 height 18
click at [329, 208] on span "Seleccionar certificado" at bounding box center [428, 209] width 266 height 7
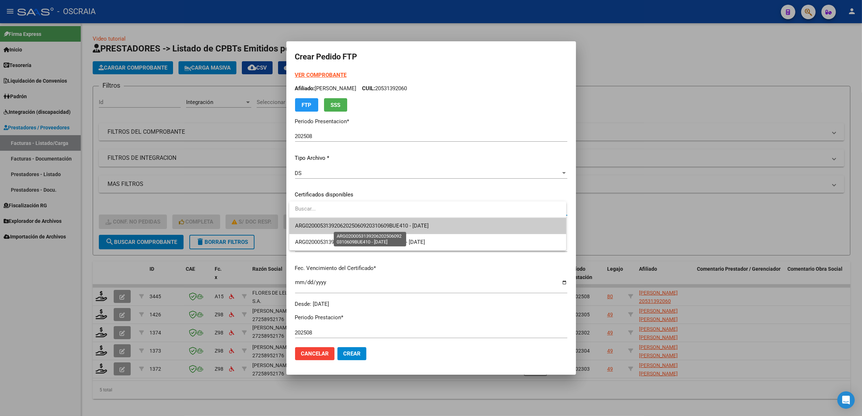
click at [381, 225] on span "ARG02000531392062025060920310609BUE410 - [DATE]" at bounding box center [362, 225] width 134 height 7
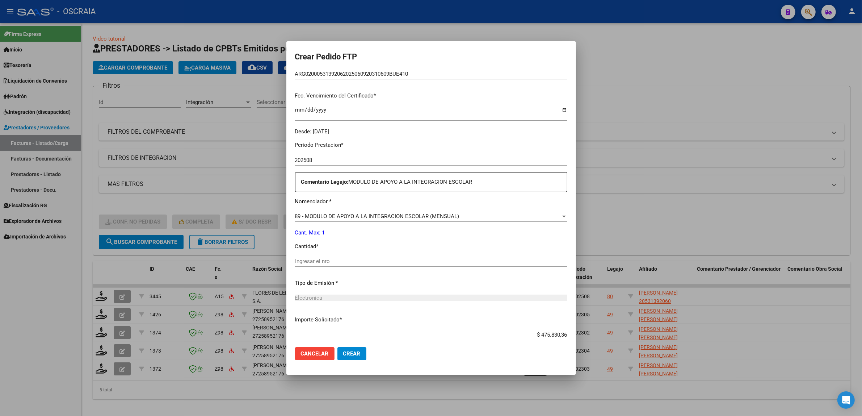
scroll to position [181, 0]
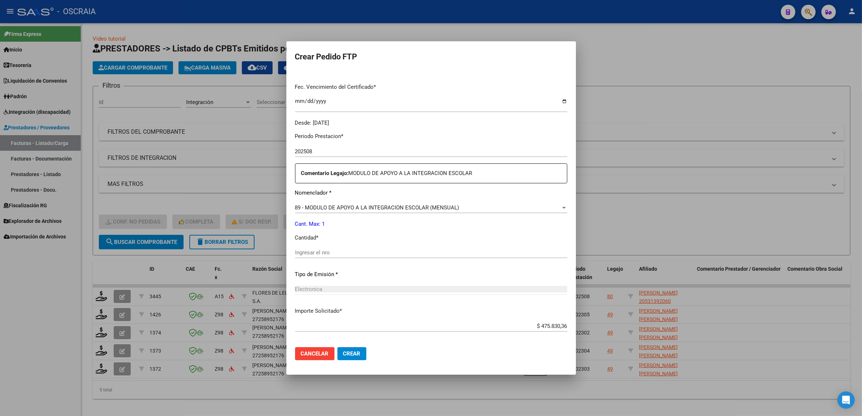
click at [346, 256] on div "Ingresar el nro" at bounding box center [431, 252] width 272 height 11
type input "1"
click at [338, 283] on div "Periodo Prestacion * 202508 Ingresar el Periodo Prestacion Comentario Legajo: M…" at bounding box center [431, 251] width 272 height 248
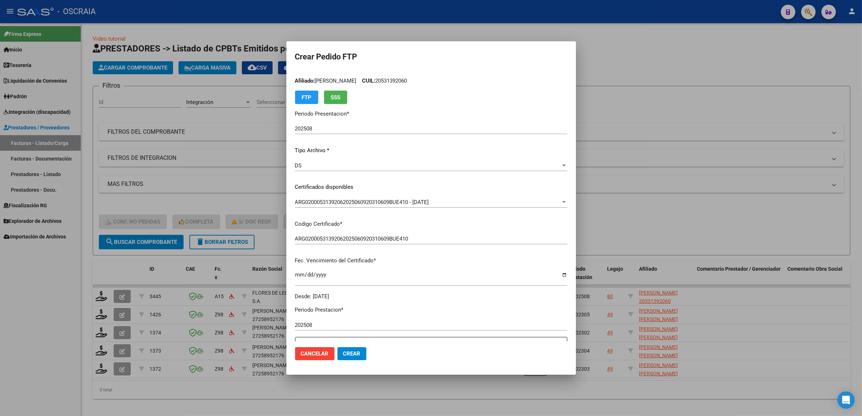
scroll to position [0, 0]
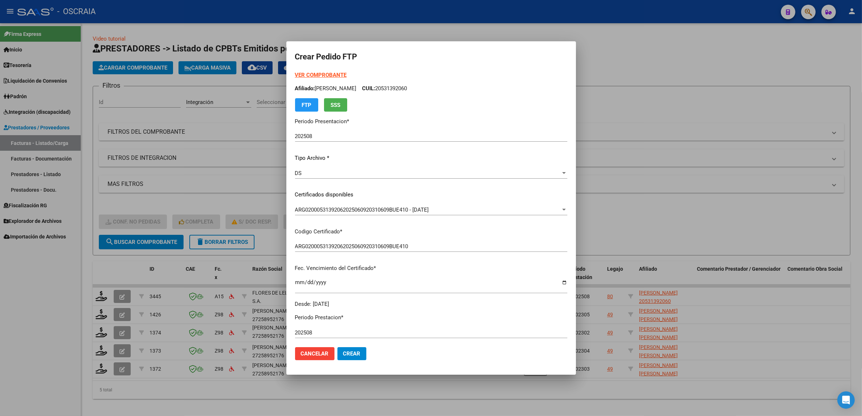
click at [346, 354] on span "Crear" at bounding box center [351, 353] width 17 height 7
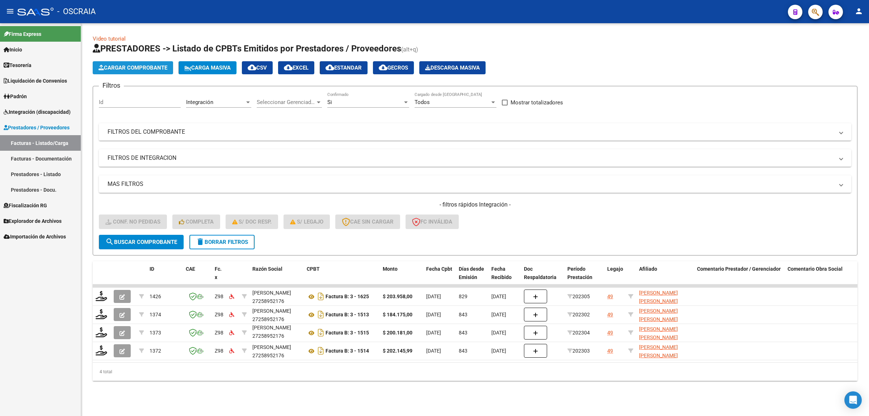
click at [120, 64] on span "Cargar Comprobante" at bounding box center [133, 67] width 69 height 7
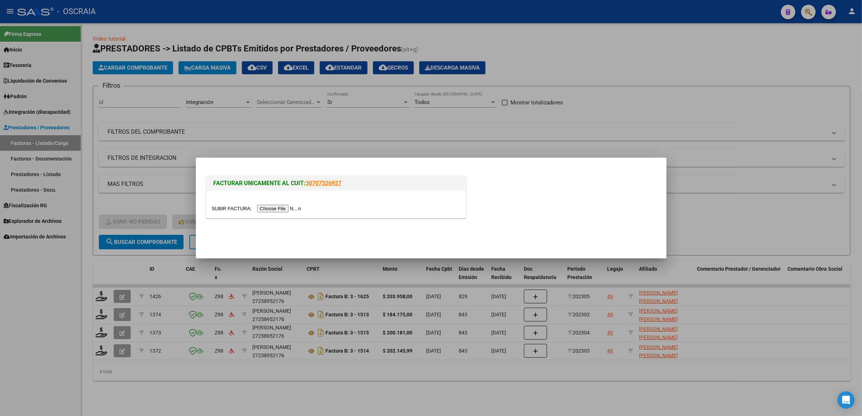
click at [260, 207] on input "file" at bounding box center [258, 209] width 92 height 8
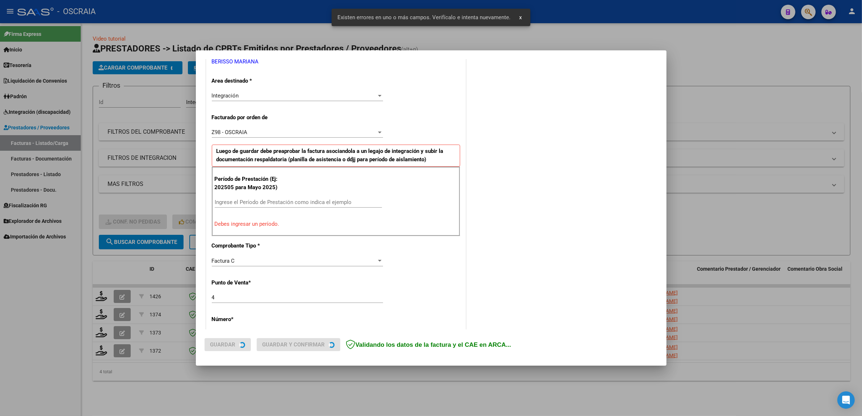
scroll to position [154, 0]
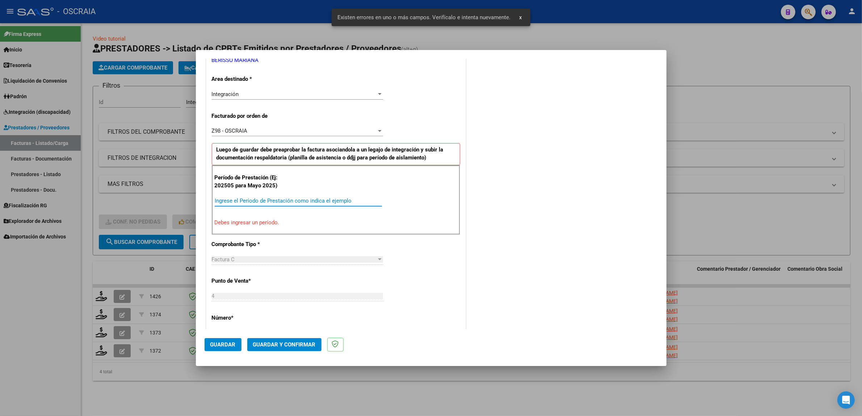
click at [310, 198] on input "Ingrese el Período de Prestación como indica el ejemplo" at bounding box center [298, 200] width 167 height 7
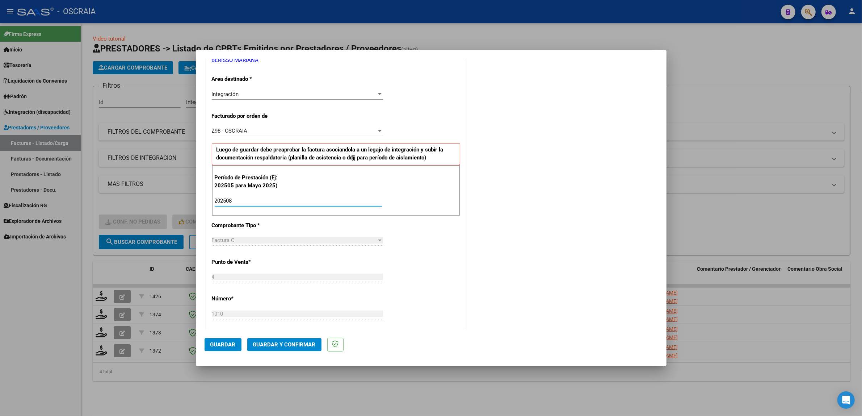
type input "202508"
click at [477, 298] on div "COMENTARIOS Comentarios De la Obra Social: Comentarios de la Obra Social (no vi…" at bounding box center [563, 265] width 191 height 707
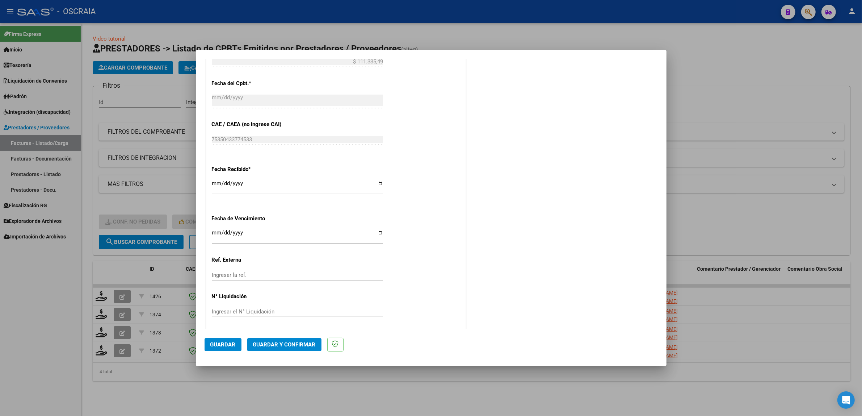
scroll to position [446, 0]
click at [234, 339] on button "Guardar" at bounding box center [223, 344] width 37 height 13
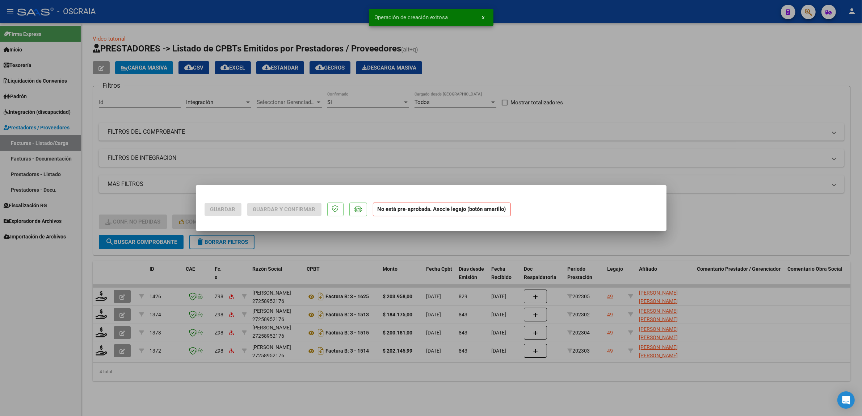
scroll to position [0, 0]
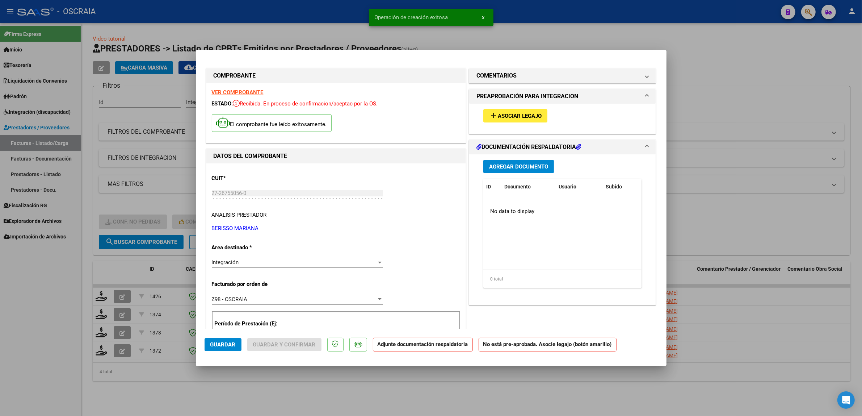
click at [528, 111] on button "add Asociar Legajo" at bounding box center [516, 115] width 64 height 13
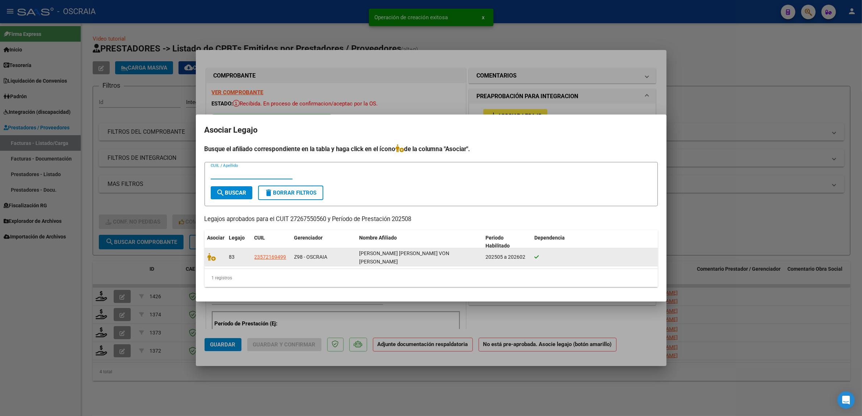
click at [430, 257] on div "[PERSON_NAME] [PERSON_NAME] VON [PERSON_NAME]" at bounding box center [420, 256] width 121 height 15
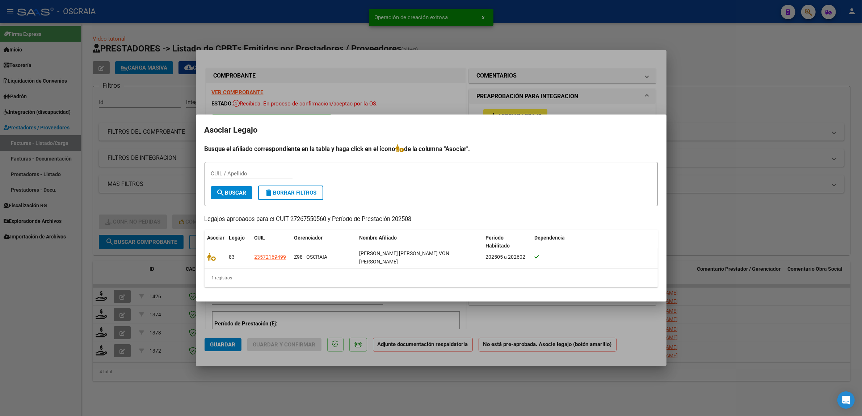
click at [393, 269] on div "1 registros" at bounding box center [432, 278] width 454 height 18
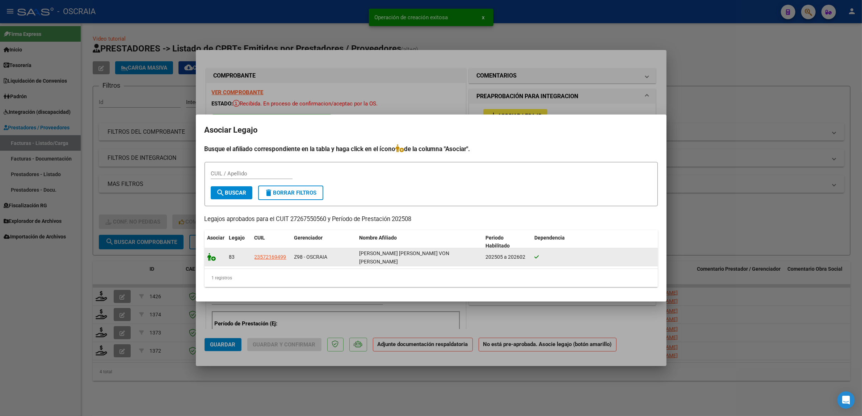
click at [212, 260] on datatable-body-cell at bounding box center [216, 257] width 22 height 18
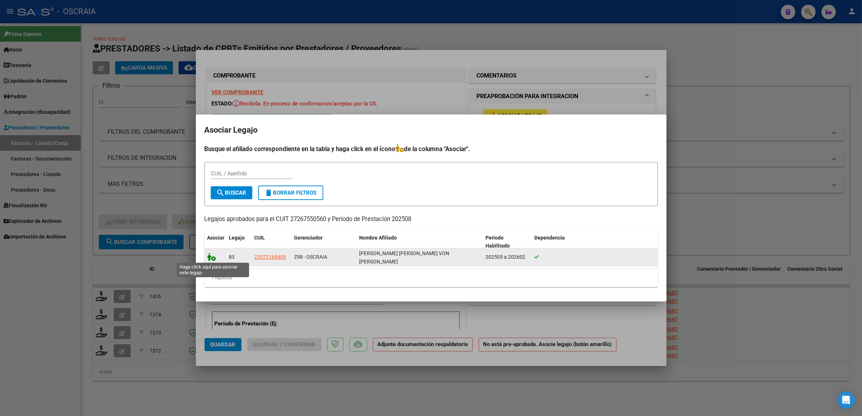
click at [210, 257] on icon at bounding box center [212, 257] width 9 height 8
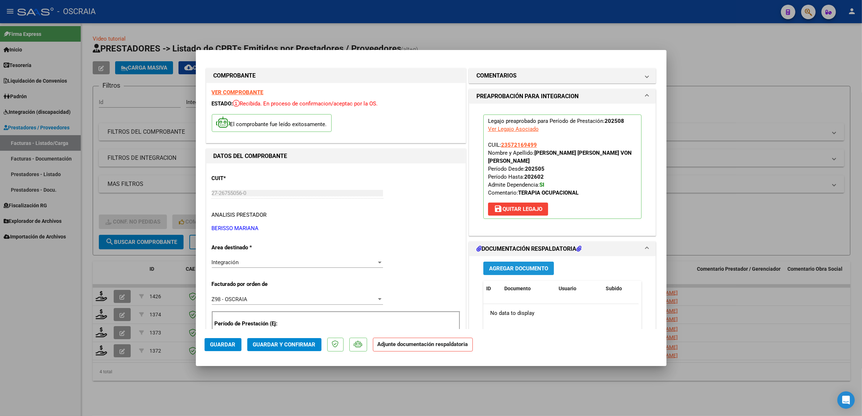
click at [511, 265] on span "Agregar Documento" at bounding box center [518, 268] width 59 height 7
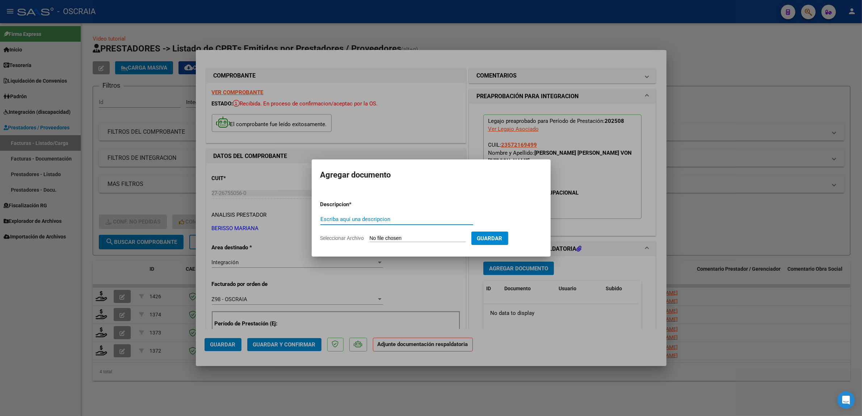
click at [396, 221] on input "Escriba aquí una descripcion" at bounding box center [397, 219] width 153 height 7
type input "PLANILLA DE ASISTENCIA"
click at [415, 238] on input "Seleccionar Archivo" at bounding box center [418, 238] width 96 height 7
type input "C:\fakepath\08-2025 [PERSON_NAME] FC1010 TERAPIA OCUPACIONAL [PERSON_NAME] PLAN…"
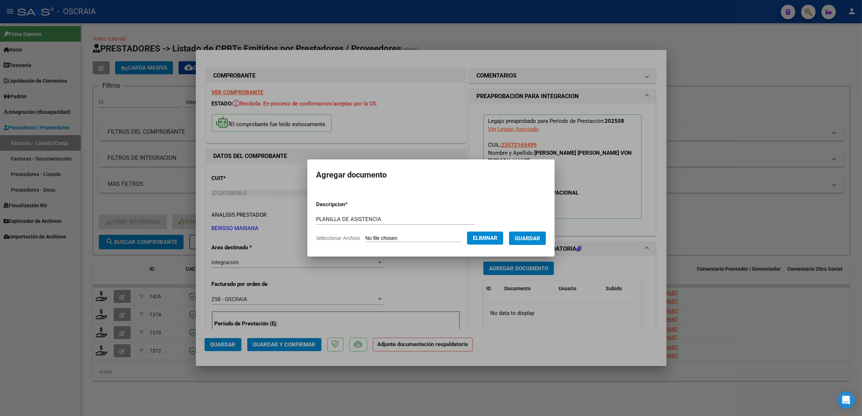
click at [538, 244] on button "Guardar" at bounding box center [527, 237] width 37 height 13
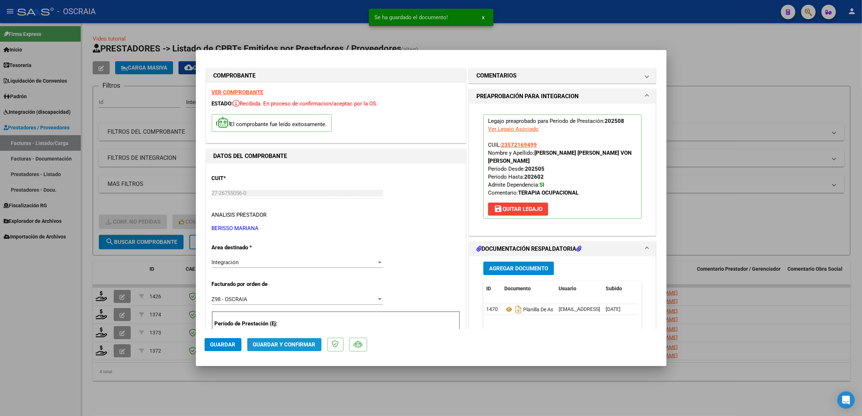
click at [316, 343] on button "Guardar y Confirmar" at bounding box center [284, 344] width 74 height 13
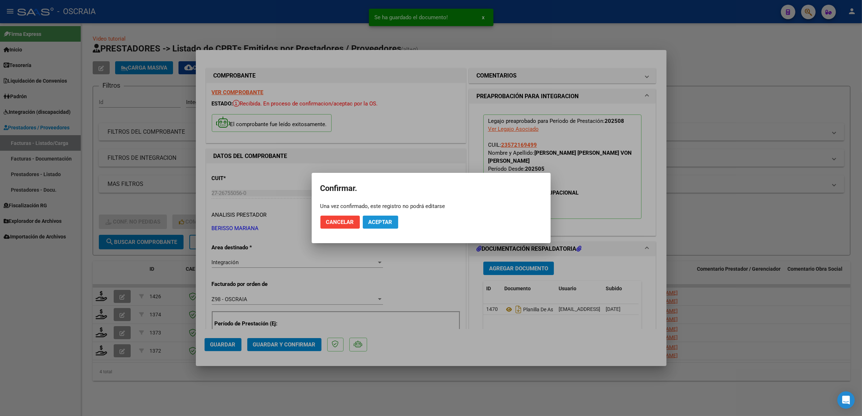
click at [379, 227] on button "Aceptar" at bounding box center [380, 222] width 35 height 13
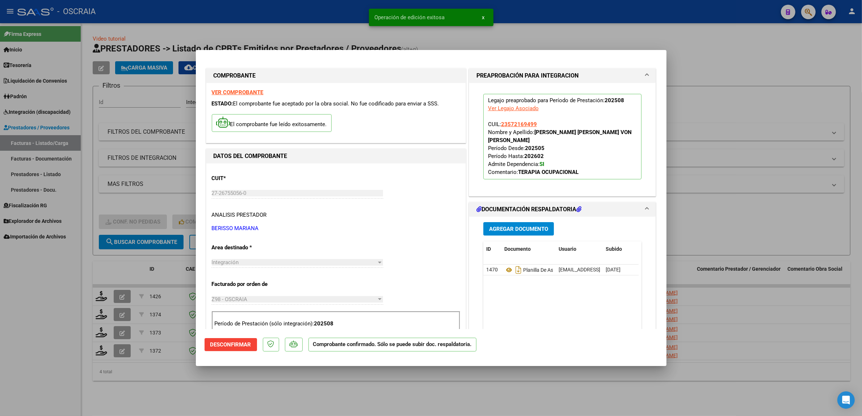
click at [125, 204] on div at bounding box center [431, 208] width 862 height 416
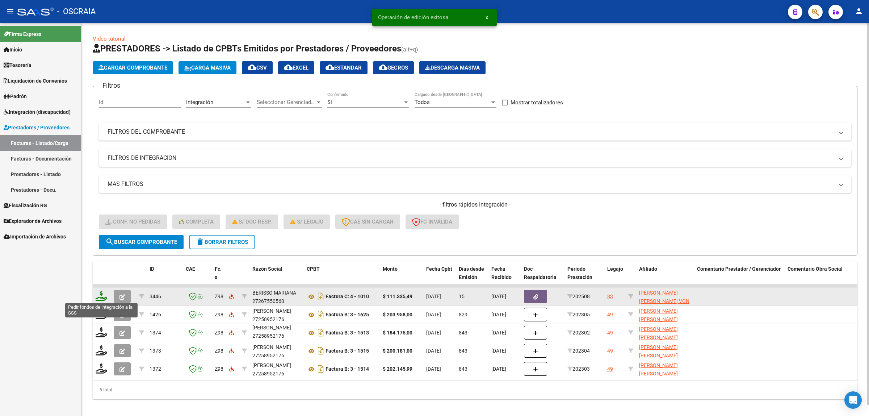
click at [103, 298] on icon at bounding box center [102, 296] width 12 height 10
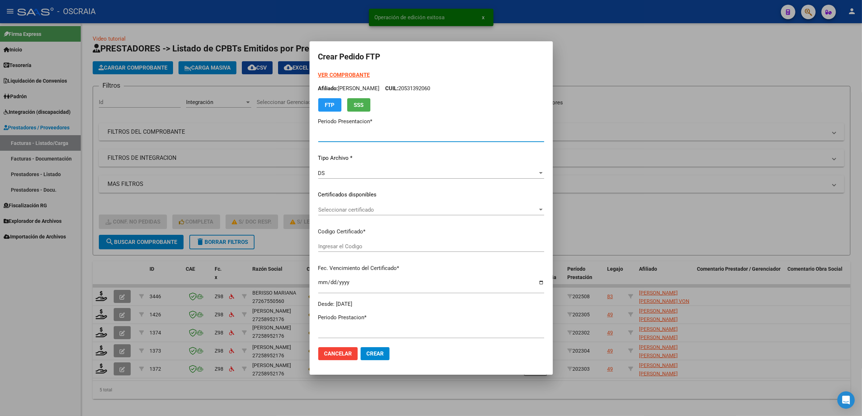
type input "202508"
type input "$ 111.335,49"
type input "ARG02000572169492025021420260214CIU13650"
type input "[DATE]"
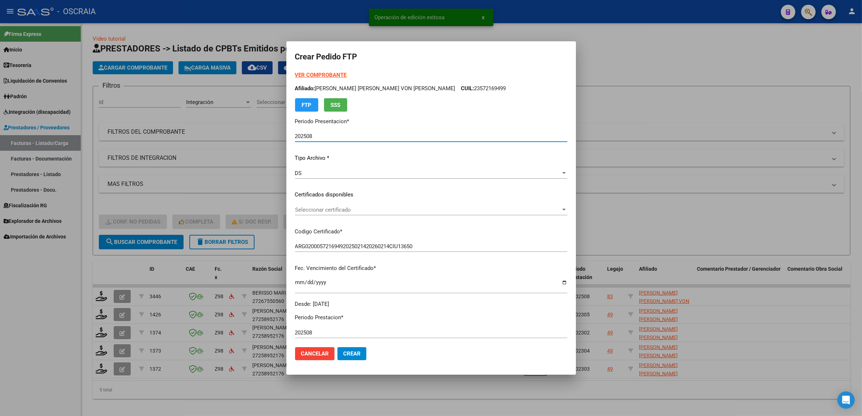
click at [373, 210] on span "Seleccionar certificado" at bounding box center [428, 209] width 266 height 7
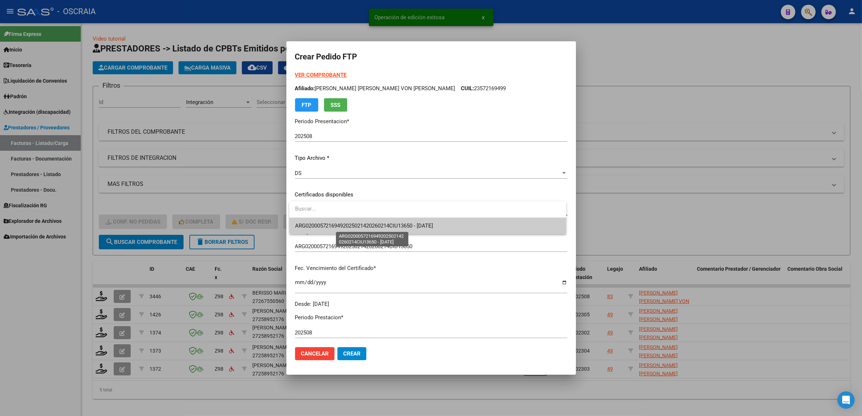
click at [374, 225] on span "ARG02000572169492025021420260214CIU13650 - [DATE]" at bounding box center [364, 225] width 138 height 7
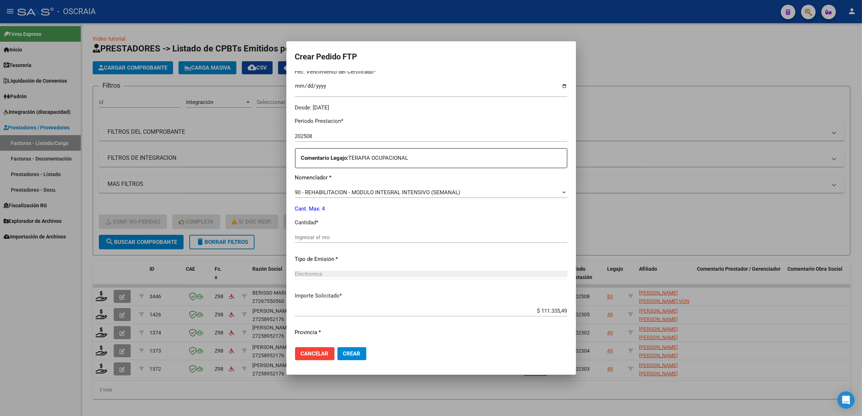
scroll to position [214, 0]
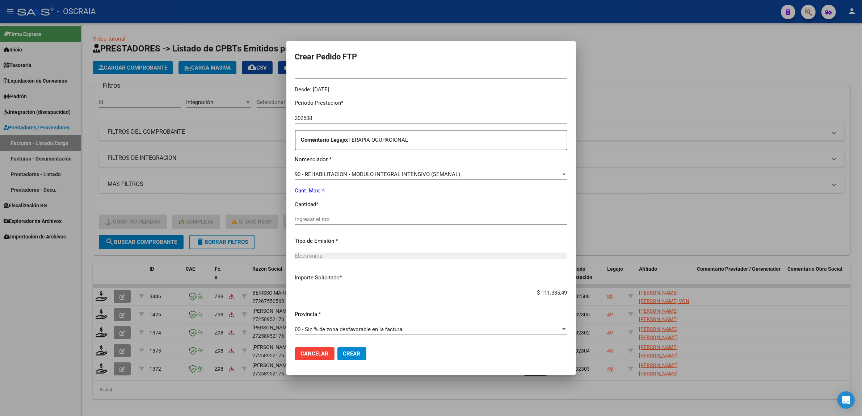
click at [307, 217] on input "Ingresar el nro" at bounding box center [431, 219] width 272 height 7
type input "4"
click at [394, 254] on div "Electronica" at bounding box center [431, 255] width 272 height 7
drag, startPoint x: 346, startPoint y: 359, endPoint x: 354, endPoint y: 359, distance: 8.0
click at [348, 359] on button "Crear" at bounding box center [352, 353] width 29 height 13
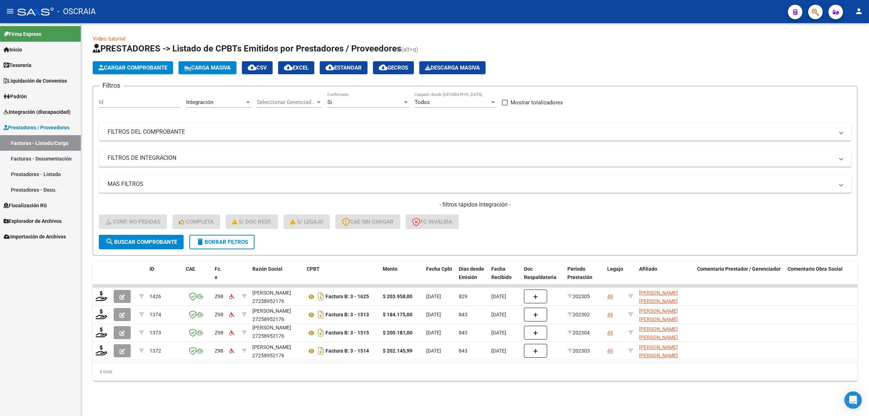
click at [60, 163] on link "Facturas - Documentación" at bounding box center [40, 159] width 81 height 16
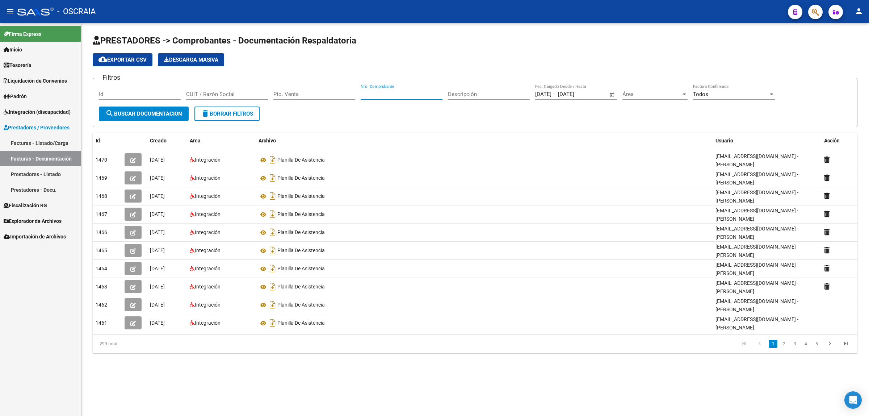
click at [400, 93] on input "Nro. Comprobante" at bounding box center [402, 94] width 82 height 7
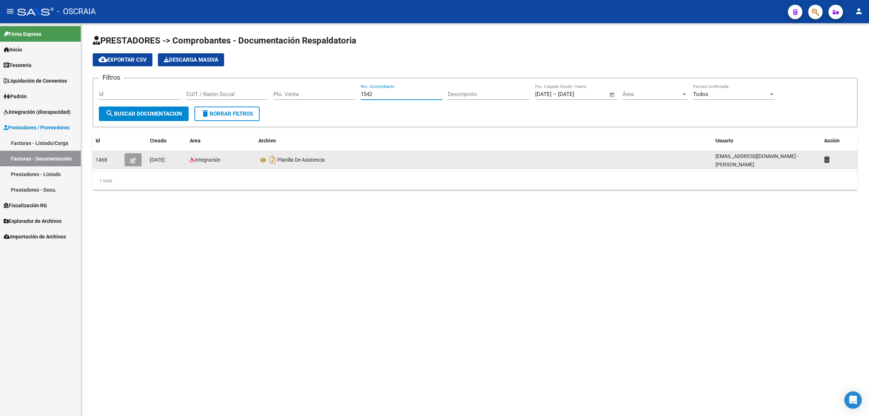
type input "1542"
click at [133, 160] on icon "button" at bounding box center [132, 160] width 5 height 5
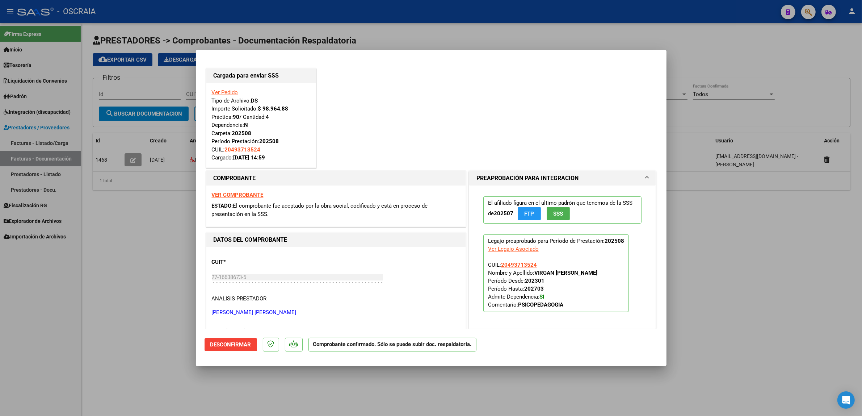
click at [112, 221] on div at bounding box center [431, 208] width 862 height 416
type input "$ 0,00"
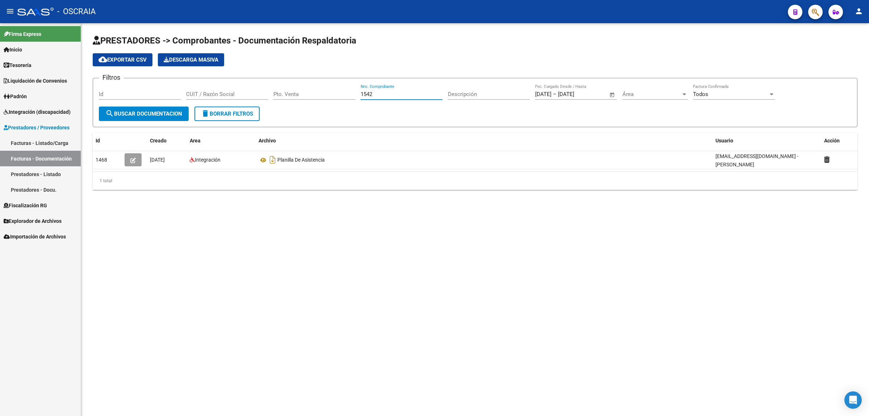
drag, startPoint x: 386, startPoint y: 95, endPoint x: 350, endPoint y: 95, distance: 35.9
click at [350, 95] on div "Filtros Id CUIT / Razón Social Pto. Venta 1542 Nro. Comprobante Descripción [DA…" at bounding box center [475, 95] width 753 height 22
click at [442, 261] on mat-sidenav-content "PRESTADORES -> Comprobantes - Documentación Respaldatoria cloud_download Export…" at bounding box center [475, 219] width 788 height 393
click at [232, 113] on span "delete Borrar Filtros" at bounding box center [227, 113] width 52 height 7
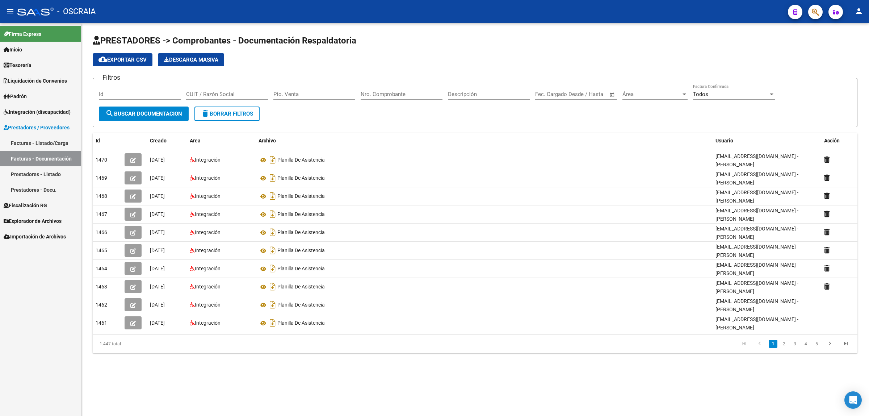
click at [52, 149] on link "Facturas - Listado/Carga" at bounding box center [40, 143] width 81 height 16
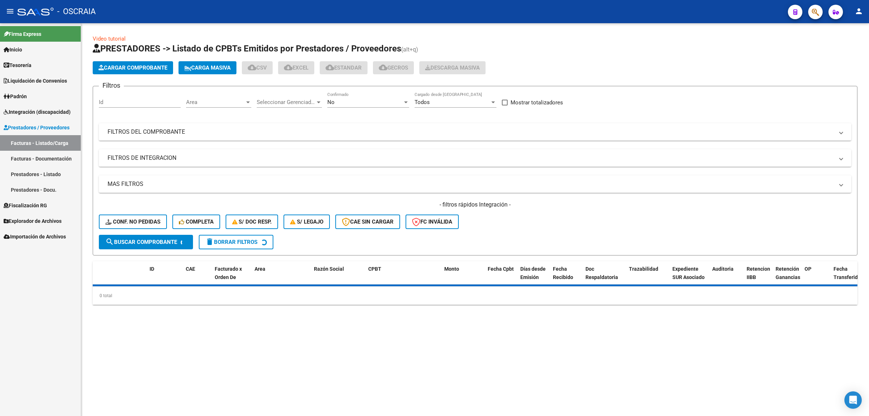
click at [142, 72] on button "Cargar Comprobante" at bounding box center [133, 67] width 80 height 13
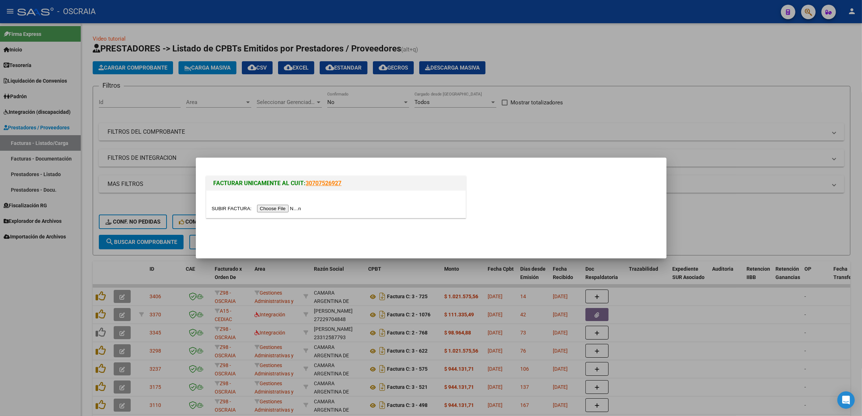
click at [274, 208] on input "file" at bounding box center [258, 209] width 92 height 8
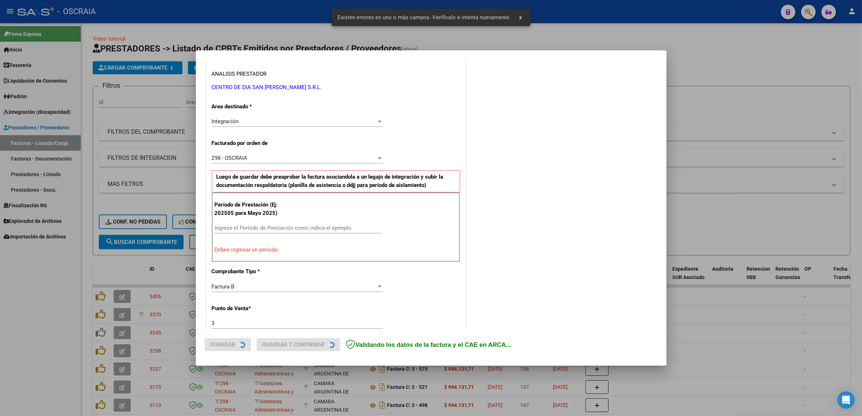
scroll to position [141, 0]
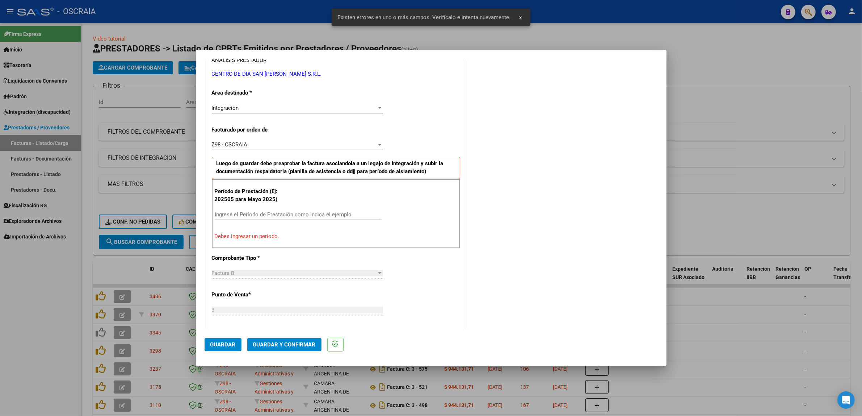
click at [268, 211] on div "Ingrese el Período de Prestación como indica el ejemplo" at bounding box center [298, 214] width 167 height 11
click at [270, 214] on input "Ingrese el Período de Prestación como indica el ejemplo" at bounding box center [298, 214] width 167 height 7
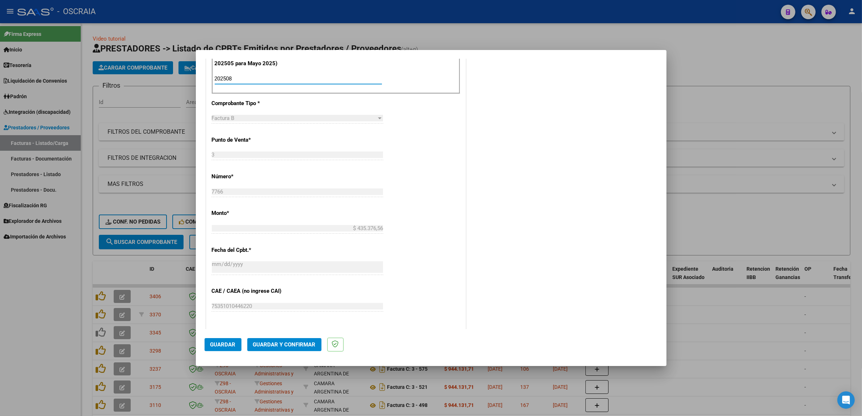
type input "202508"
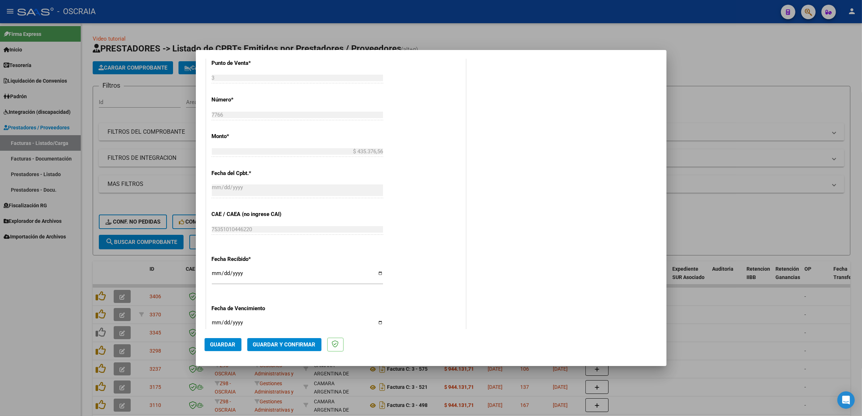
scroll to position [446, 0]
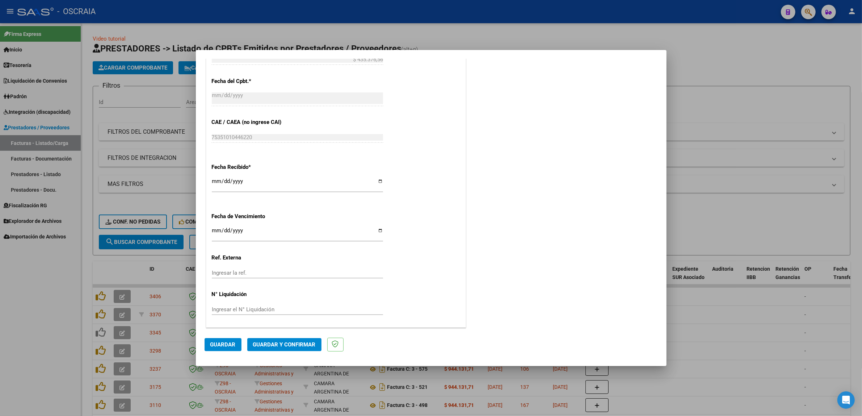
click at [222, 351] on mat-dialog-actions "Guardar Guardar y Confirmar" at bounding box center [432, 343] width 454 height 29
click at [223, 348] on button "Guardar" at bounding box center [223, 344] width 37 height 13
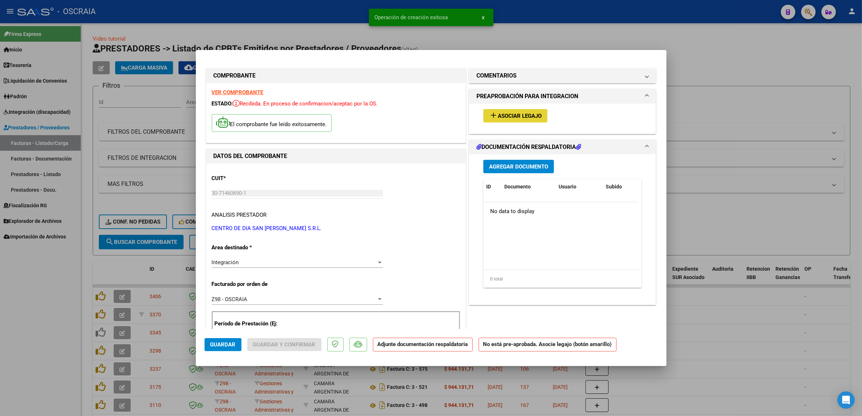
click at [522, 115] on span "Asociar Legajo" at bounding box center [520, 116] width 44 height 7
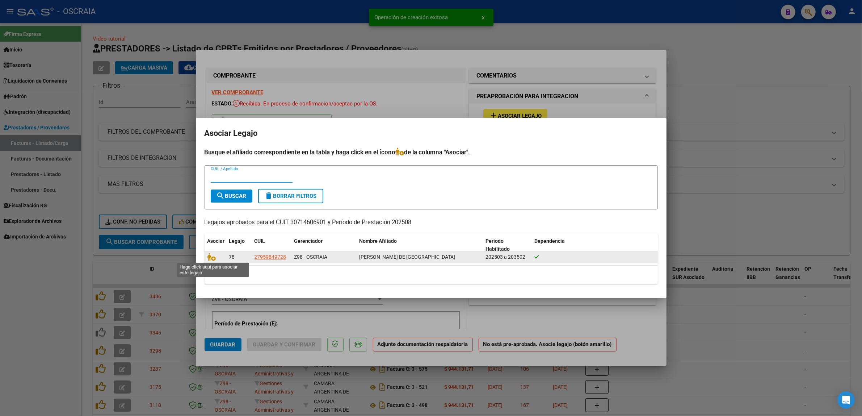
click at [216, 258] on span at bounding box center [213, 257] width 11 height 6
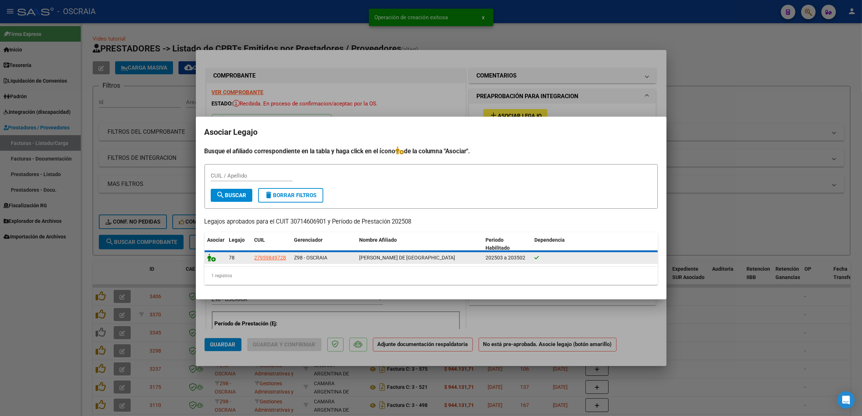
click at [214, 258] on icon at bounding box center [212, 258] width 9 height 8
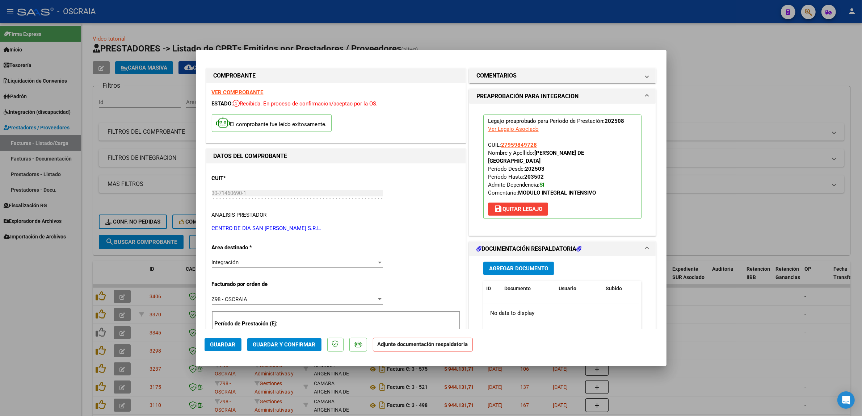
click at [527, 271] on span "Agregar Documento" at bounding box center [518, 268] width 59 height 7
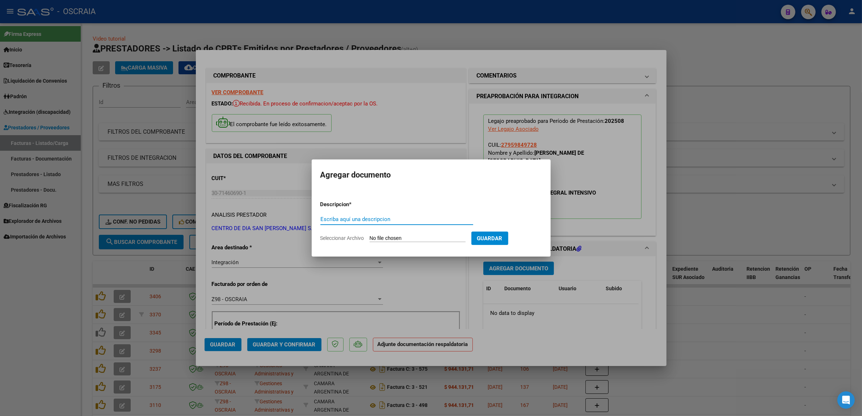
click at [377, 222] on input "Escriba aquí una descripcion" at bounding box center [397, 219] width 153 height 7
type input "PLANILLA DE ASISTENCIA"
click at [412, 241] on input "Seleccionar Archivo" at bounding box center [418, 238] width 96 height 7
type input "C:\fakepath\CENTRO DE DIA SAN [PERSON_NAME] SRL FC7766 MODULO INTEGRAL INTENSIV…"
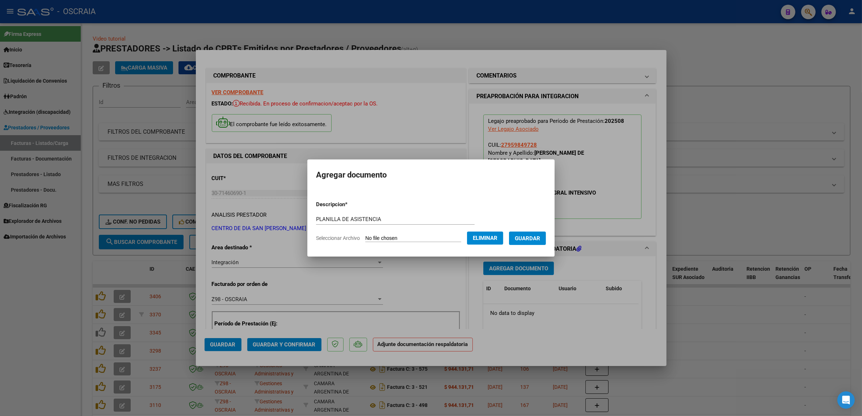
click at [546, 236] on button "Guardar" at bounding box center [527, 237] width 37 height 13
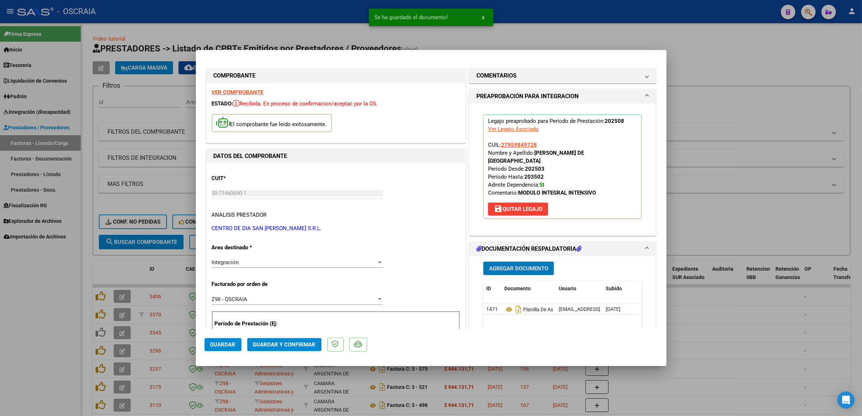
click at [288, 346] on span "Guardar y Confirmar" at bounding box center [284, 344] width 63 height 7
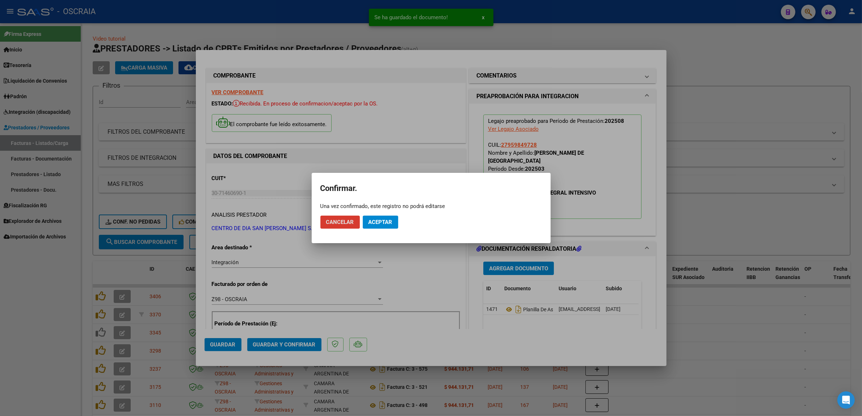
click at [386, 221] on span "Aceptar" at bounding box center [381, 222] width 24 height 7
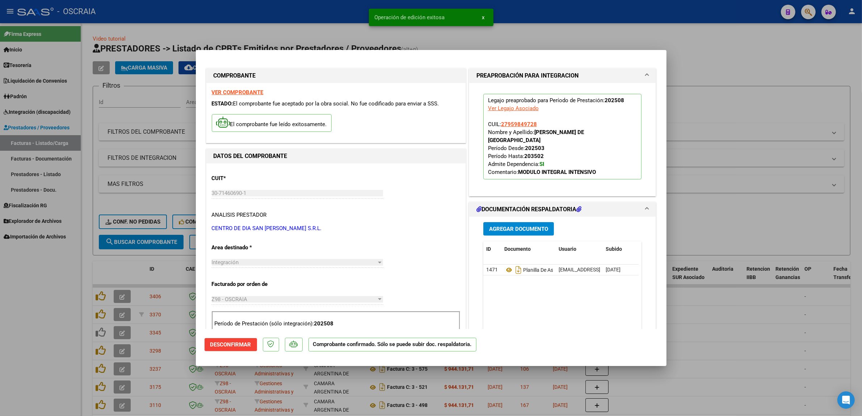
click at [168, 167] on div at bounding box center [431, 208] width 862 height 416
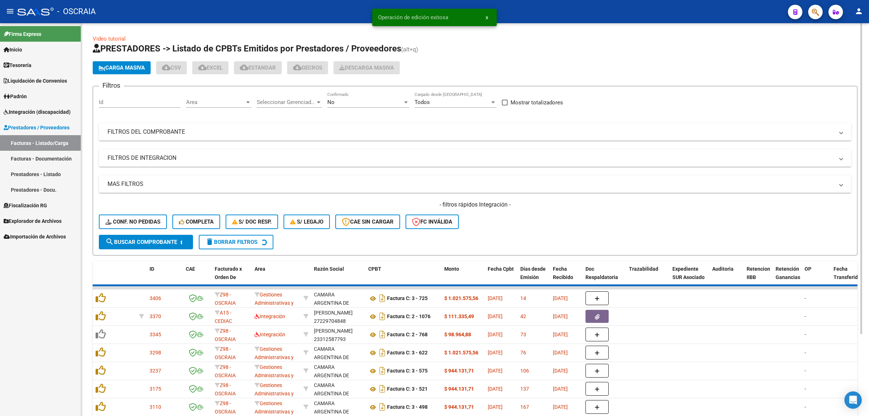
click at [141, 218] on span "Conf. no pedidas" at bounding box center [132, 221] width 55 height 7
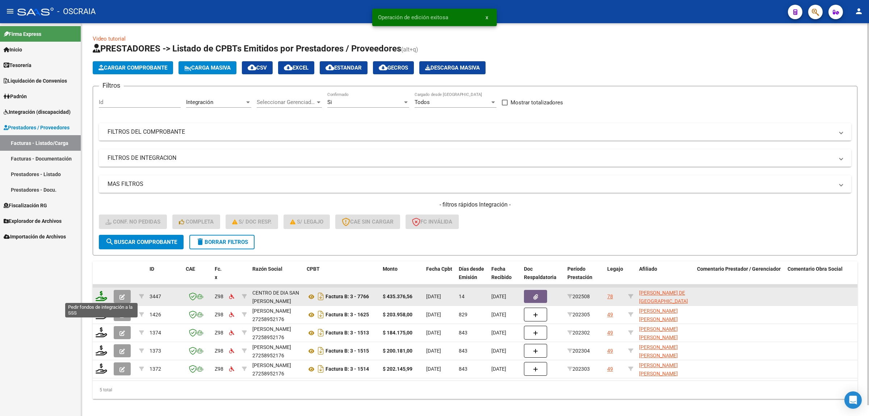
click at [100, 291] on icon at bounding box center [102, 296] width 12 height 10
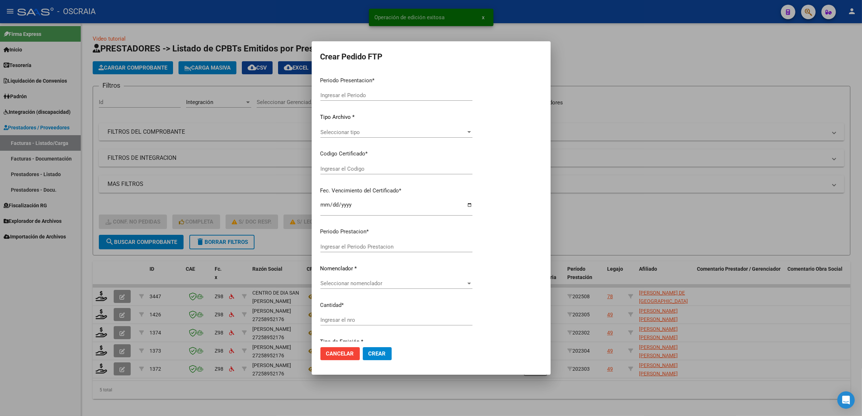
type input "202508"
type input "$ 435.376,56"
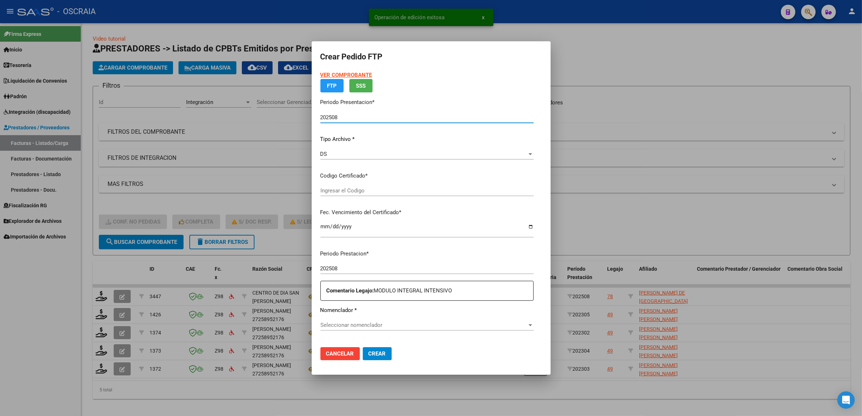
type input "VEN01000959849722025021920350219BUE423"
type input "[DATE]"
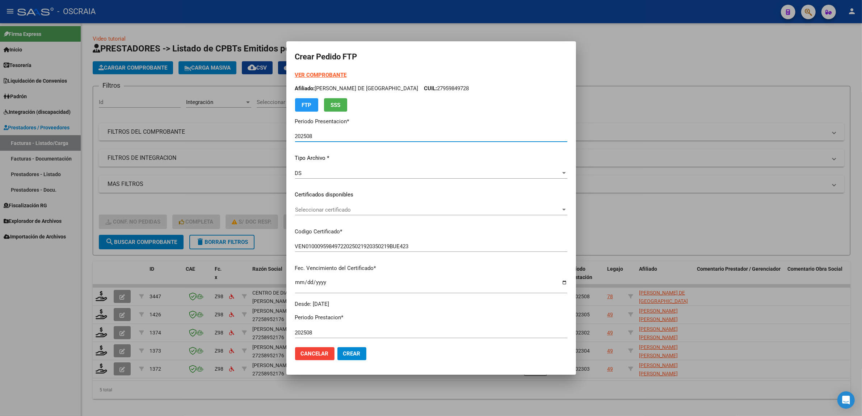
click at [377, 216] on div "Seleccionar certificado Seleccionar certificado" at bounding box center [431, 213] width 272 height 18
click at [393, 209] on span "Seleccionar certificado" at bounding box center [428, 209] width 266 height 7
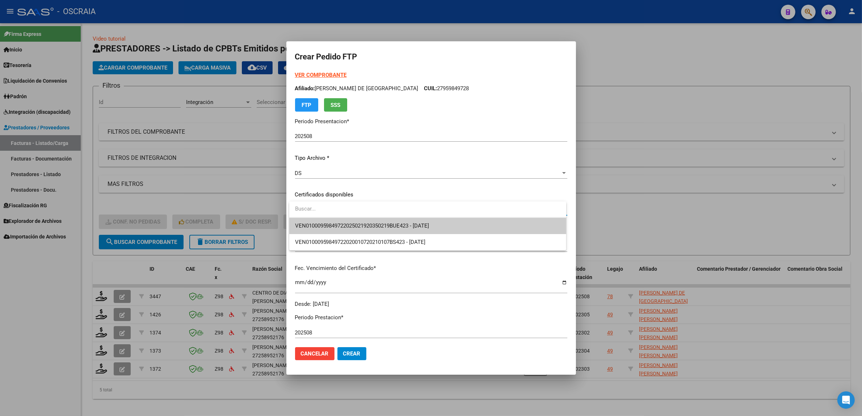
click at [421, 228] on span "VEN01000959849722025021920350219BUE423 - [DATE]" at bounding box center [362, 225] width 134 height 7
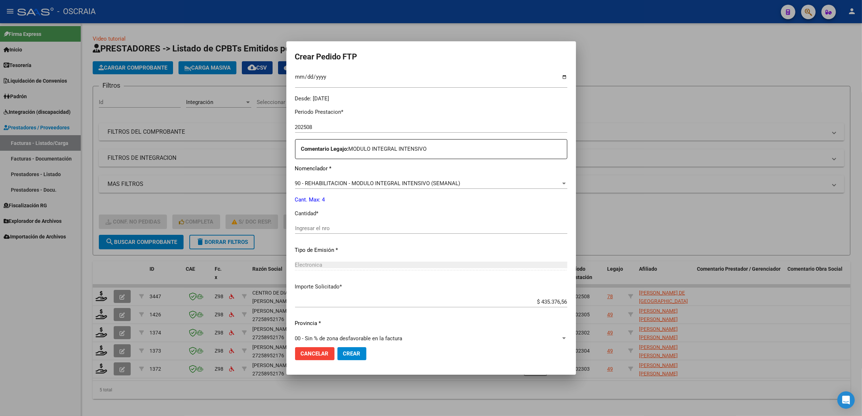
scroll to position [214, 0]
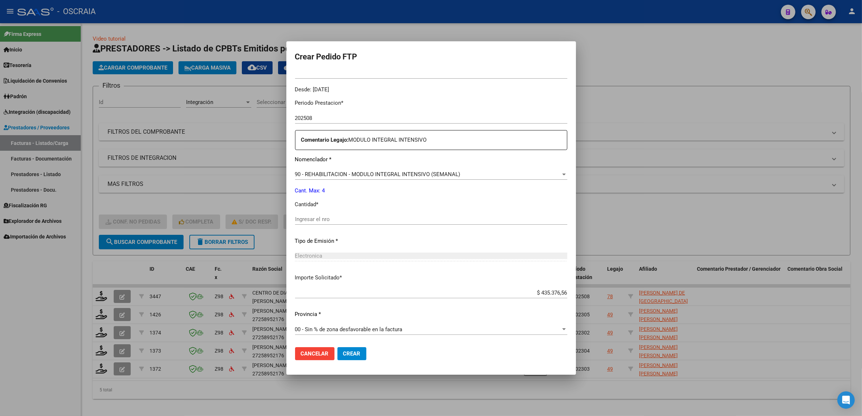
click at [381, 220] on input "Ingresar el nro" at bounding box center [431, 219] width 272 height 7
type input "4"
click at [382, 245] on div "Periodo Prestacion * 202508 Ingresar el Periodo Prestacion Comentario Legajo: M…" at bounding box center [431, 217] width 272 height 248
click at [350, 345] on mat-dialog-actions "Cancelar Crear" at bounding box center [431, 353] width 272 height 25
click at [350, 346] on mat-dialog-actions "Cancelar Crear" at bounding box center [431, 353] width 272 height 25
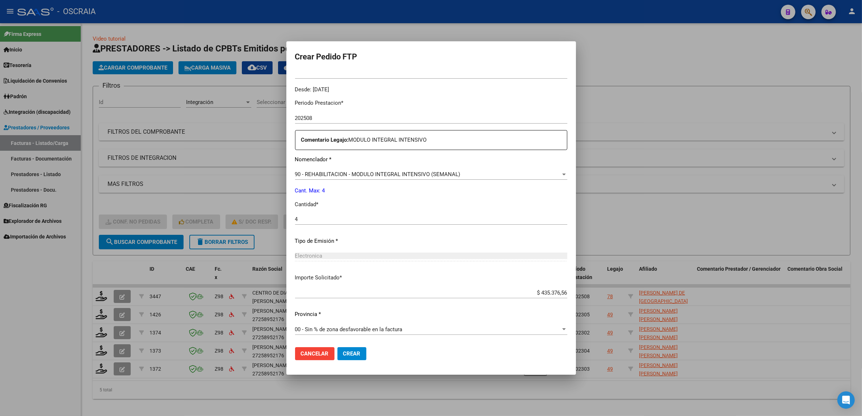
click at [350, 354] on span "Crear" at bounding box center [351, 353] width 17 height 7
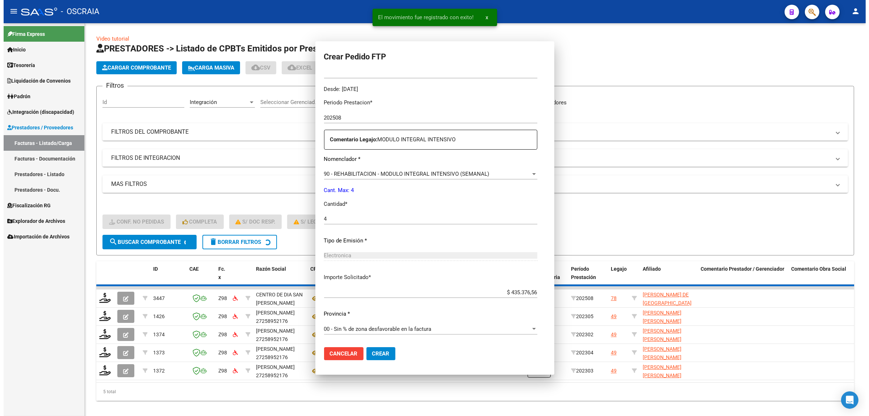
scroll to position [174, 0]
